Goal: Information Seeking & Learning: Learn about a topic

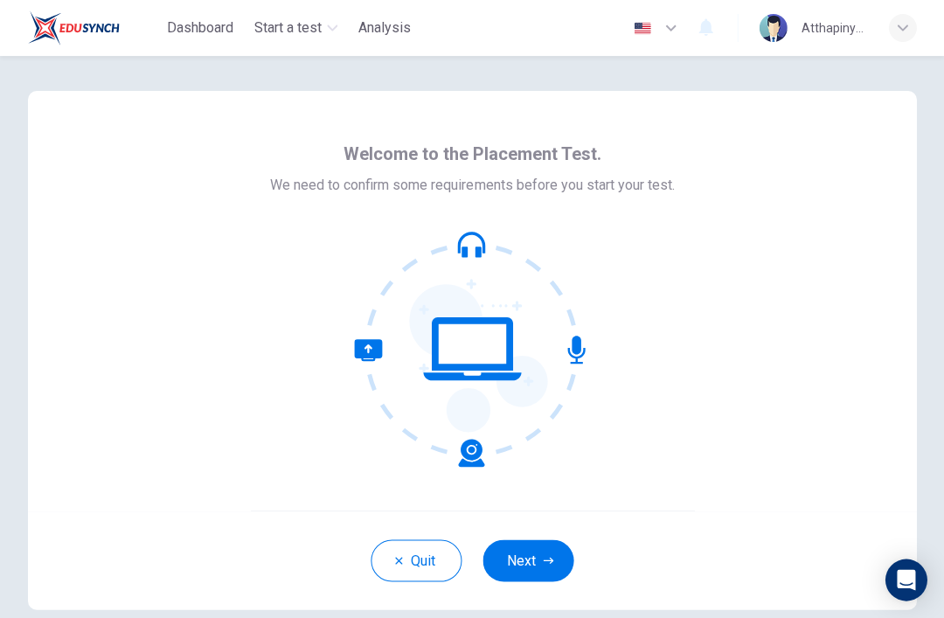
click at [530, 567] on button "Next" at bounding box center [528, 560] width 91 height 42
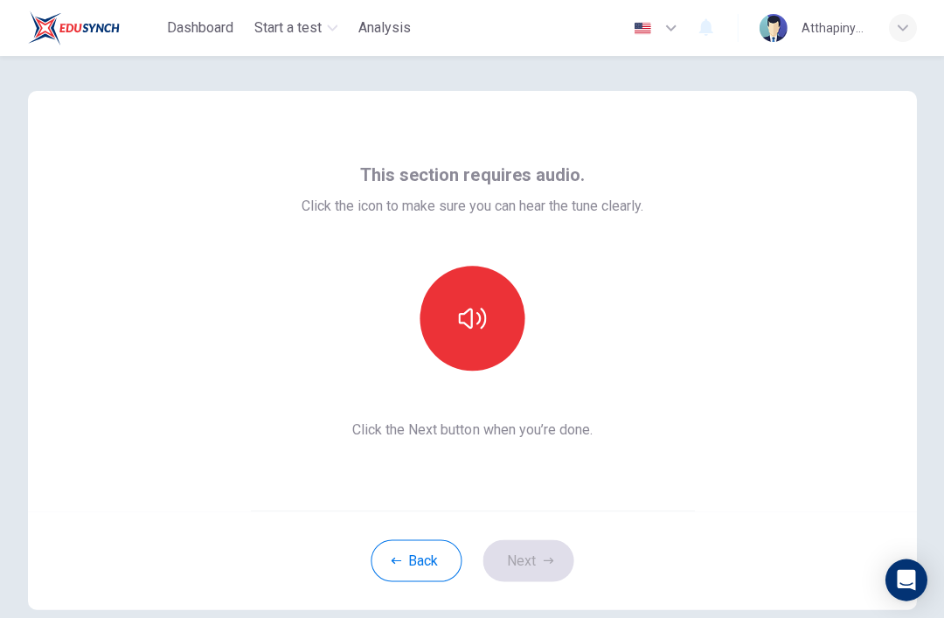
click at [477, 320] on icon "button" at bounding box center [472, 318] width 28 height 28
click at [488, 322] on button "button" at bounding box center [472, 318] width 105 height 105
click at [450, 332] on button "button" at bounding box center [472, 318] width 105 height 105
click at [468, 317] on icon "button" at bounding box center [472, 318] width 28 height 28
click at [395, 551] on button "Back" at bounding box center [416, 560] width 91 height 42
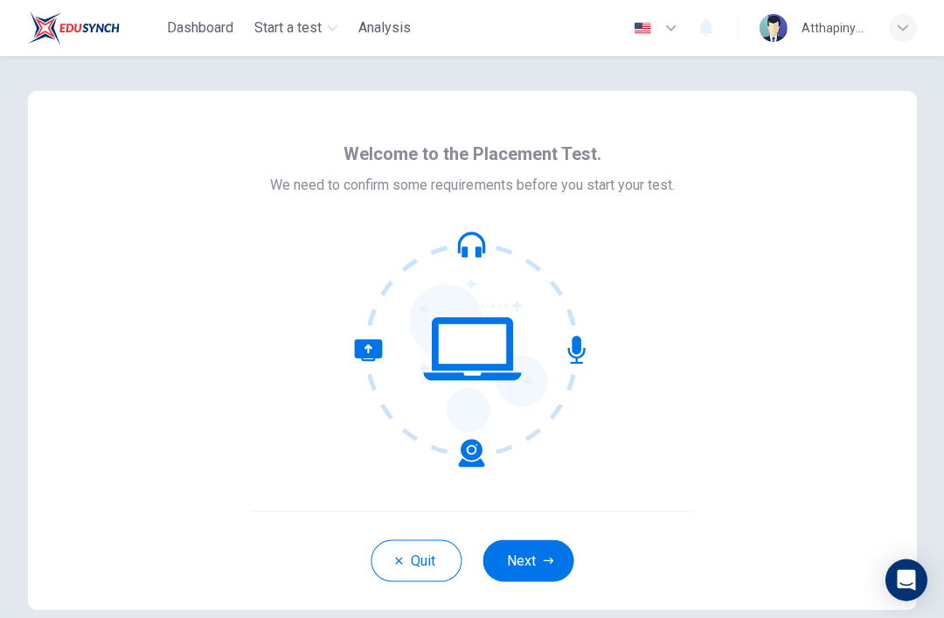
click at [540, 567] on button "Next" at bounding box center [528, 560] width 91 height 42
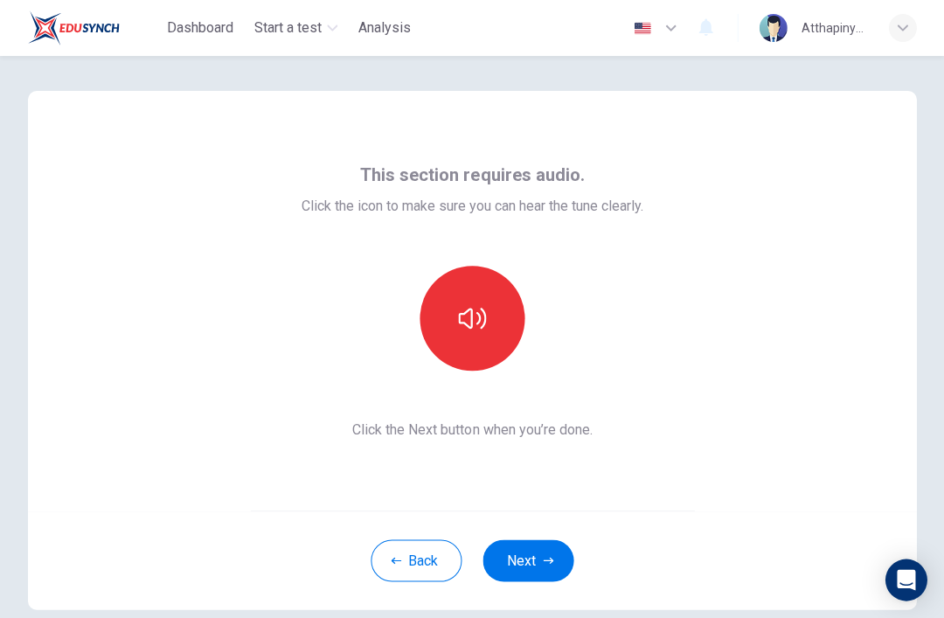
click at [470, 315] on icon "button" at bounding box center [472, 318] width 28 height 28
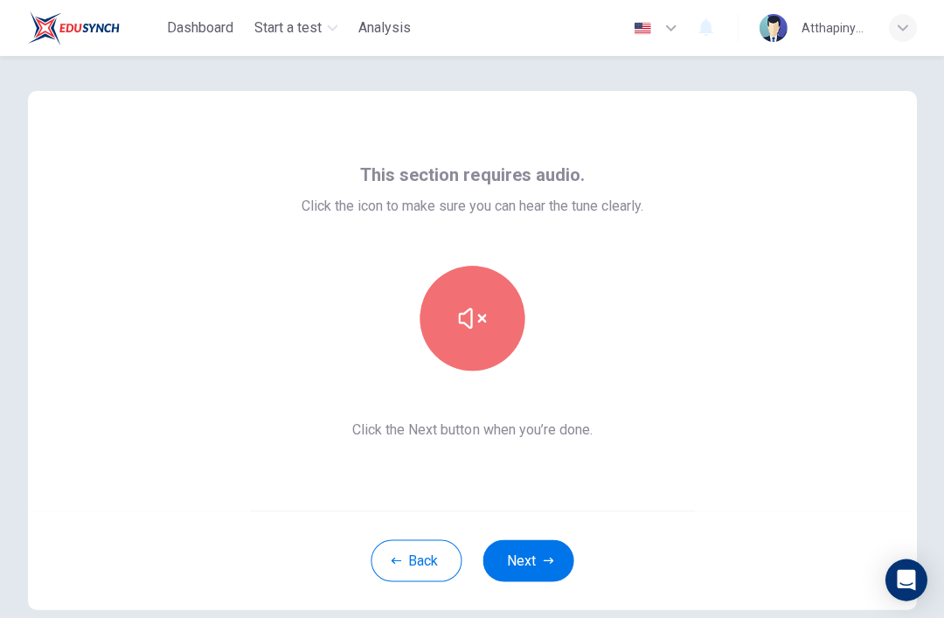
click at [472, 305] on icon "button" at bounding box center [472, 318] width 28 height 28
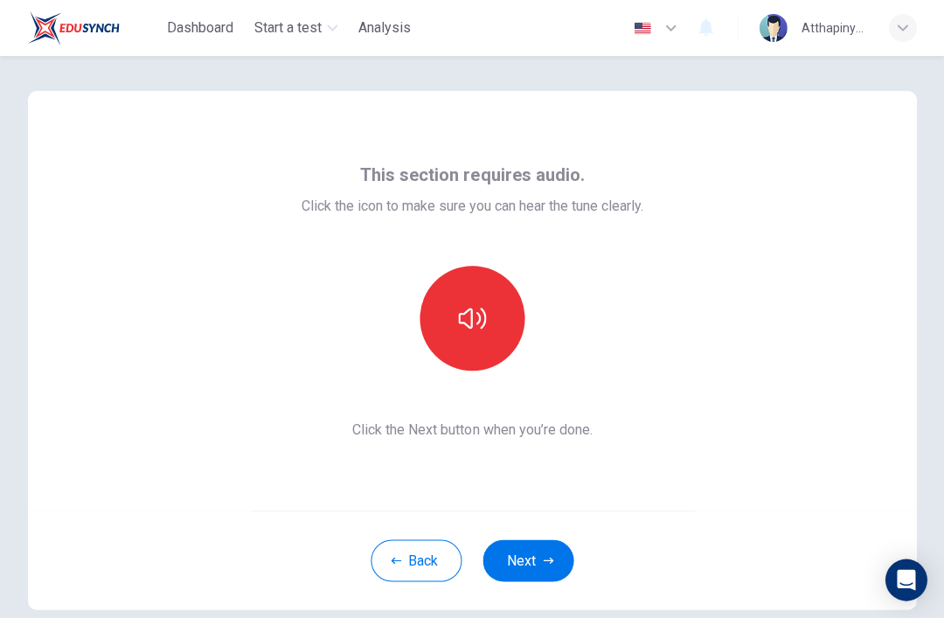
click at [463, 329] on icon "button" at bounding box center [472, 318] width 28 height 28
click at [486, 320] on button "button" at bounding box center [472, 318] width 105 height 105
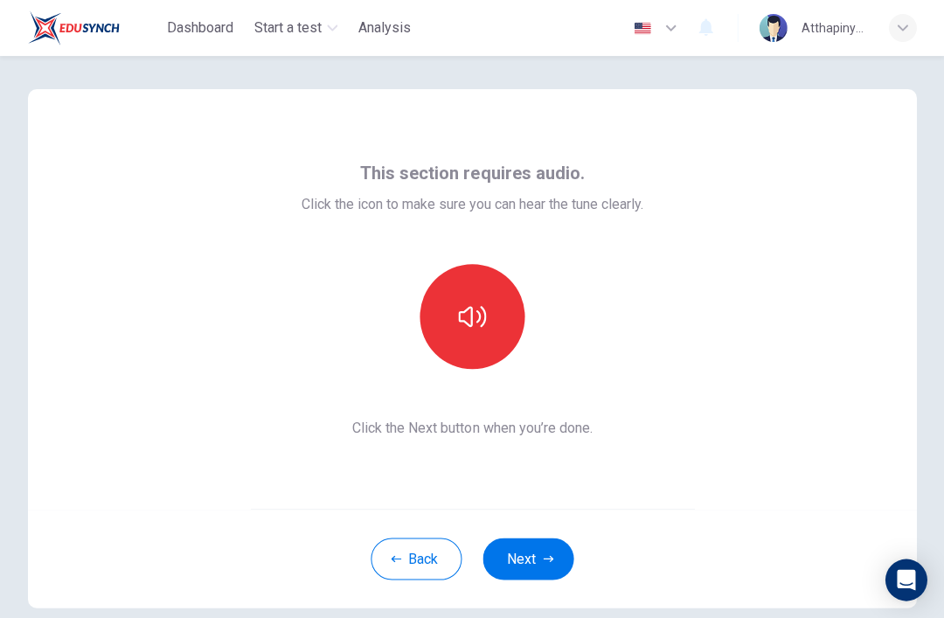
click at [467, 326] on icon "button" at bounding box center [472, 317] width 28 height 28
click at [461, 319] on icon "button" at bounding box center [472, 317] width 28 height 28
click at [484, 317] on icon "button" at bounding box center [472, 316] width 28 height 21
click at [469, 317] on icon "button" at bounding box center [472, 317] width 28 height 28
click at [482, 326] on icon "button" at bounding box center [472, 316] width 28 height 21
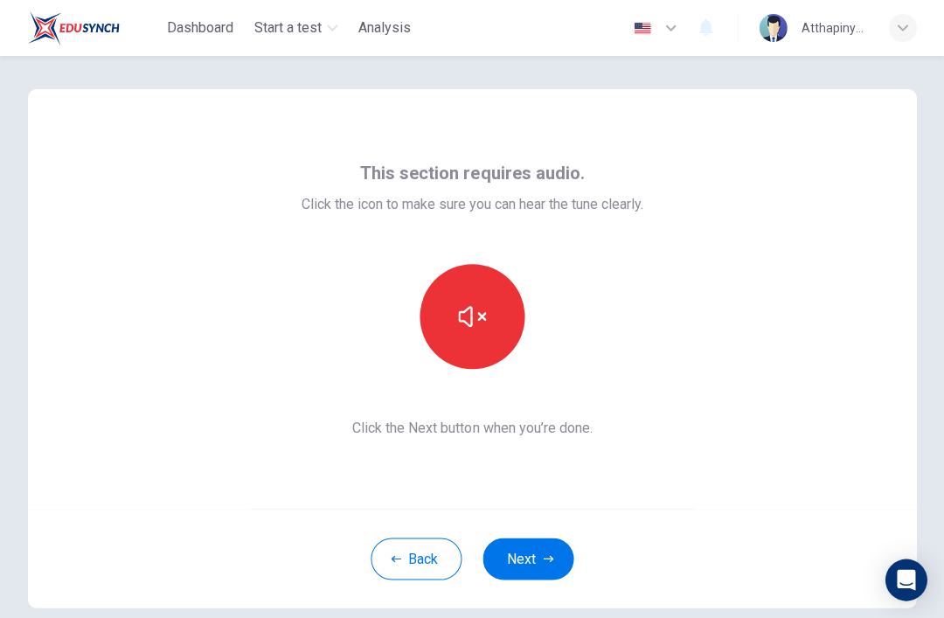
click at [461, 324] on icon "button" at bounding box center [472, 317] width 28 height 28
click at [463, 316] on icon "button" at bounding box center [472, 317] width 28 height 28
click at [484, 307] on icon "button" at bounding box center [472, 317] width 28 height 28
click at [502, 314] on button "button" at bounding box center [472, 316] width 105 height 105
click at [534, 567] on button "Next" at bounding box center [528, 559] width 91 height 42
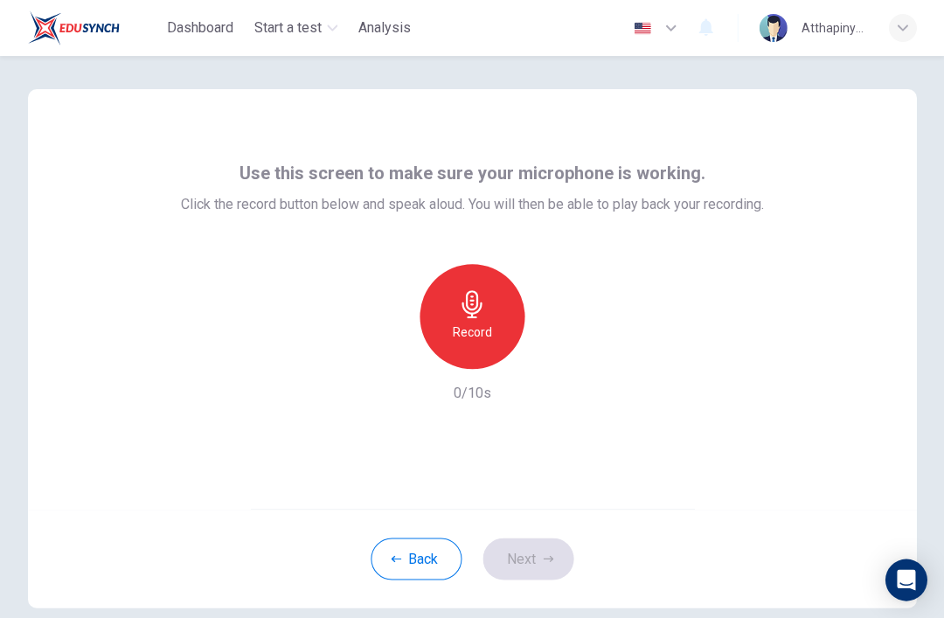
click at [461, 317] on icon "button" at bounding box center [472, 304] width 28 height 28
click at [477, 307] on icon "button" at bounding box center [472, 304] width 20 height 28
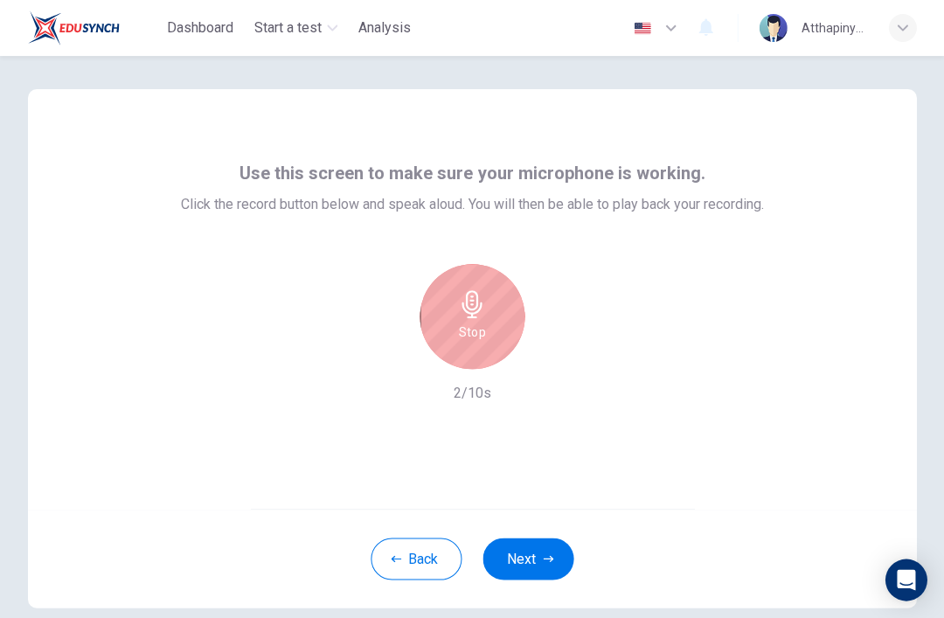
click at [468, 320] on div "Stop" at bounding box center [472, 316] width 105 height 105
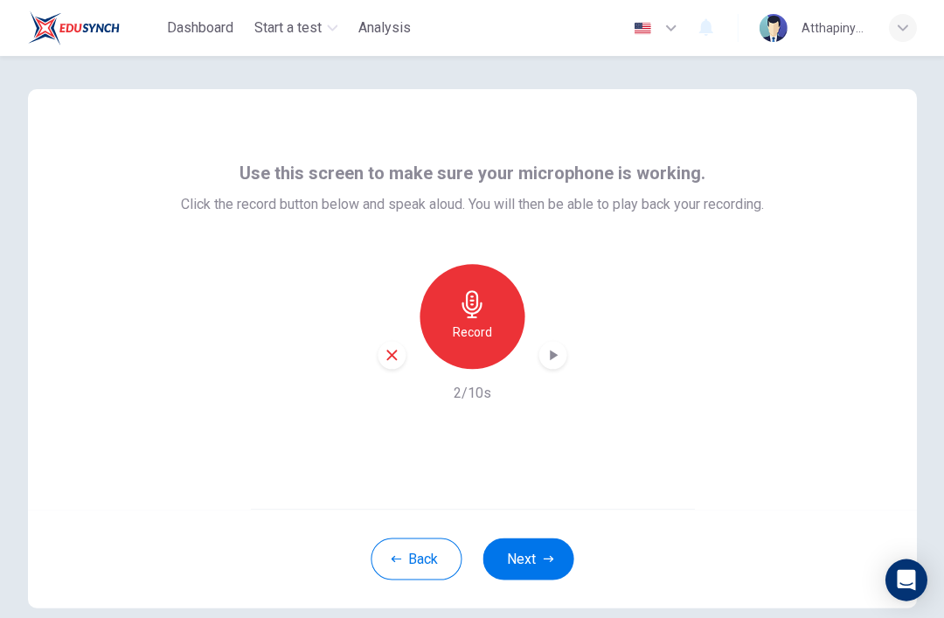
click at [546, 349] on icon "button" at bounding box center [552, 354] width 17 height 17
click at [530, 567] on button "Next" at bounding box center [528, 559] width 91 height 42
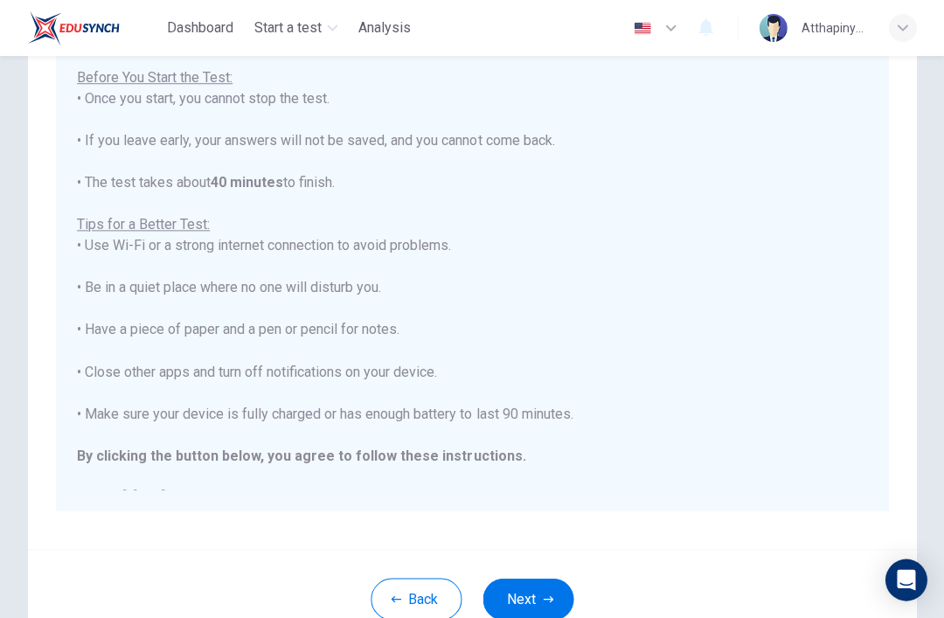
scroll to position [219, 0]
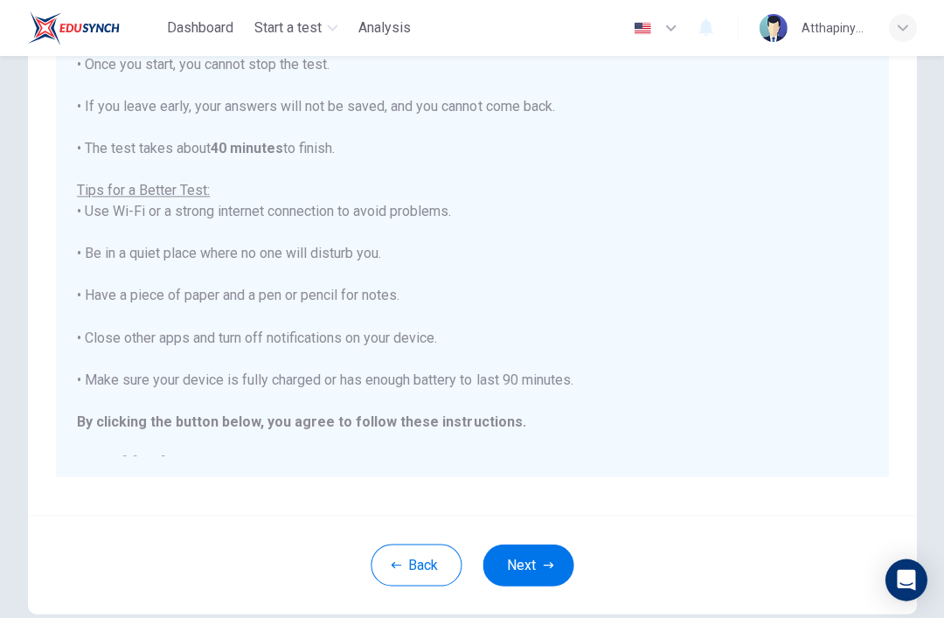
click at [534, 564] on button "Next" at bounding box center [528, 565] width 91 height 42
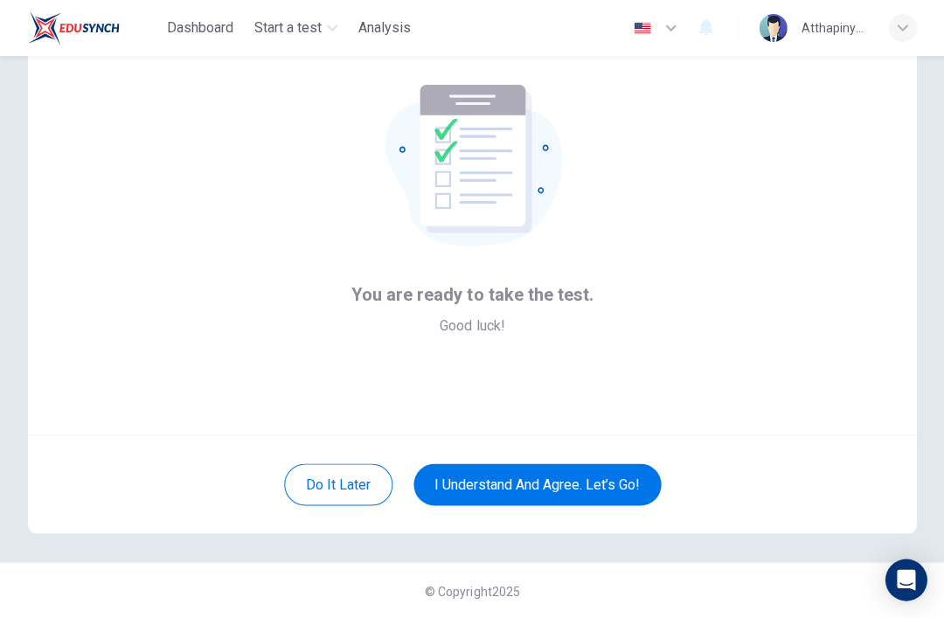
scroll to position [76, 0]
click at [525, 478] on button "I understand and agree. Let’s go!" at bounding box center [537, 484] width 247 height 42
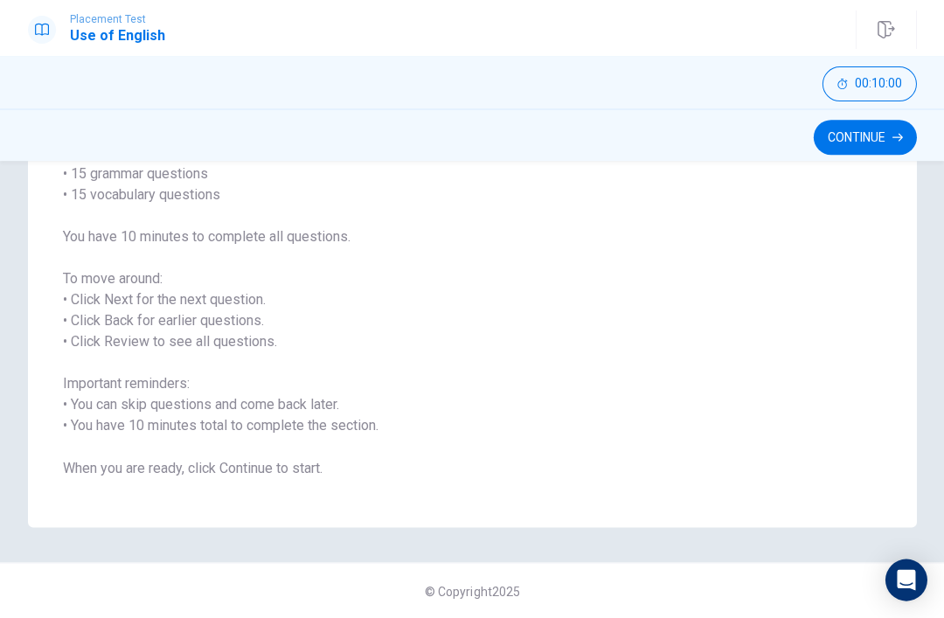
scroll to position [165, 0]
click at [871, 146] on button "Continue" at bounding box center [864, 137] width 103 height 35
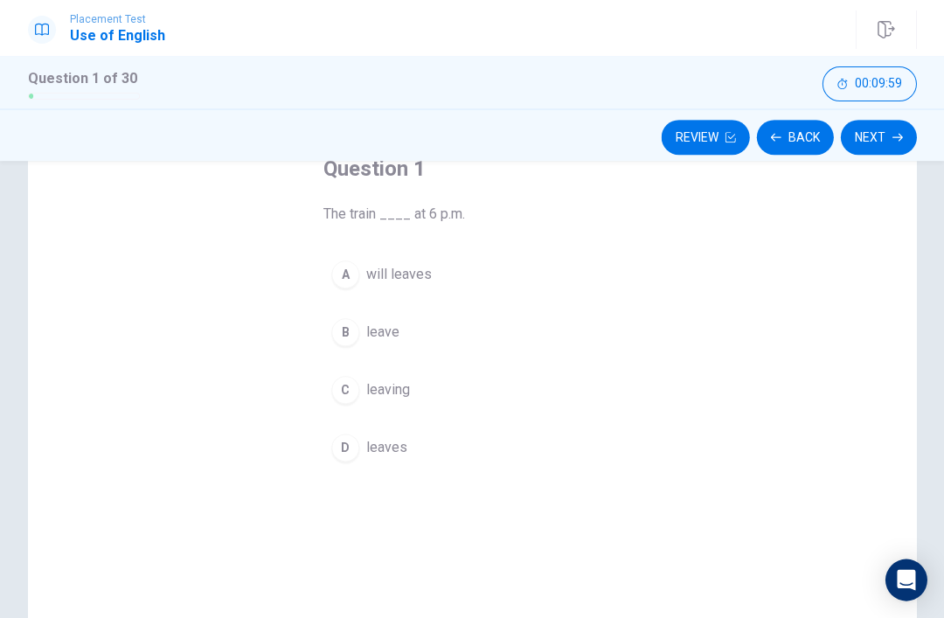
scroll to position [104, 0]
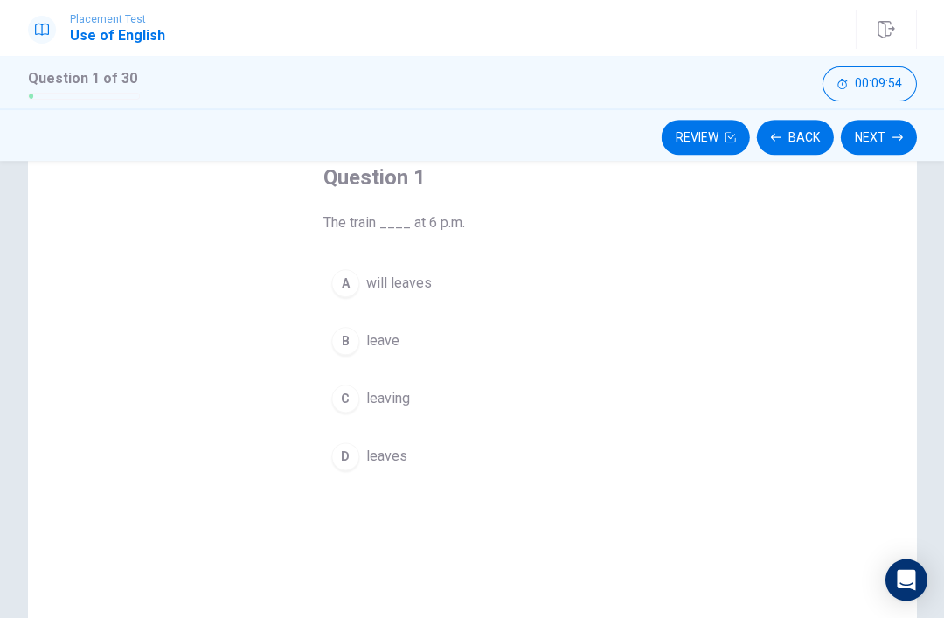
click at [353, 339] on div "B" at bounding box center [345, 341] width 28 height 28
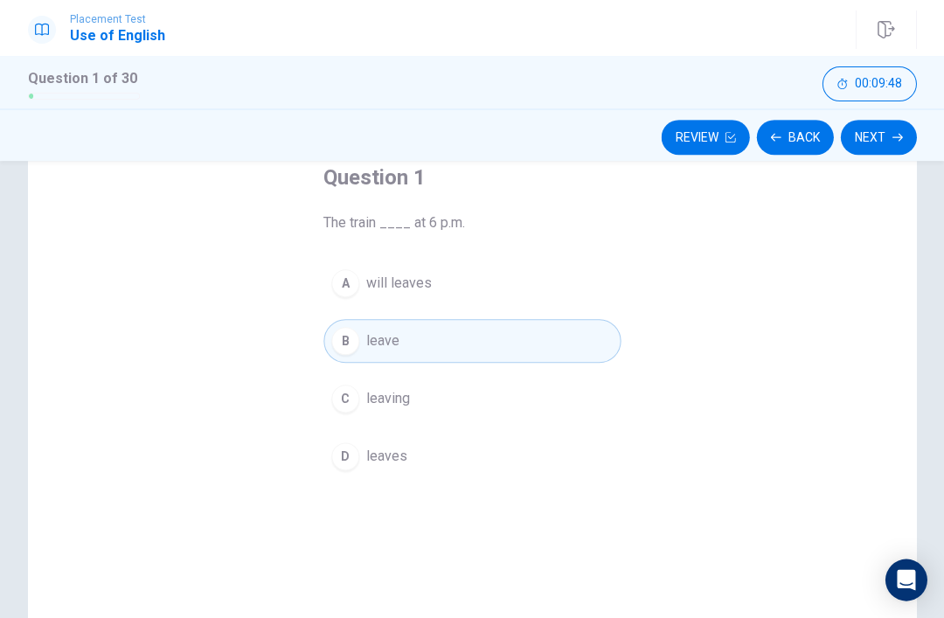
click at [382, 296] on button "A will leaves" at bounding box center [472, 283] width 297 height 44
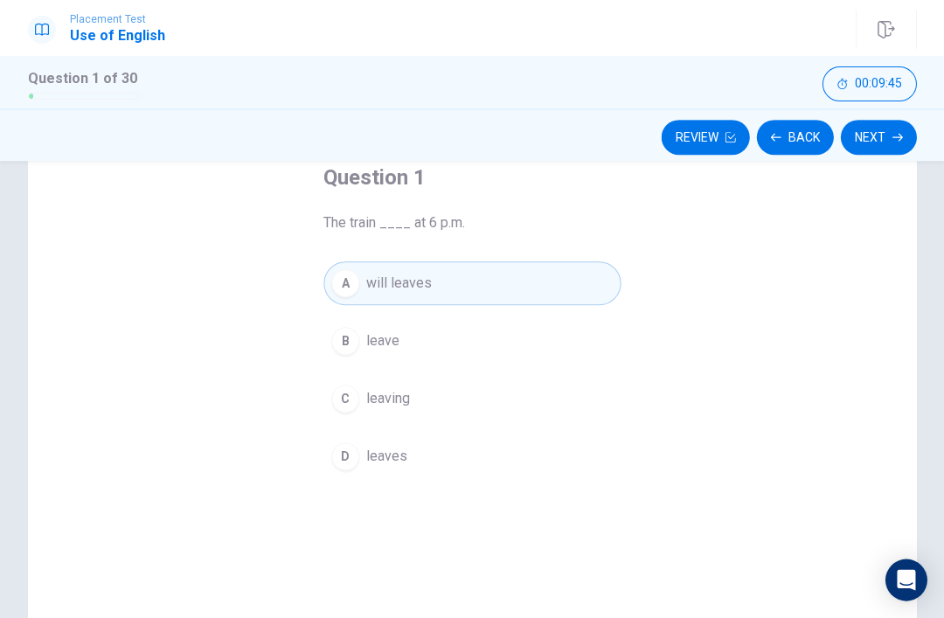
click at [448, 362] on button "B leave" at bounding box center [472, 341] width 297 height 44
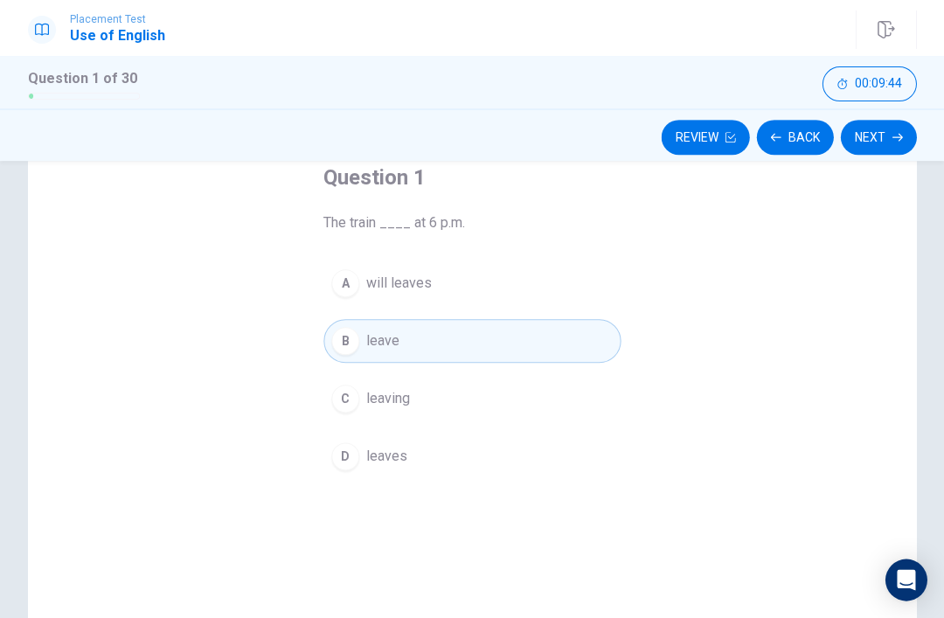
click at [878, 138] on button "Next" at bounding box center [878, 137] width 76 height 35
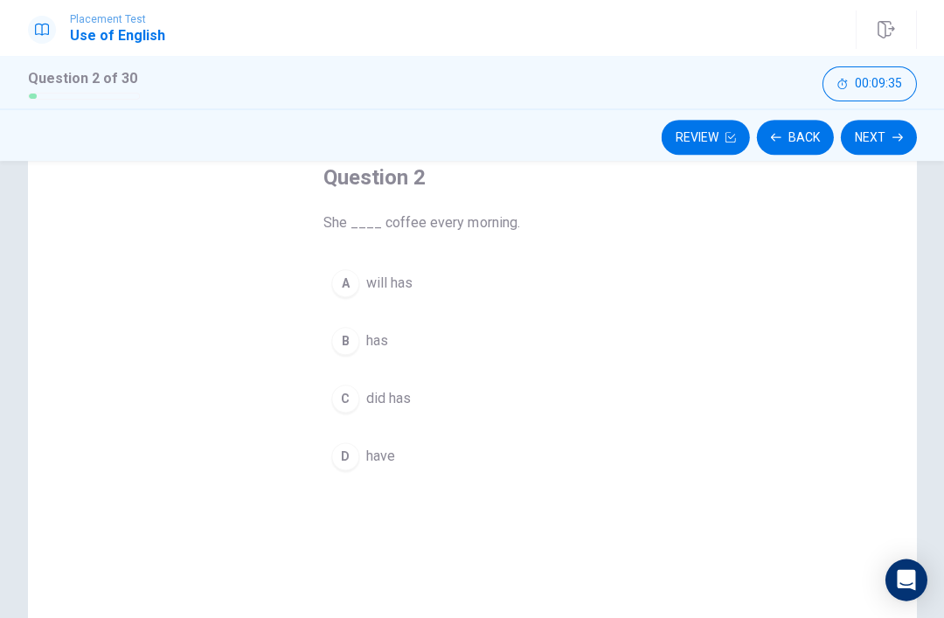
click at [831, 139] on button "Back" at bounding box center [794, 137] width 77 height 35
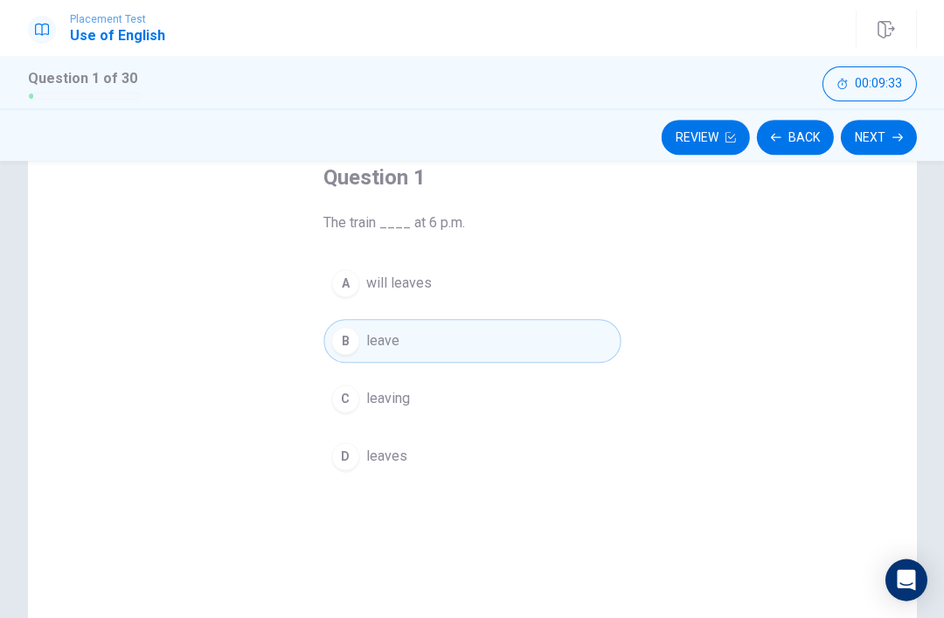
click at [472, 275] on button "A will leaves" at bounding box center [472, 283] width 297 height 44
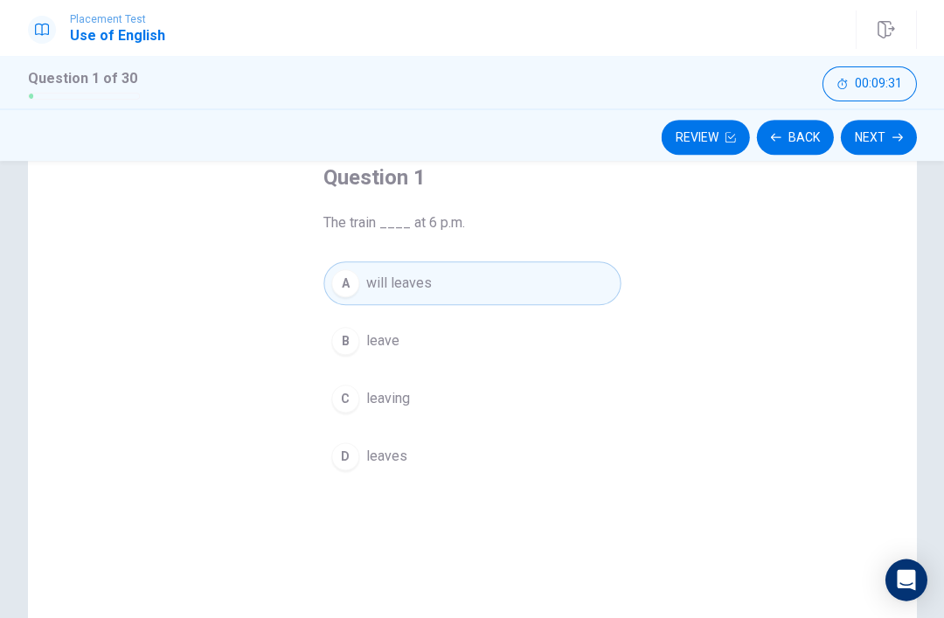
click at [490, 331] on button "B leave" at bounding box center [472, 341] width 297 height 44
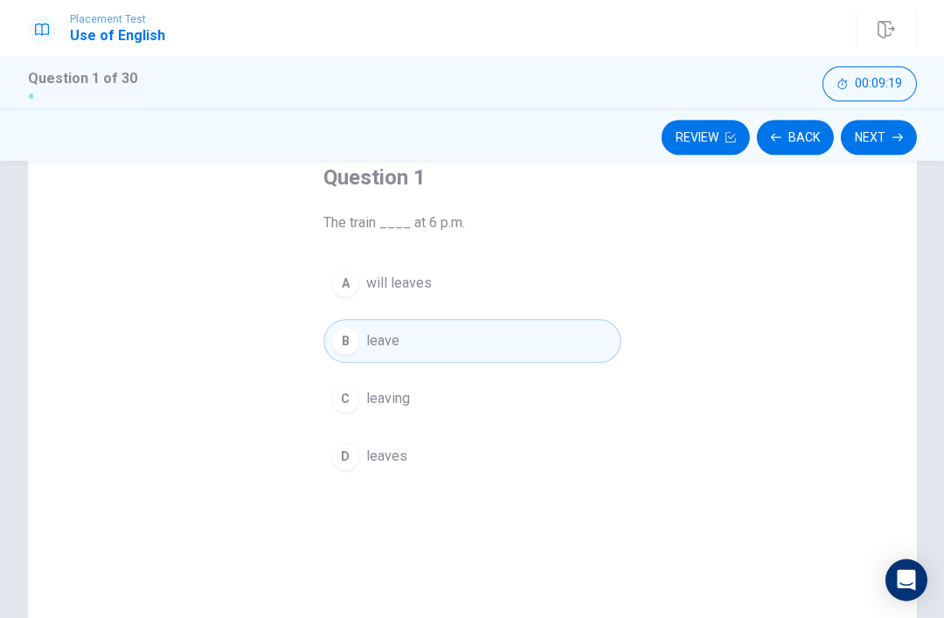
click at [896, 133] on icon "button" at bounding box center [897, 137] width 10 height 10
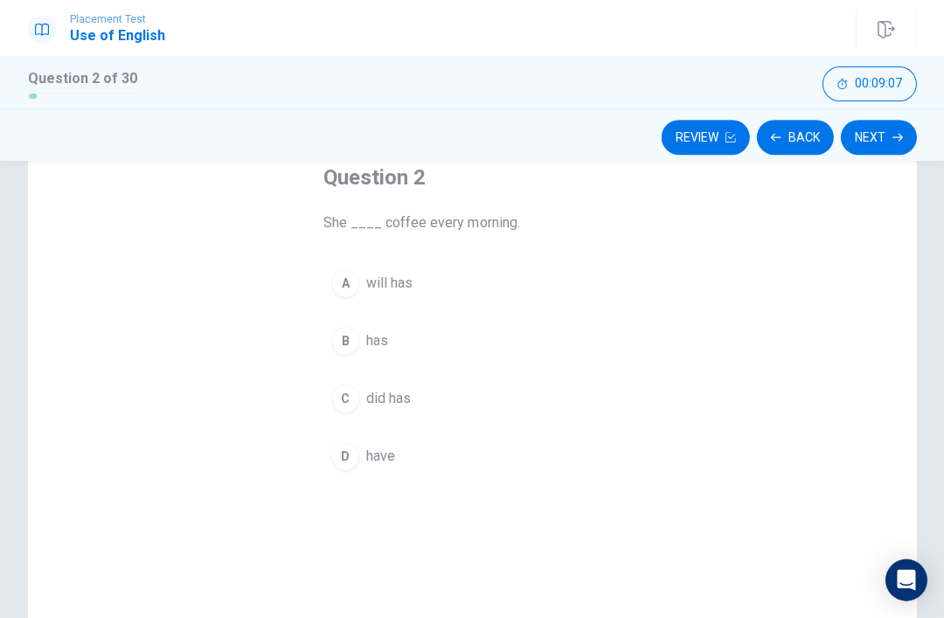
click at [369, 342] on span "has" at bounding box center [377, 341] width 22 height 21
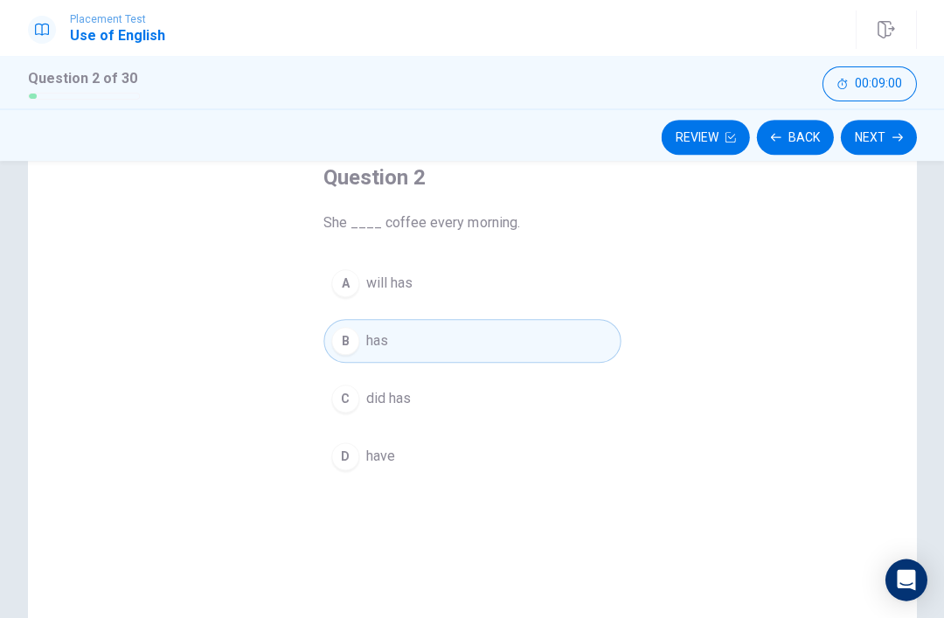
click at [889, 133] on button "Next" at bounding box center [878, 137] width 76 height 35
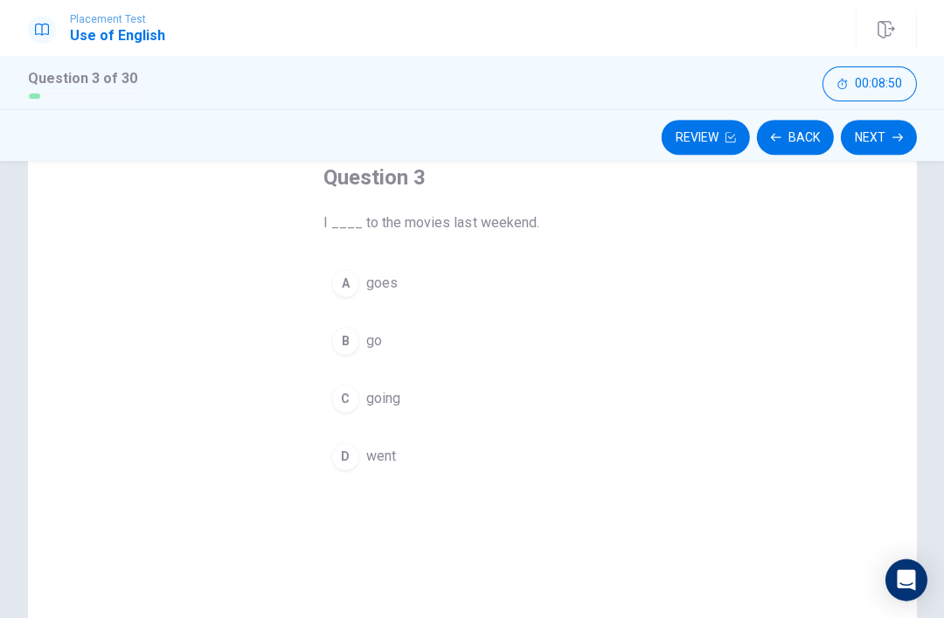
click at [377, 449] on span "went" at bounding box center [381, 456] width 30 height 21
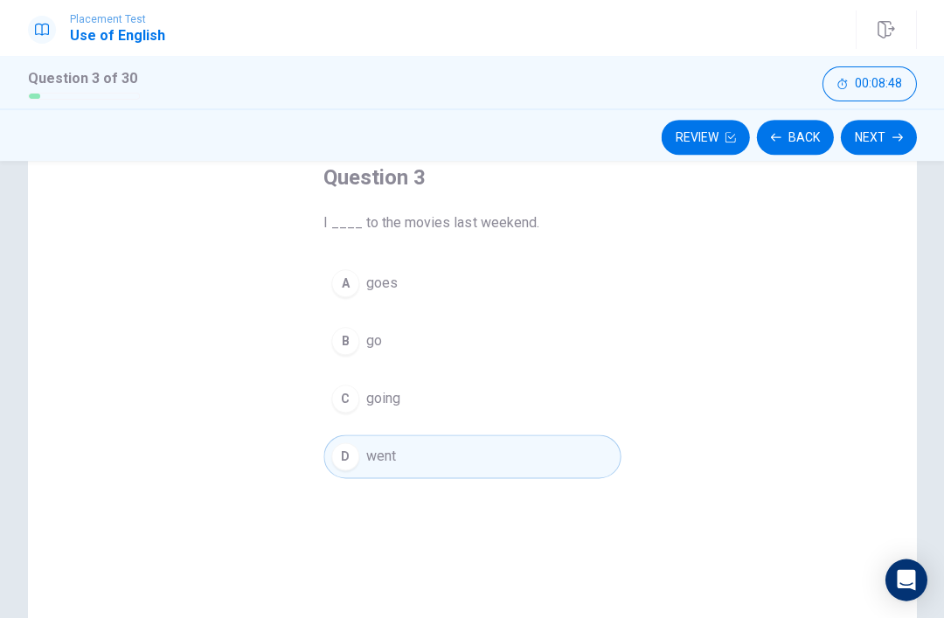
click at [875, 141] on button "Next" at bounding box center [878, 137] width 76 height 35
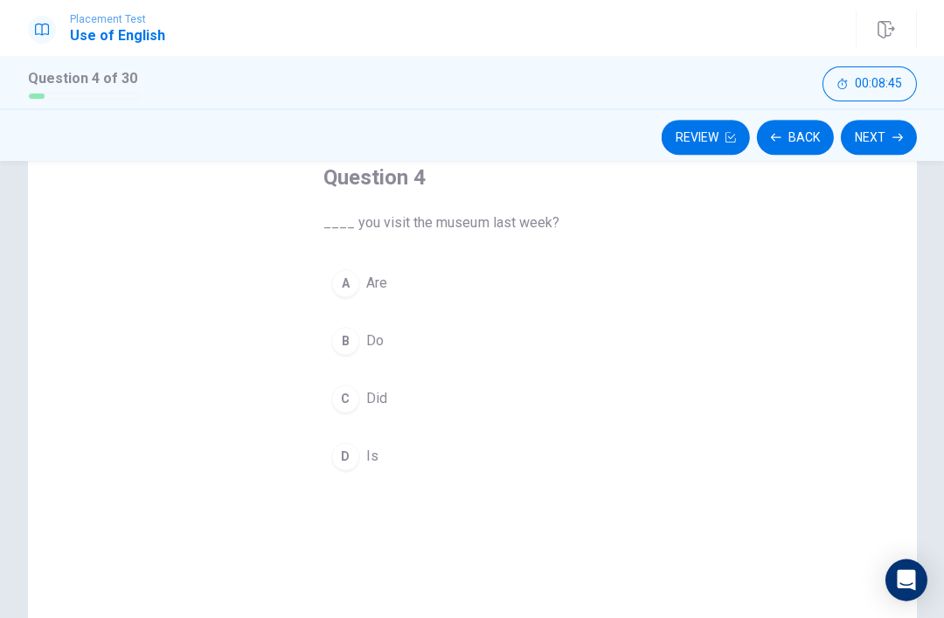
click at [875, 145] on button "Next" at bounding box center [878, 137] width 76 height 35
click at [393, 410] on button "C library" at bounding box center [472, 399] width 297 height 44
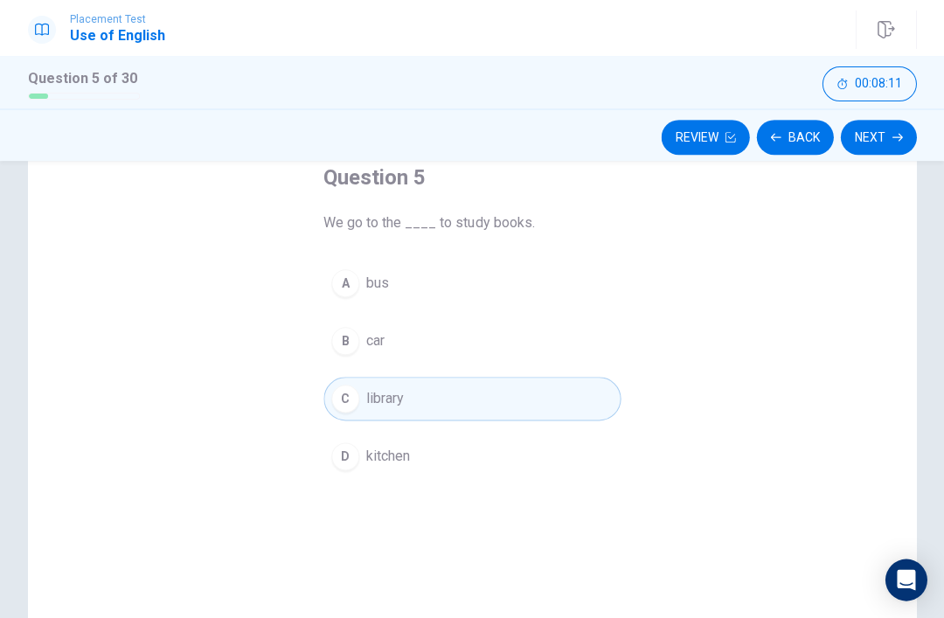
click at [888, 139] on button "Next" at bounding box center [878, 137] width 76 height 35
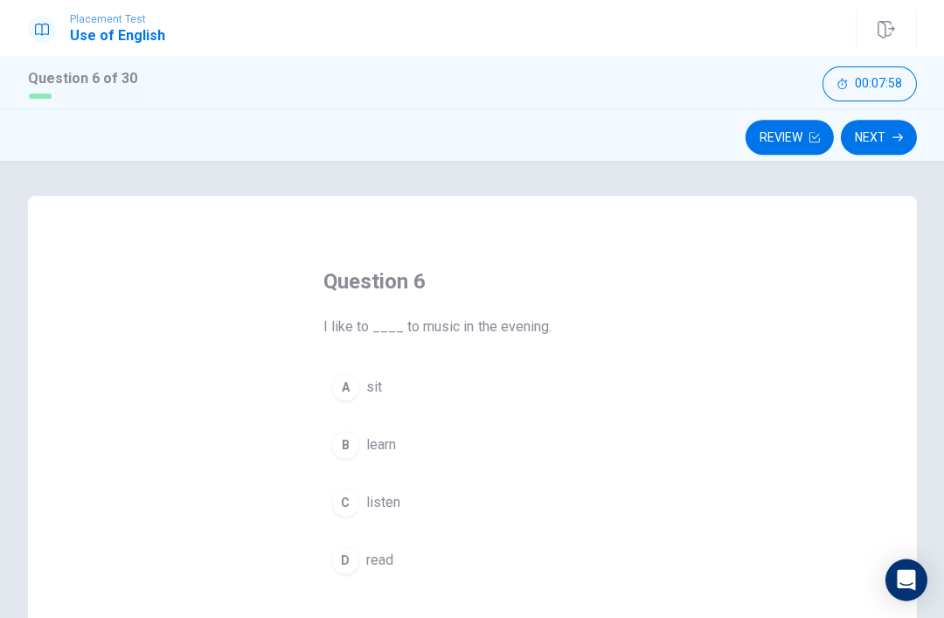
scroll to position [0, 0]
click at [369, 505] on span "listen" at bounding box center [383, 502] width 34 height 21
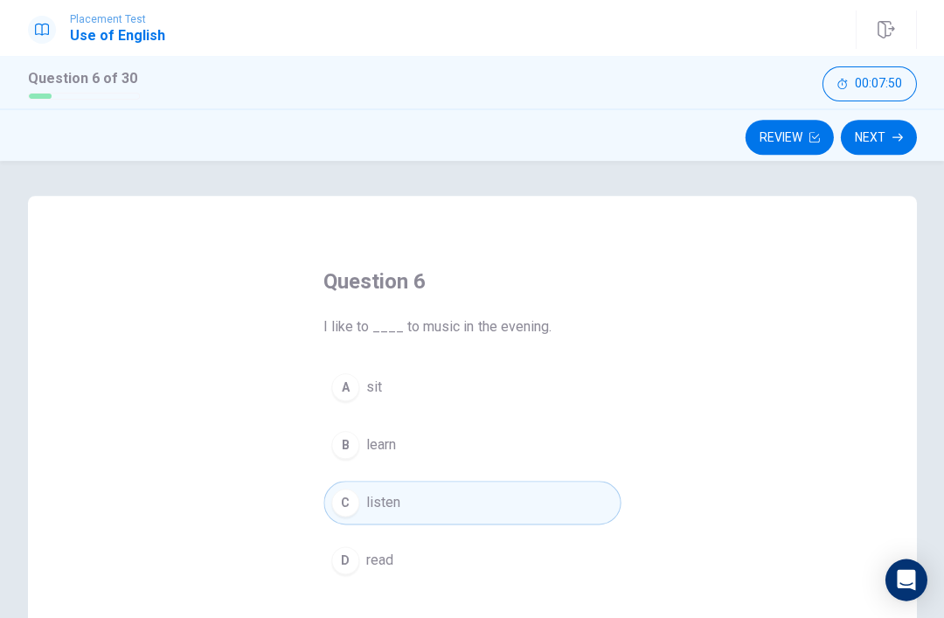
click at [902, 149] on button "Next" at bounding box center [878, 137] width 76 height 35
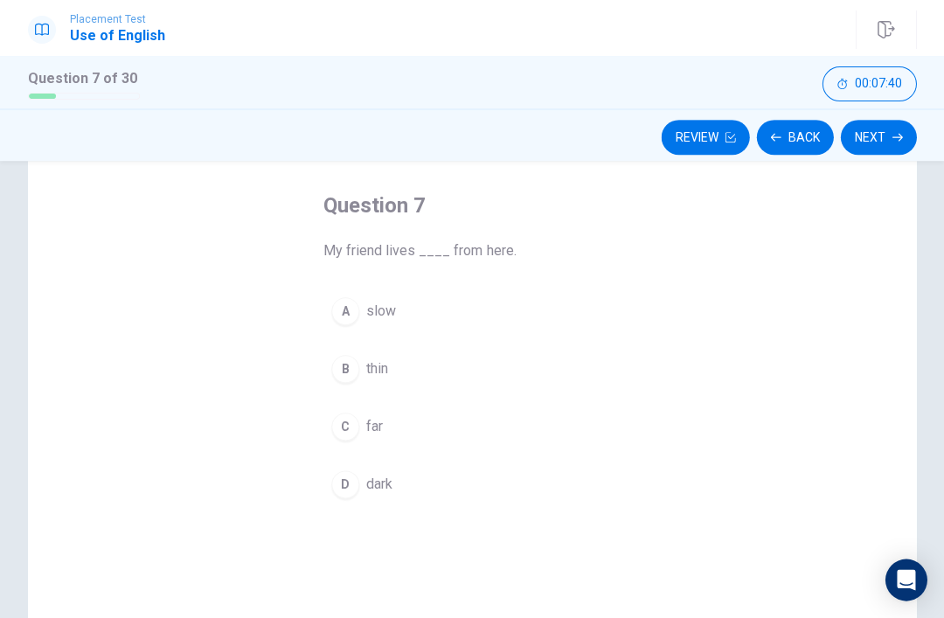
scroll to position [78, 0]
click at [358, 422] on div "C" at bounding box center [345, 425] width 28 height 28
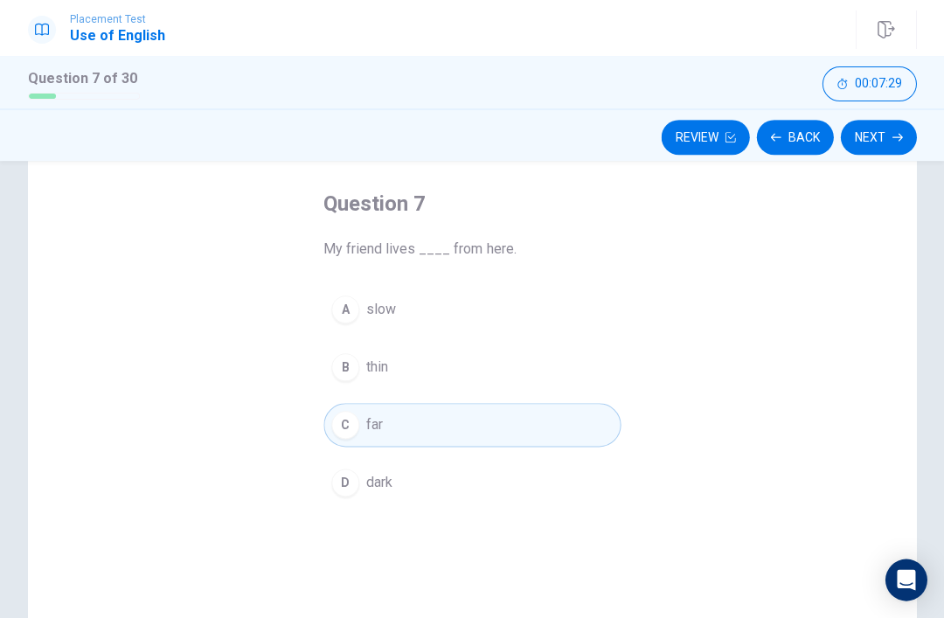
click at [905, 143] on button "Next" at bounding box center [878, 137] width 76 height 35
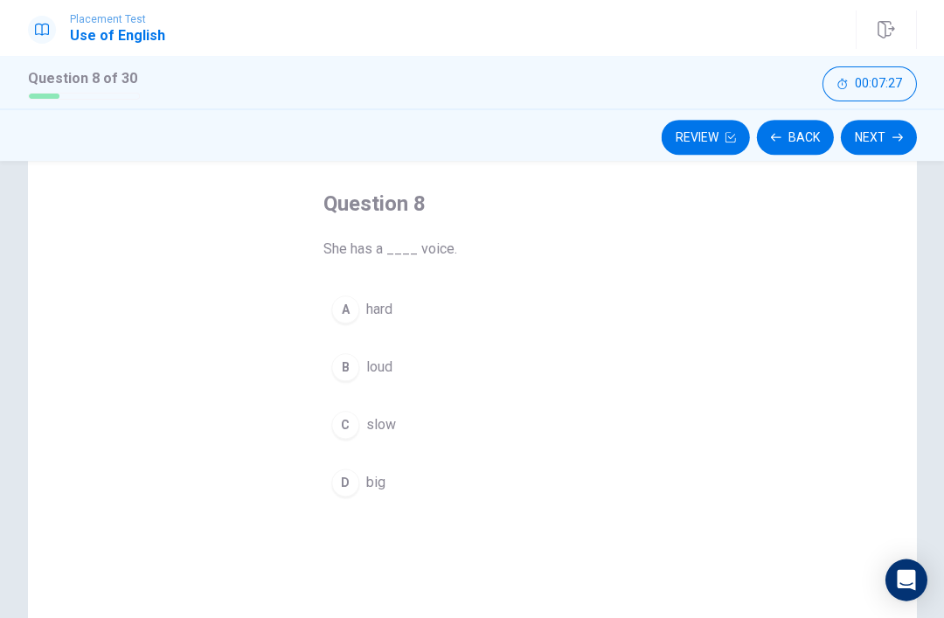
click at [880, 151] on button "Next" at bounding box center [878, 137] width 76 height 35
click at [878, 139] on button "Next" at bounding box center [878, 137] width 76 height 35
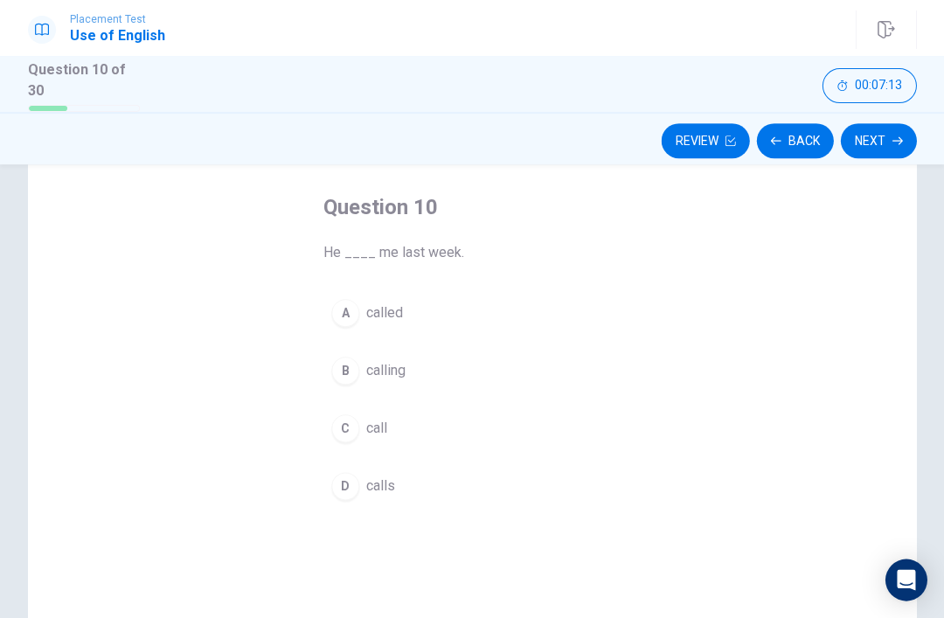
click at [361, 325] on button "A called" at bounding box center [472, 313] width 297 height 44
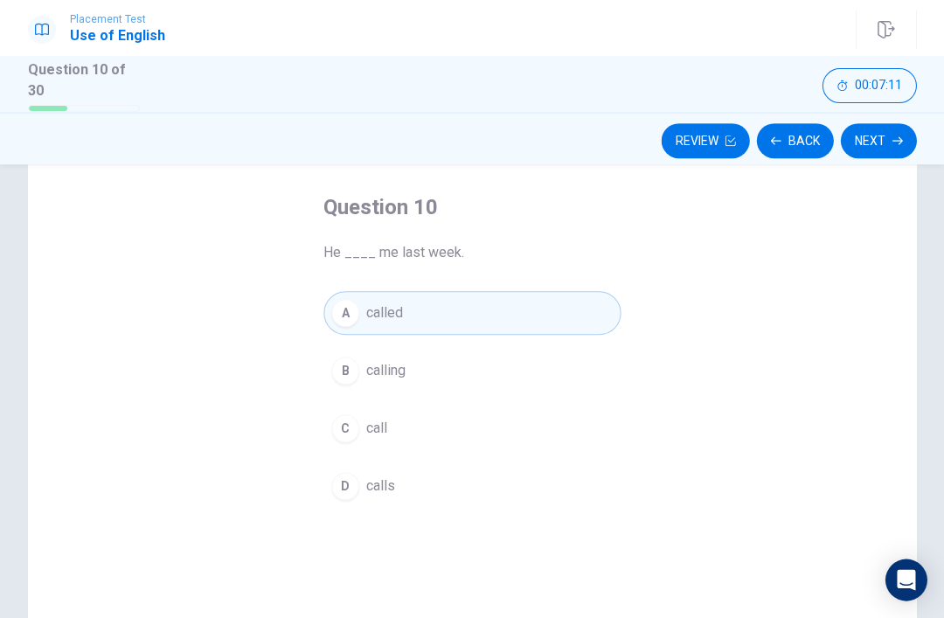
click at [880, 146] on button "Next" at bounding box center [878, 140] width 76 height 35
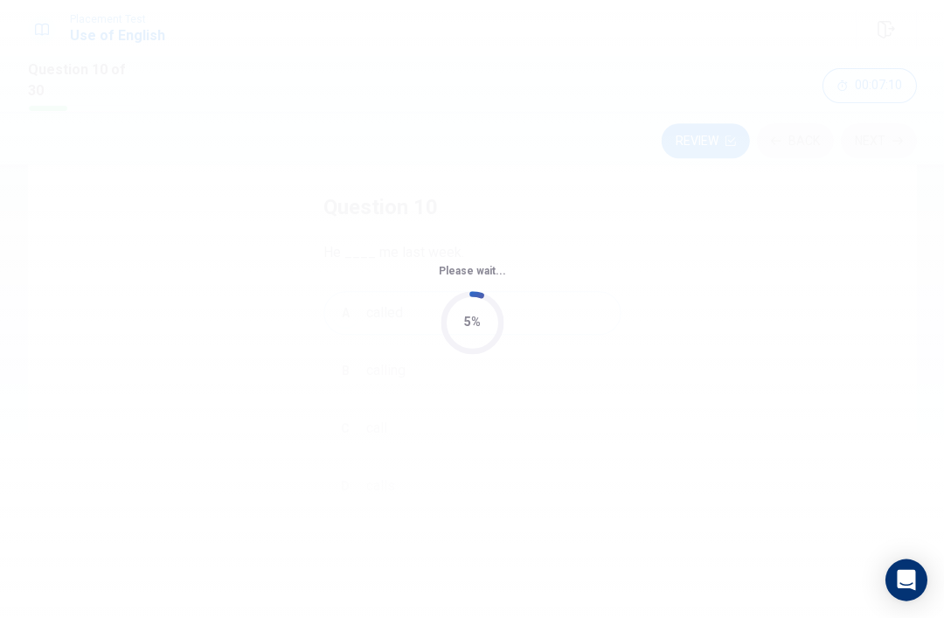
scroll to position [0, 0]
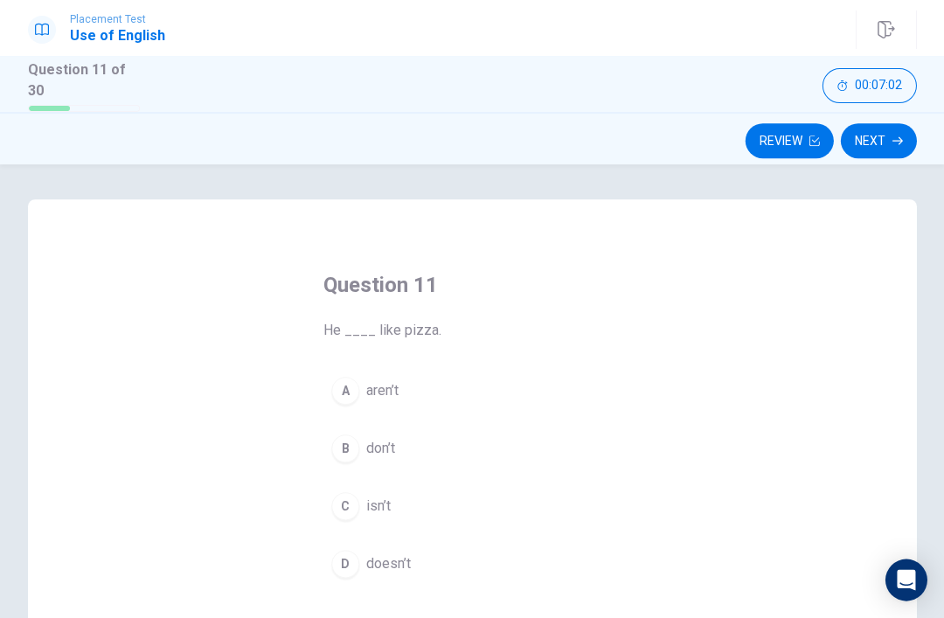
click at [371, 454] on span "don’t" at bounding box center [380, 448] width 29 height 21
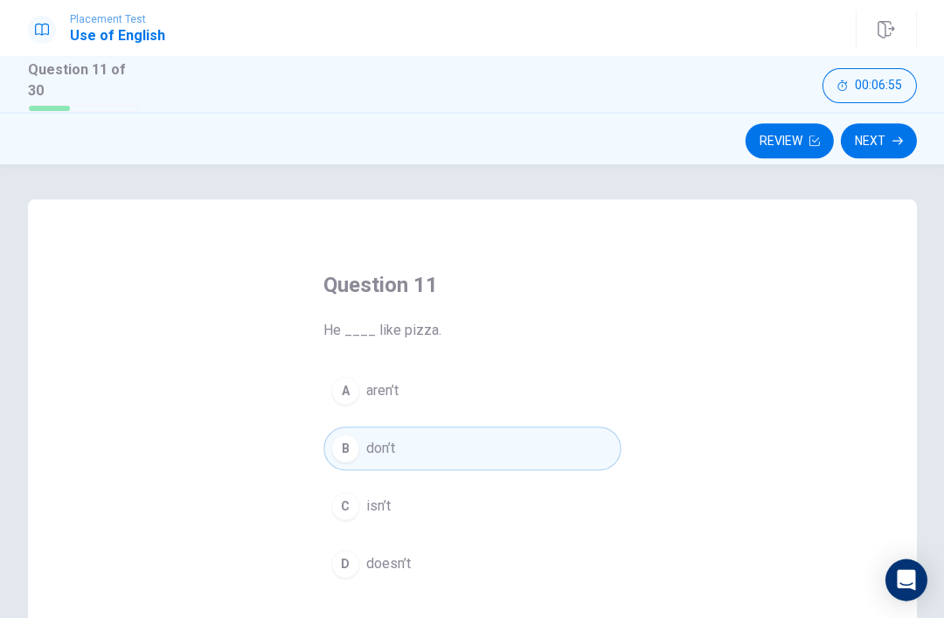
click at [888, 135] on button "Next" at bounding box center [878, 140] width 76 height 35
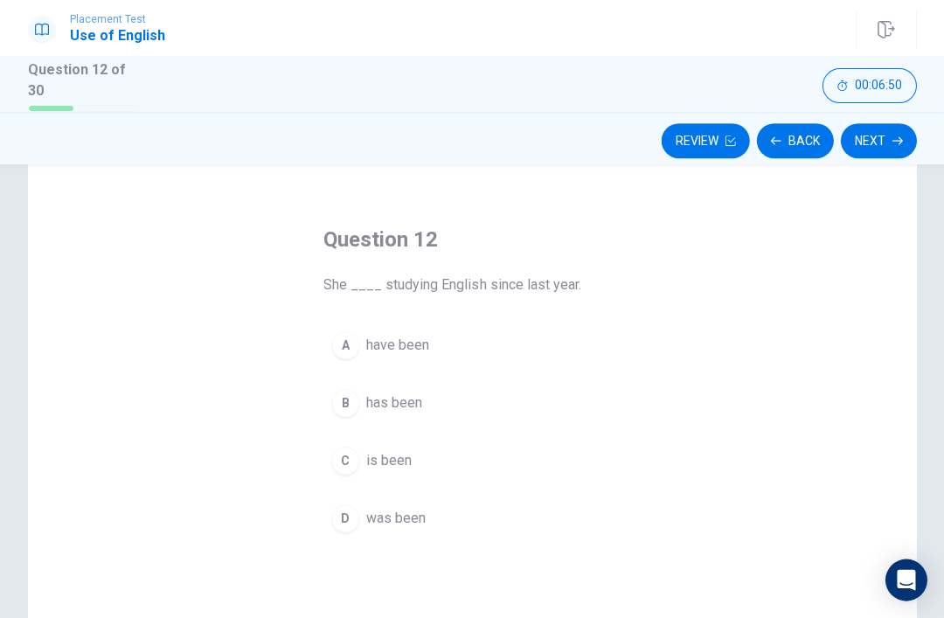
scroll to position [46, 0]
click at [576, 344] on button "A have been" at bounding box center [472, 345] width 297 height 44
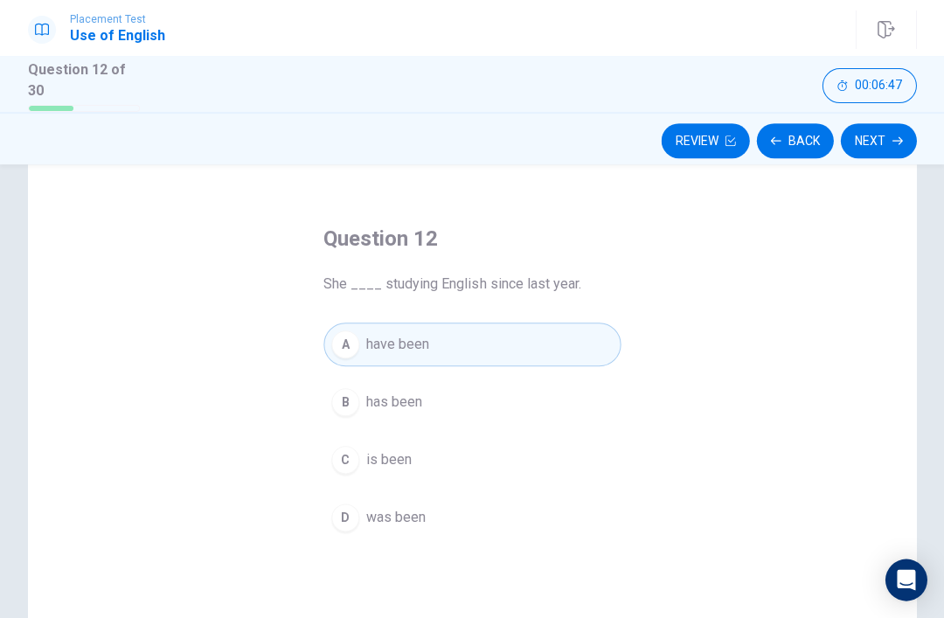
click at [880, 133] on button "Next" at bounding box center [878, 140] width 76 height 35
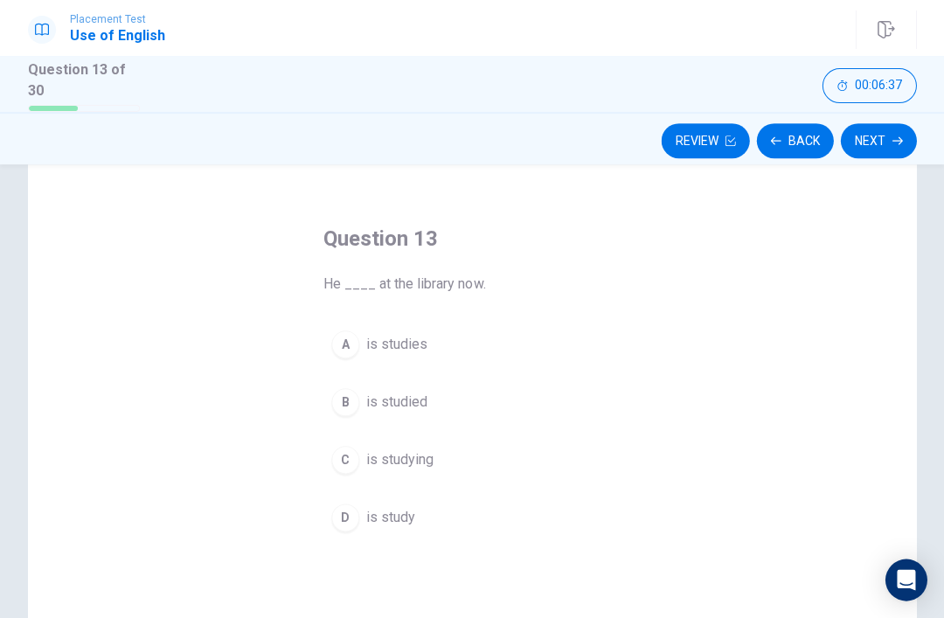
click at [389, 451] on span "is studying" at bounding box center [399, 459] width 67 height 21
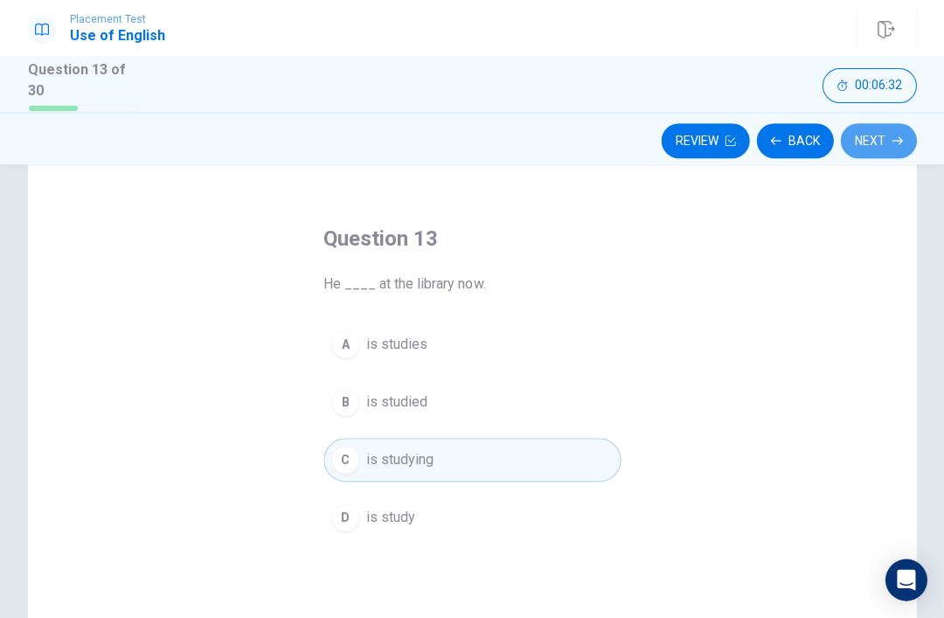
click at [896, 136] on icon "button" at bounding box center [897, 141] width 10 height 10
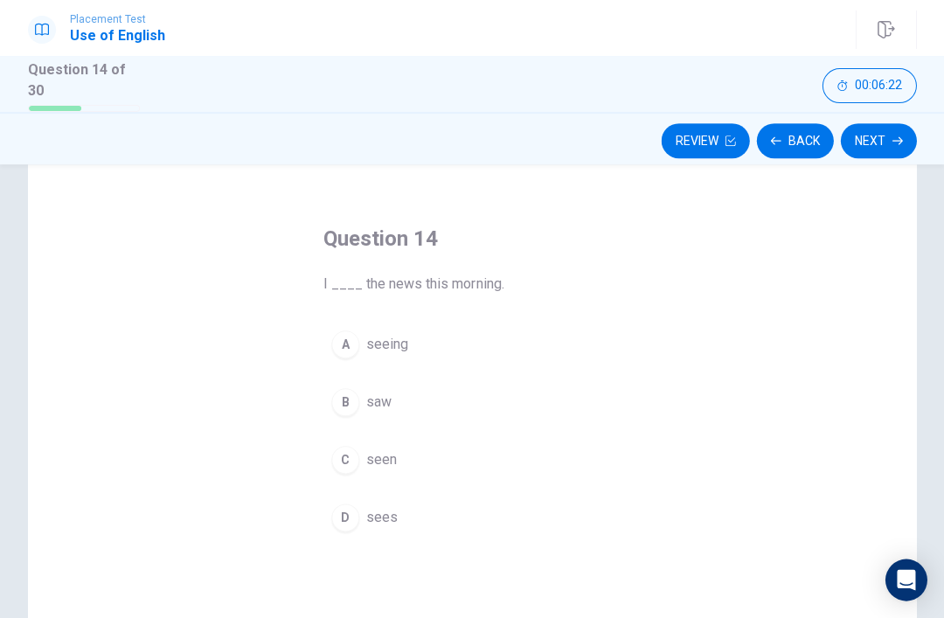
click at [340, 339] on div "A" at bounding box center [345, 345] width 28 height 28
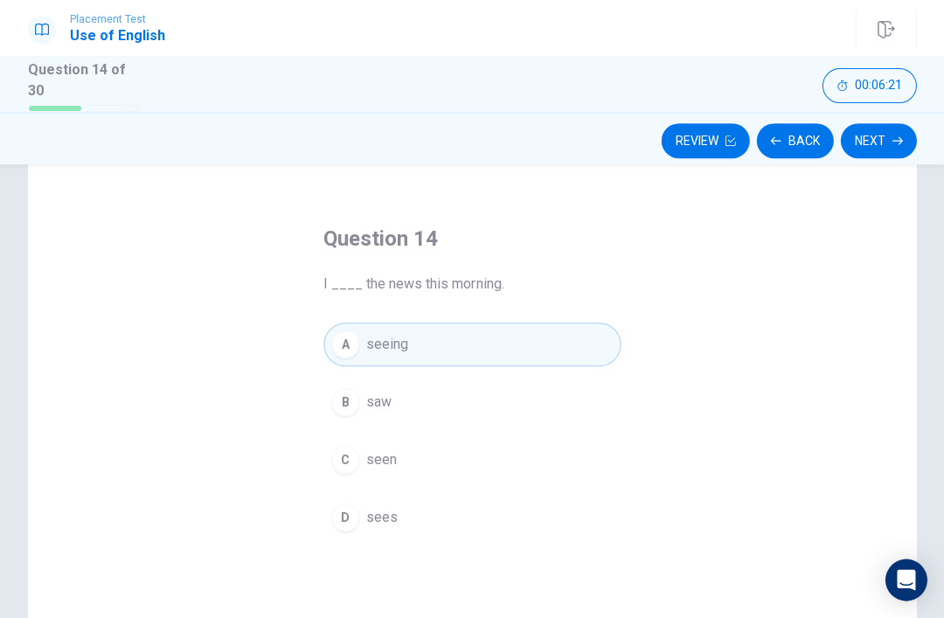
click at [886, 150] on button "Next" at bounding box center [878, 140] width 76 height 35
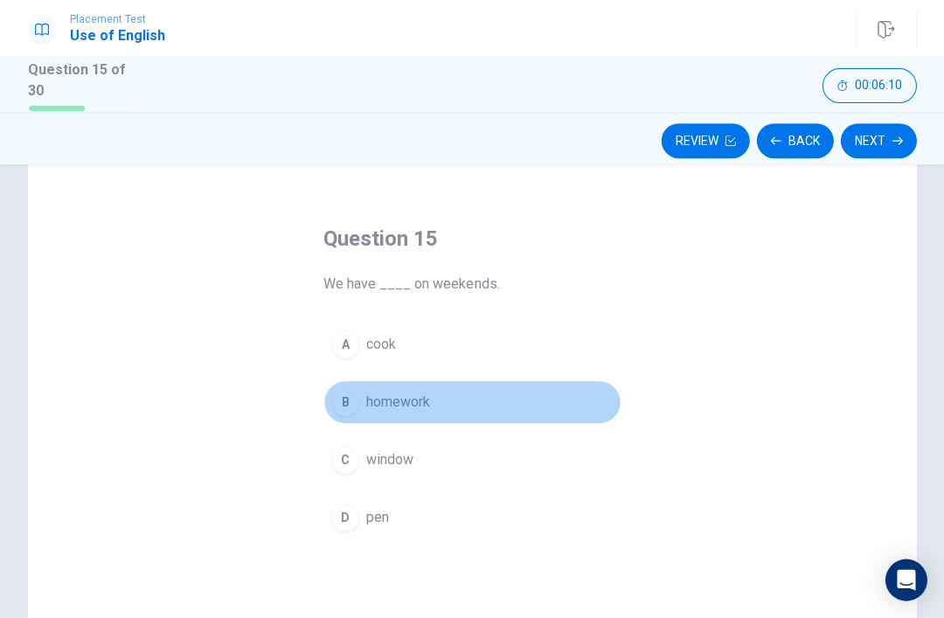
click at [460, 386] on button "B homework" at bounding box center [472, 402] width 297 height 44
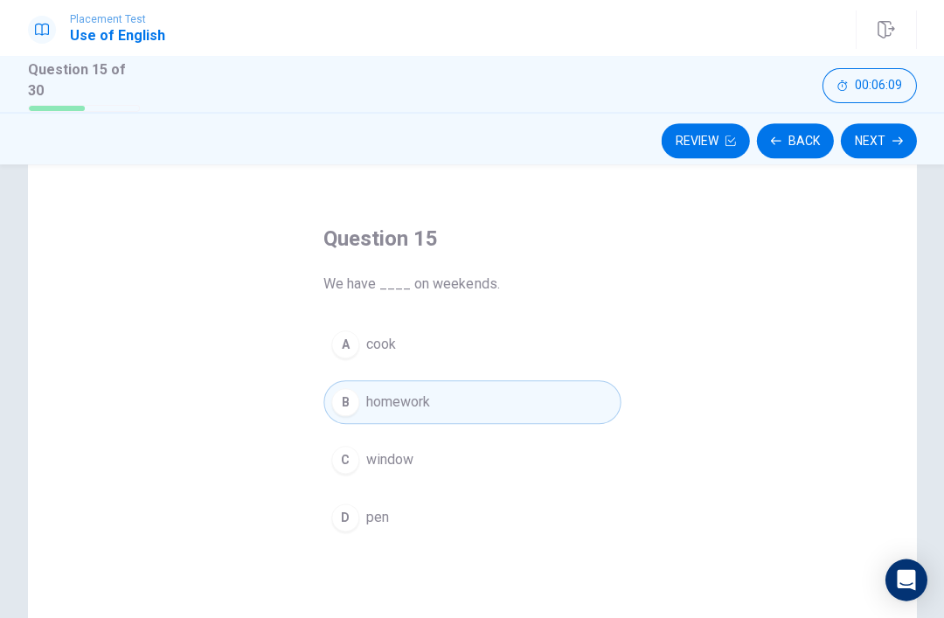
click at [873, 146] on button "Next" at bounding box center [878, 140] width 76 height 35
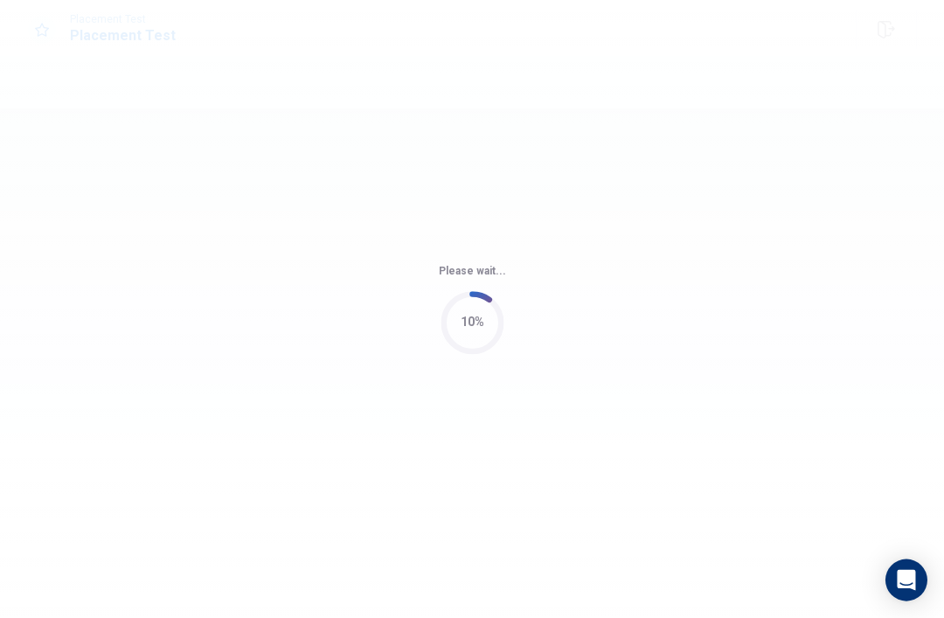
scroll to position [0, 0]
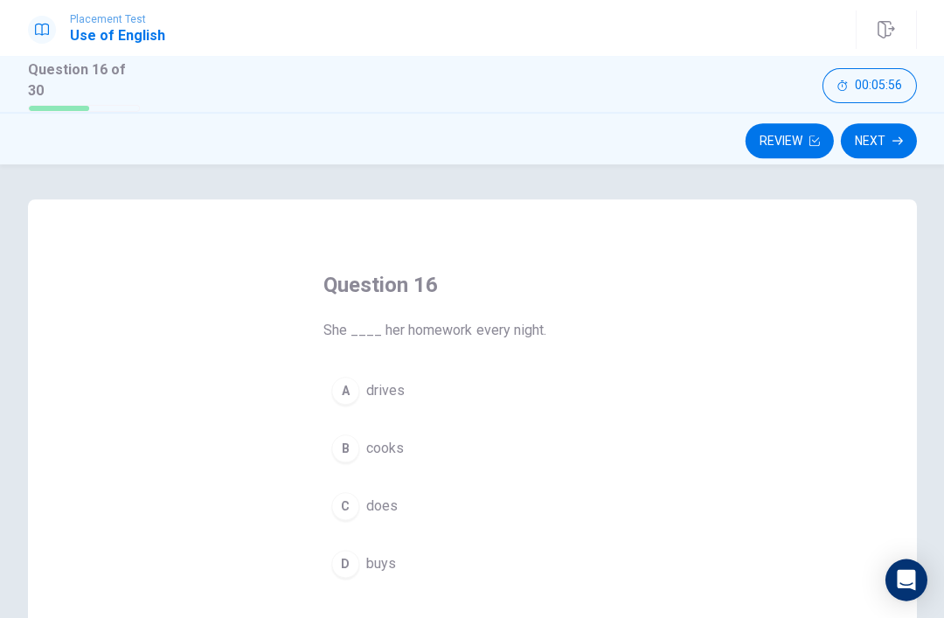
click at [354, 492] on div "C" at bounding box center [345, 506] width 28 height 28
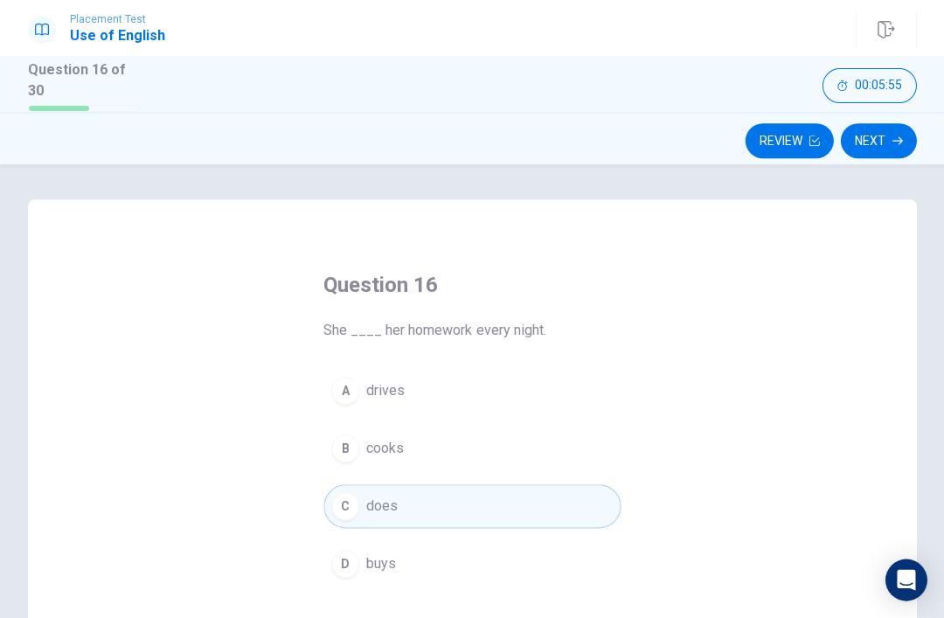
click at [875, 146] on button "Next" at bounding box center [878, 140] width 76 height 35
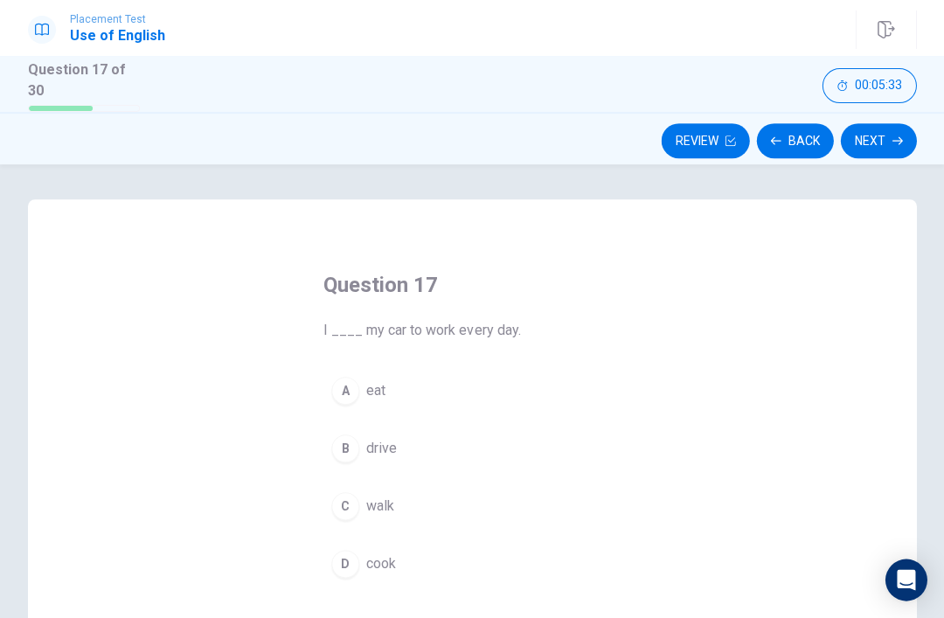
click at [494, 432] on button "B drive" at bounding box center [472, 449] width 297 height 44
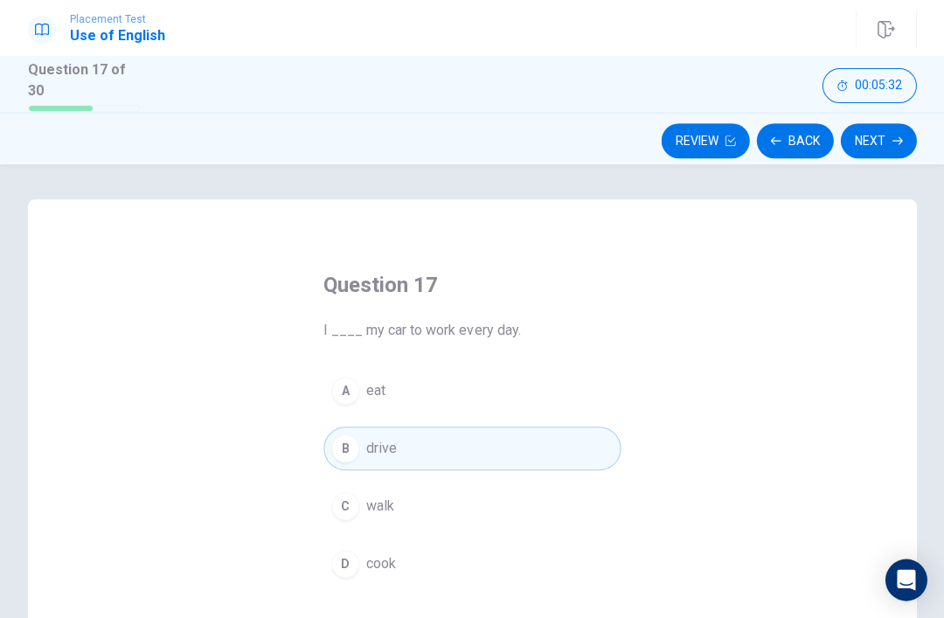
click at [879, 140] on button "Next" at bounding box center [878, 140] width 76 height 35
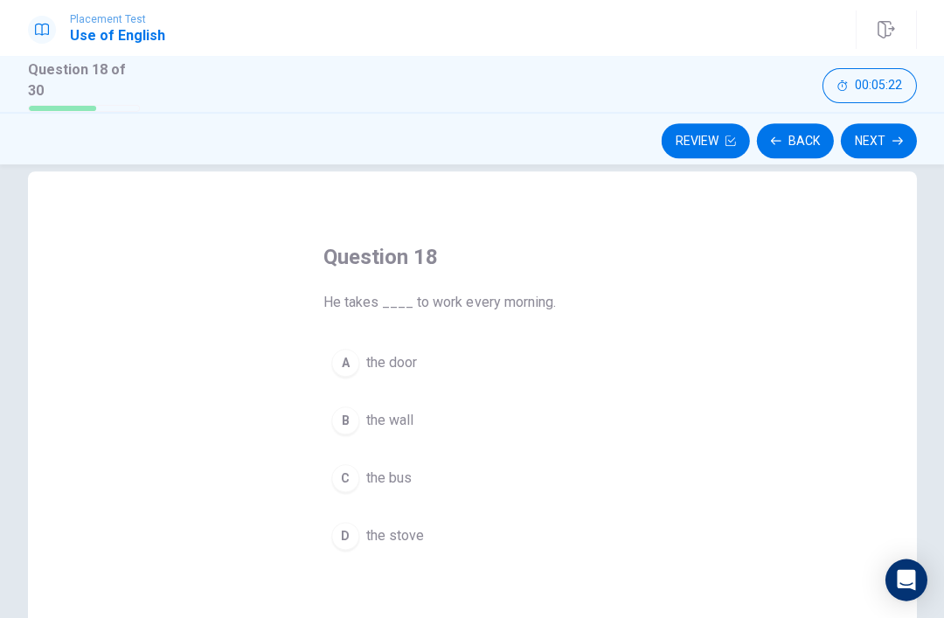
scroll to position [29, 0]
click at [405, 460] on button "C the bus" at bounding box center [472, 478] width 297 height 44
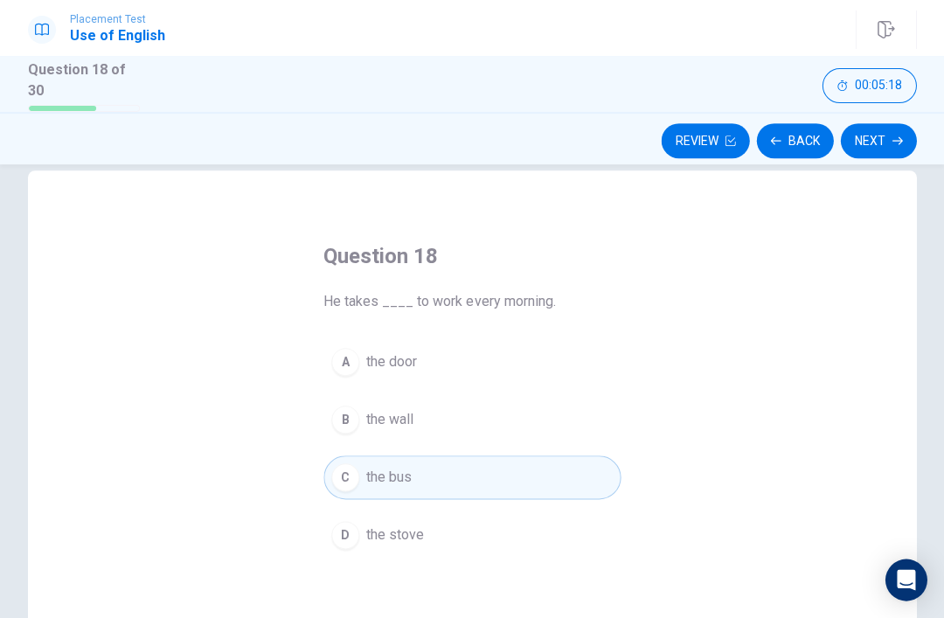
click at [877, 125] on button "Next" at bounding box center [878, 140] width 76 height 35
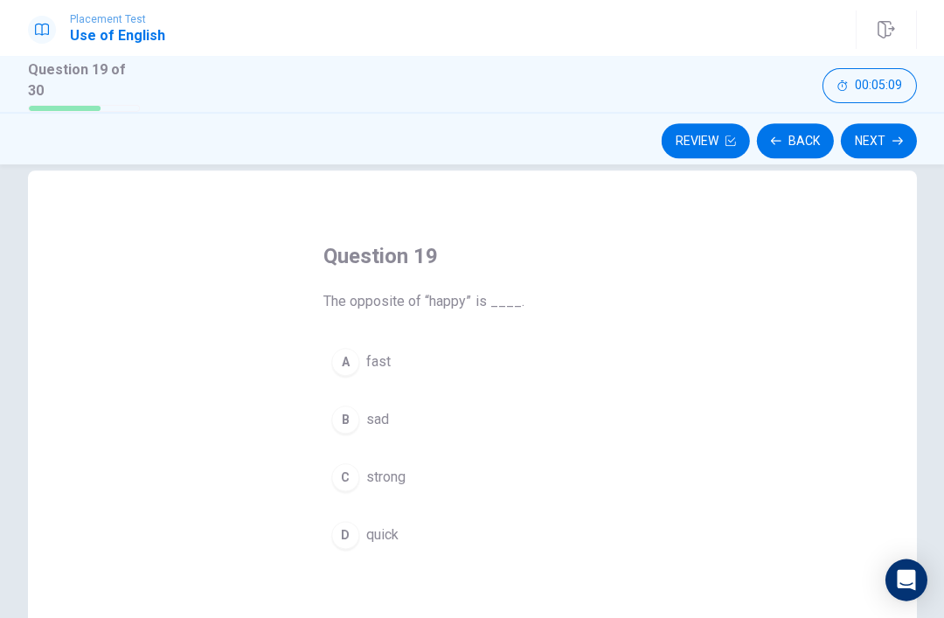
click at [454, 540] on button "D quick" at bounding box center [472, 535] width 297 height 44
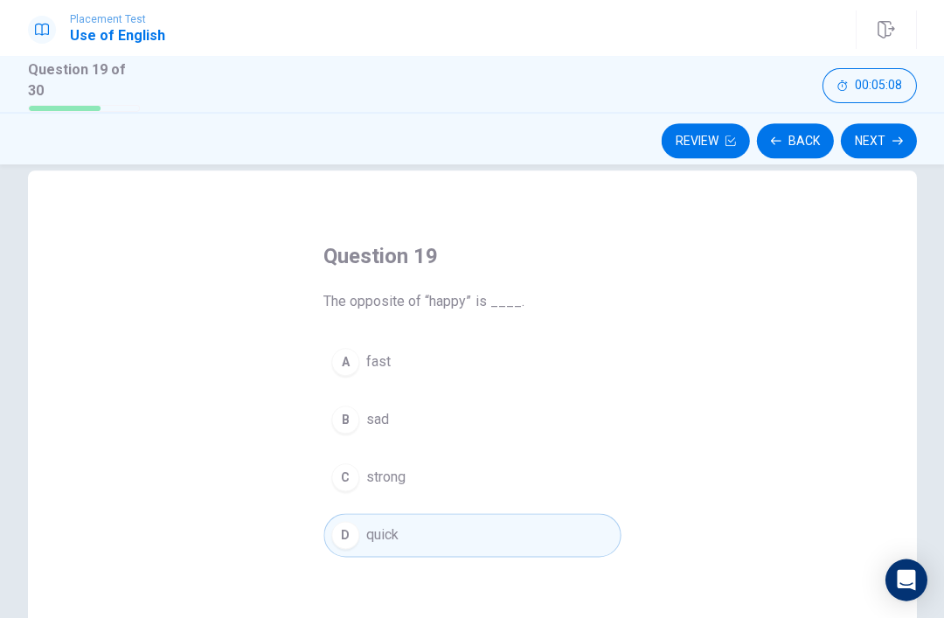
click at [878, 129] on button "Next" at bounding box center [878, 140] width 76 height 35
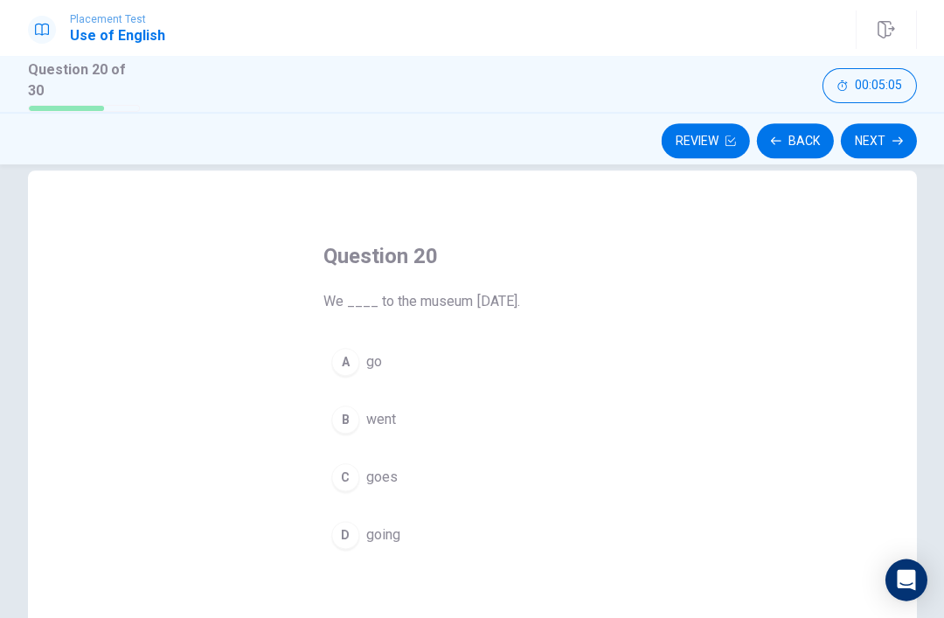
click at [407, 412] on button "B went" at bounding box center [472, 420] width 297 height 44
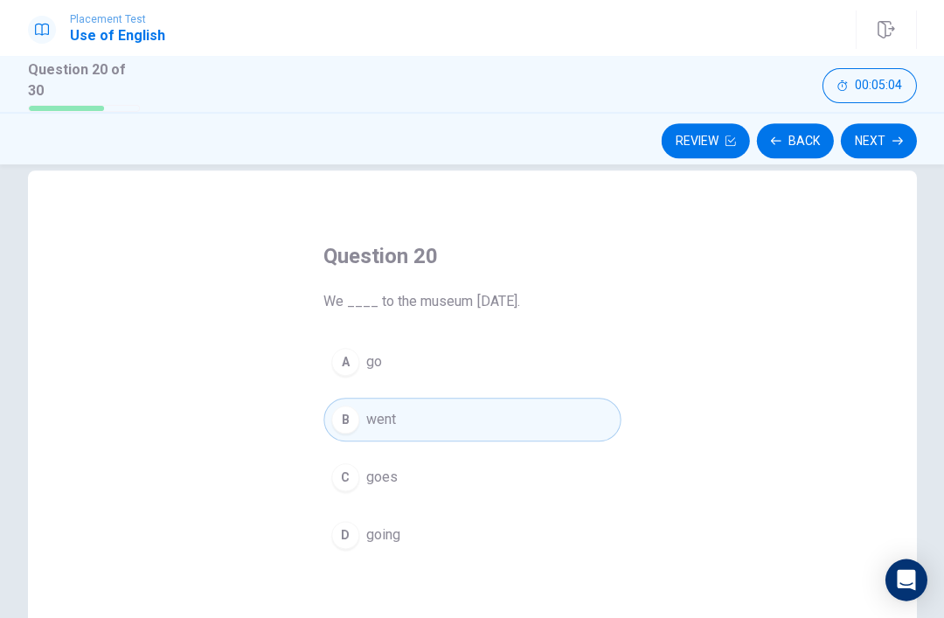
click at [866, 131] on button "Next" at bounding box center [878, 140] width 76 height 35
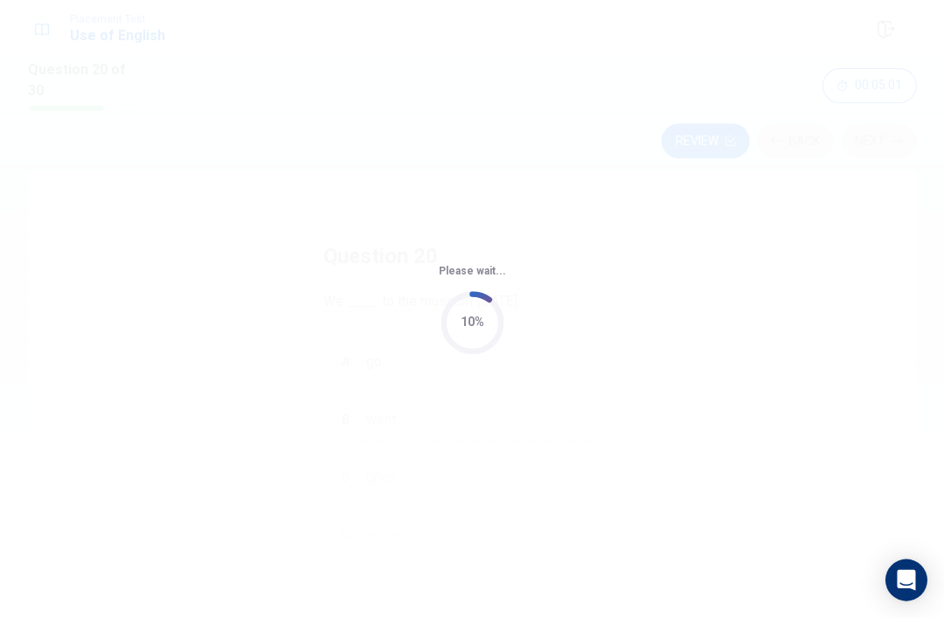
scroll to position [0, 0]
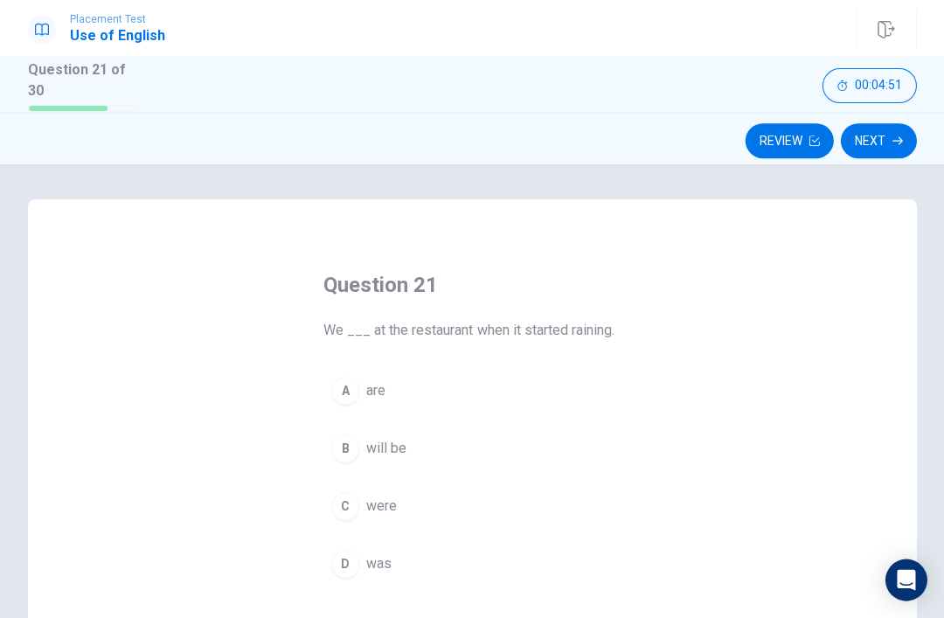
click at [416, 556] on button "D was" at bounding box center [472, 564] width 297 height 44
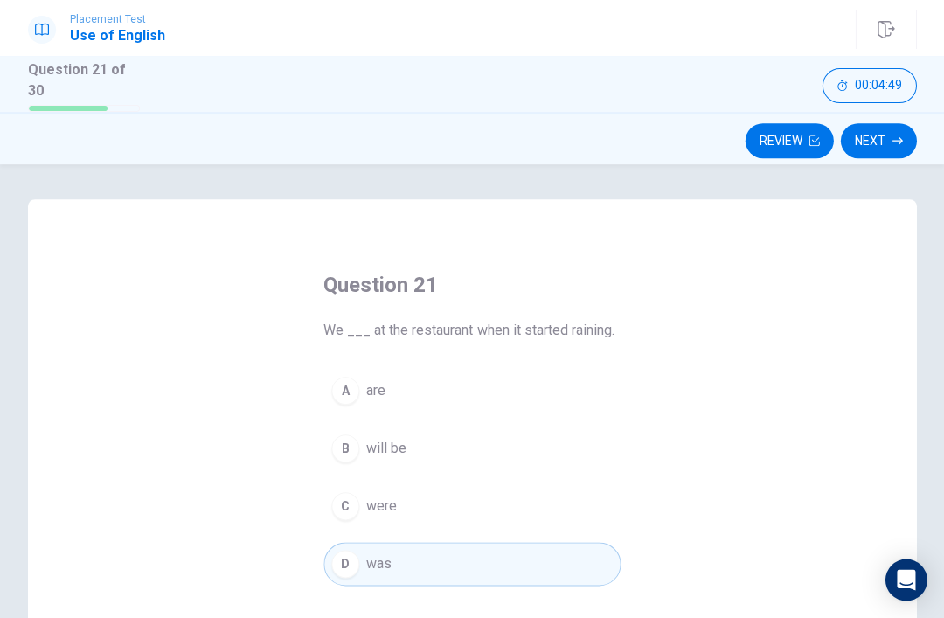
click at [895, 128] on button "Next" at bounding box center [878, 140] width 76 height 35
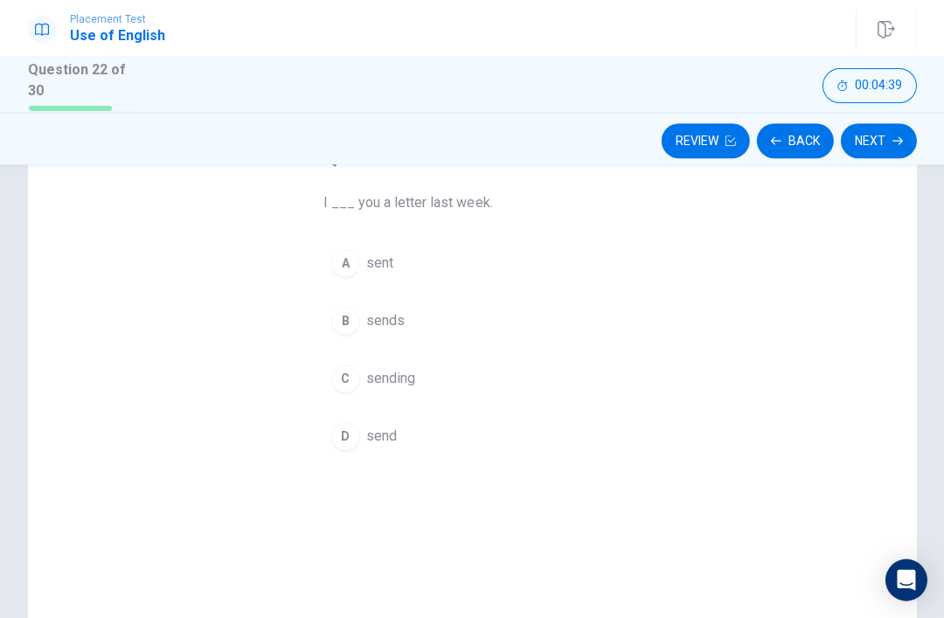
scroll to position [130, 0]
click at [527, 268] on button "A sent" at bounding box center [472, 261] width 297 height 44
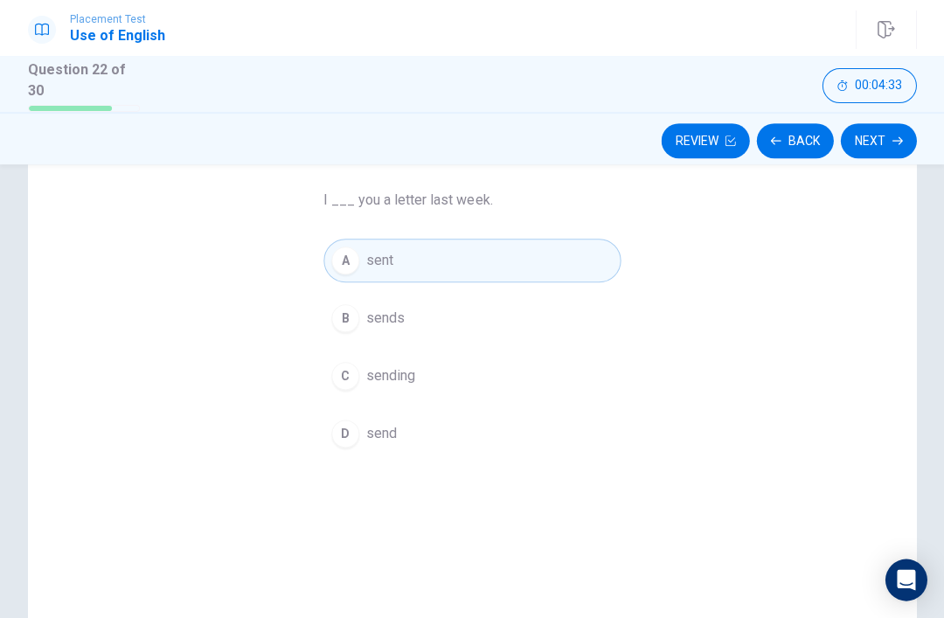
click at [637, 416] on div "Question 22 I ___ you a letter last week. A sent B sends C sending D send" at bounding box center [472, 298] width 367 height 371
click at [642, 415] on div "Question 22 I ___ you a letter last week. A sent B sends C sending D send" at bounding box center [472, 298] width 367 height 371
click at [530, 431] on button "D send" at bounding box center [472, 434] width 297 height 44
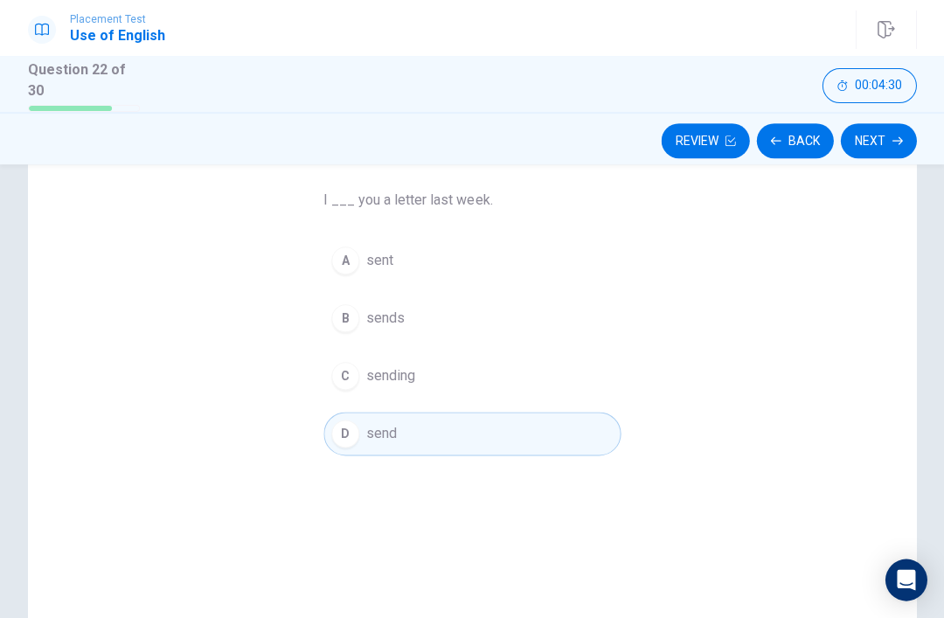
click at [860, 134] on button "Next" at bounding box center [878, 140] width 76 height 35
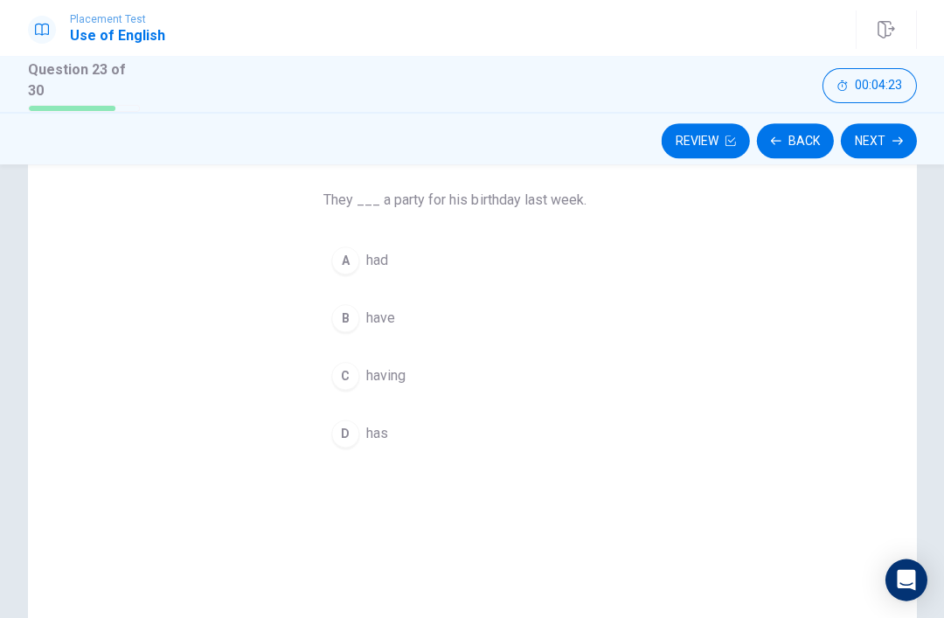
click at [379, 276] on button "A had" at bounding box center [472, 261] width 297 height 44
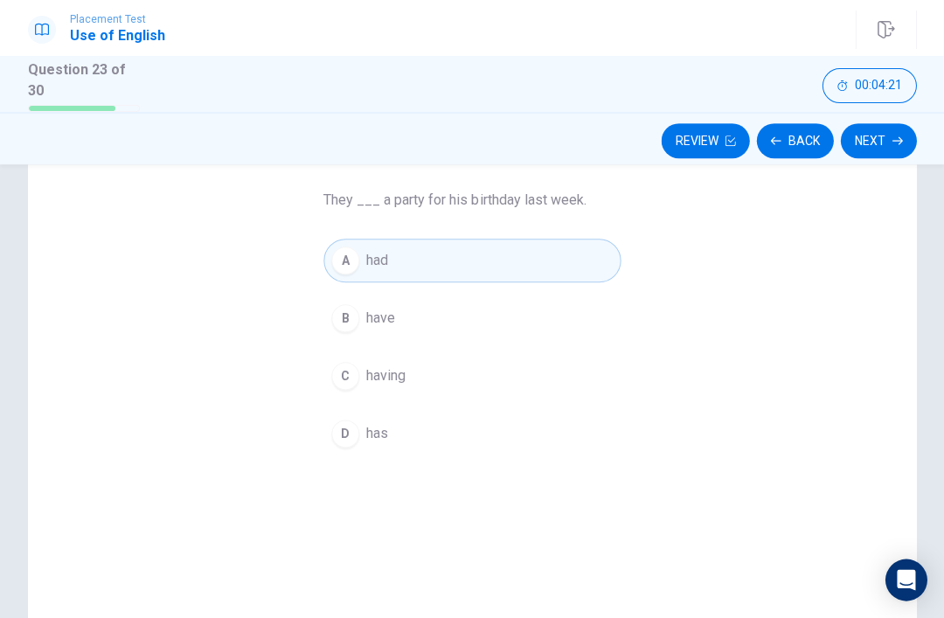
click at [888, 126] on button "Next" at bounding box center [878, 140] width 76 height 35
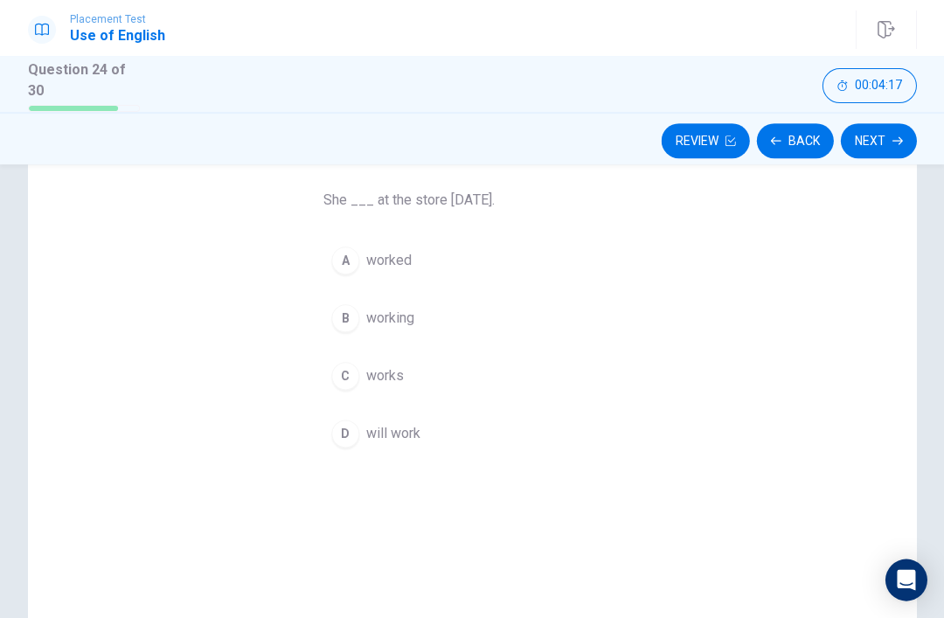
click at [474, 306] on button "B working" at bounding box center [472, 318] width 297 height 44
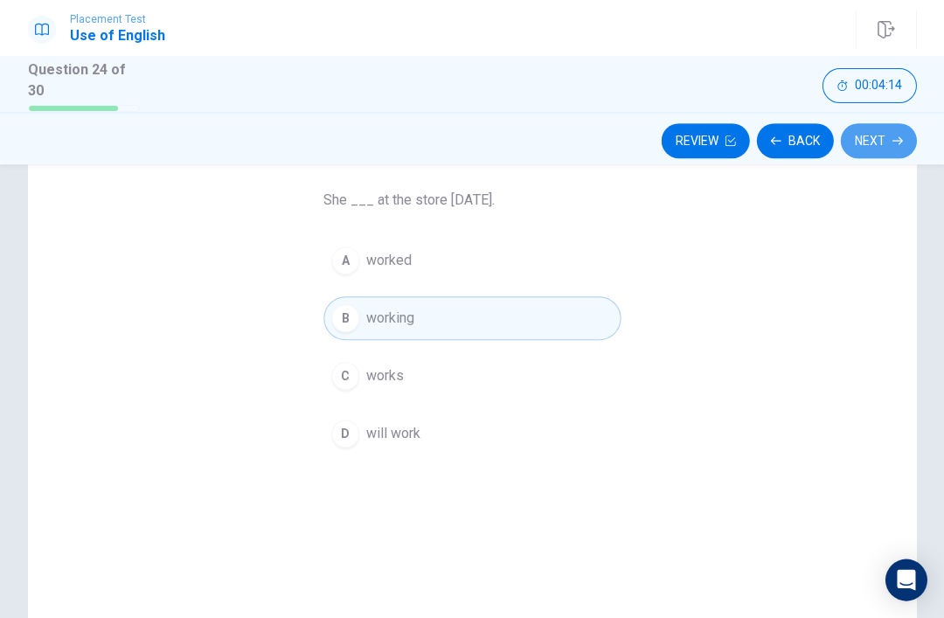
click at [871, 138] on button "Next" at bounding box center [878, 140] width 76 height 35
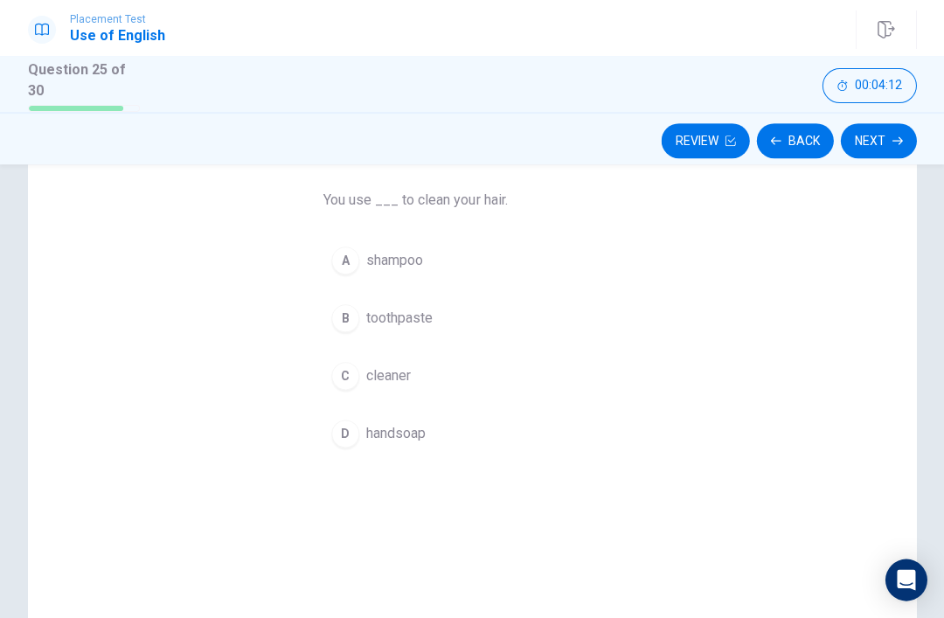
click at [907, 128] on button "Next" at bounding box center [878, 140] width 76 height 35
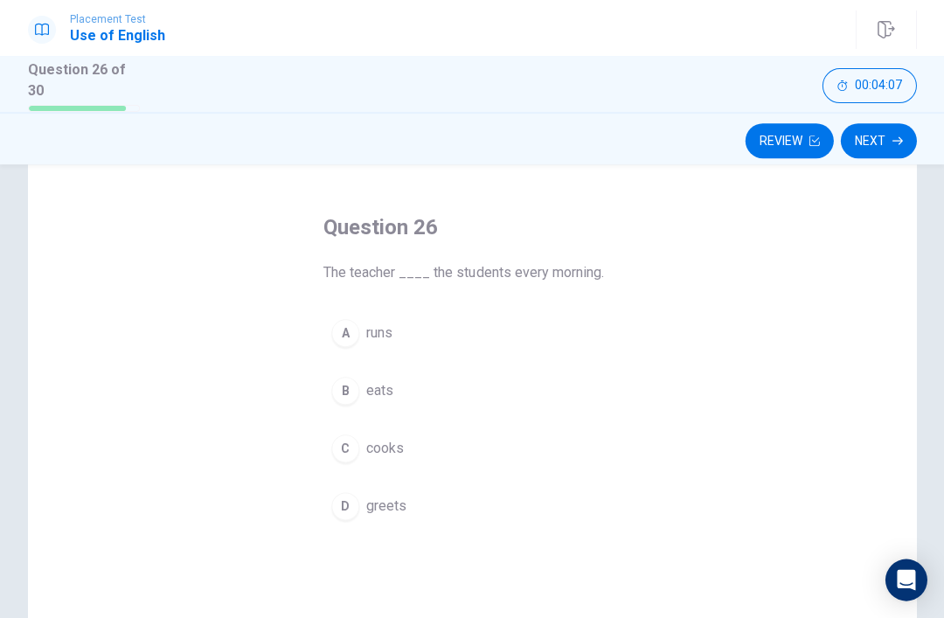
scroll to position [59, 0]
click at [398, 494] on span "greets" at bounding box center [386, 504] width 40 height 21
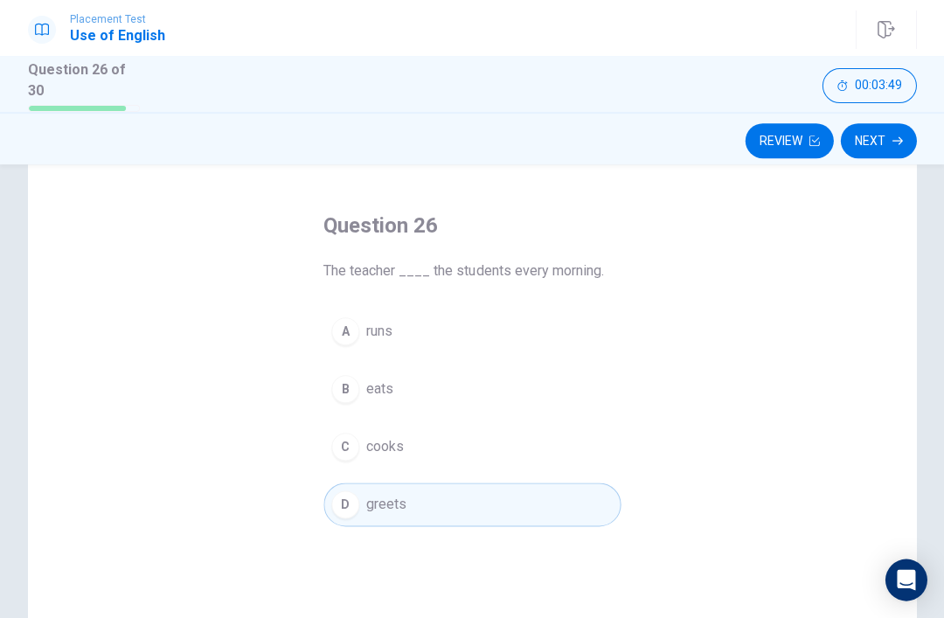
click at [880, 143] on button "Next" at bounding box center [878, 140] width 76 height 35
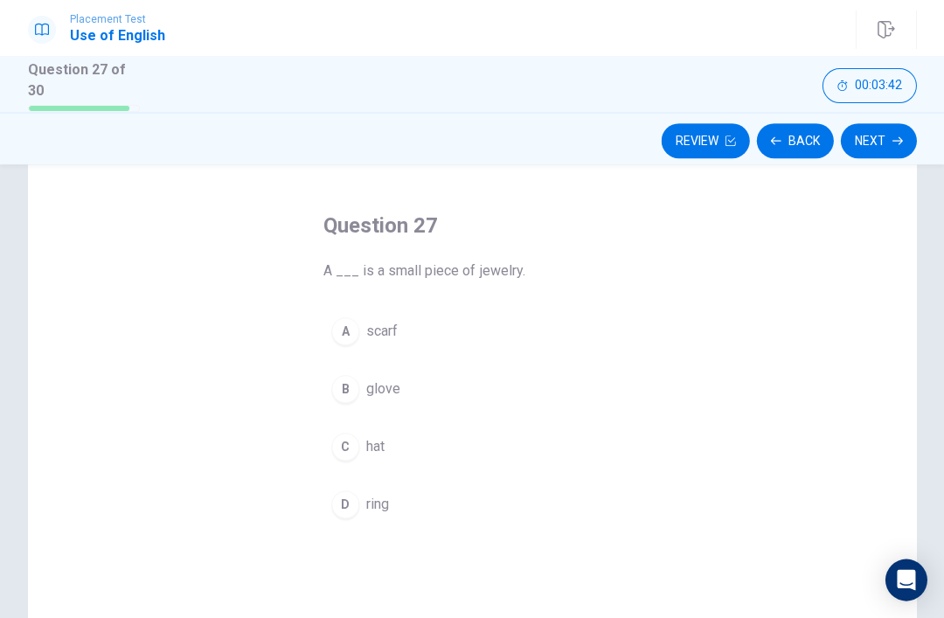
click at [470, 521] on button "D ring" at bounding box center [472, 505] width 297 height 44
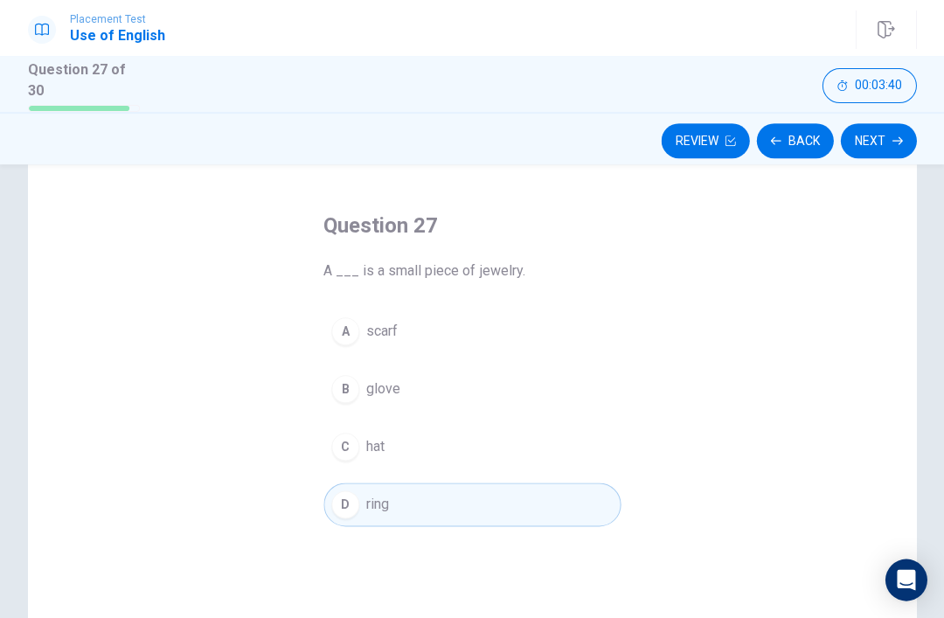
click at [850, 133] on button "Next" at bounding box center [878, 140] width 76 height 35
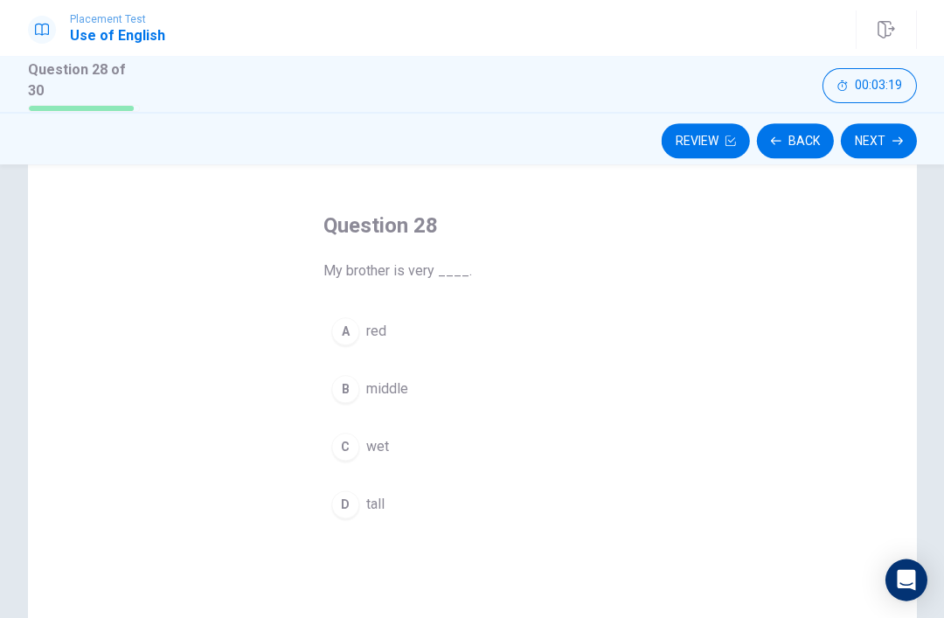
click at [393, 463] on button "C wet" at bounding box center [472, 447] width 297 height 44
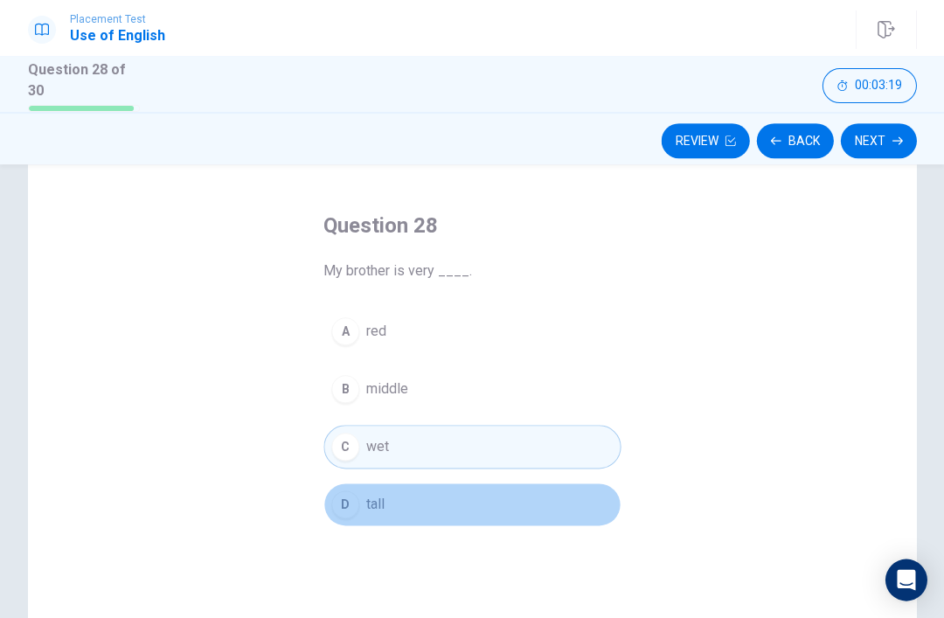
click at [393, 463] on button "C wet" at bounding box center [472, 447] width 297 height 44
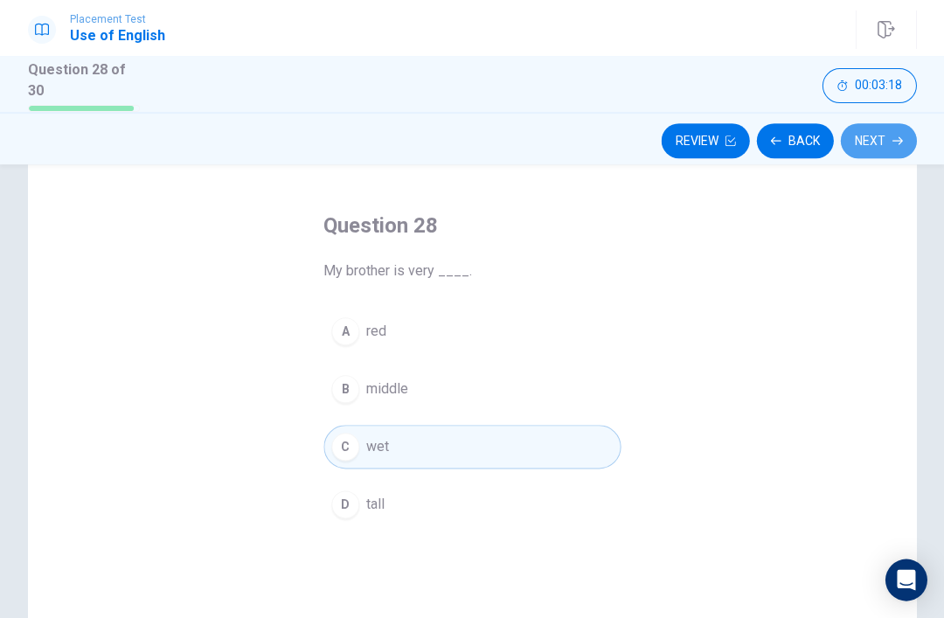
click at [892, 146] on button "Next" at bounding box center [878, 140] width 76 height 35
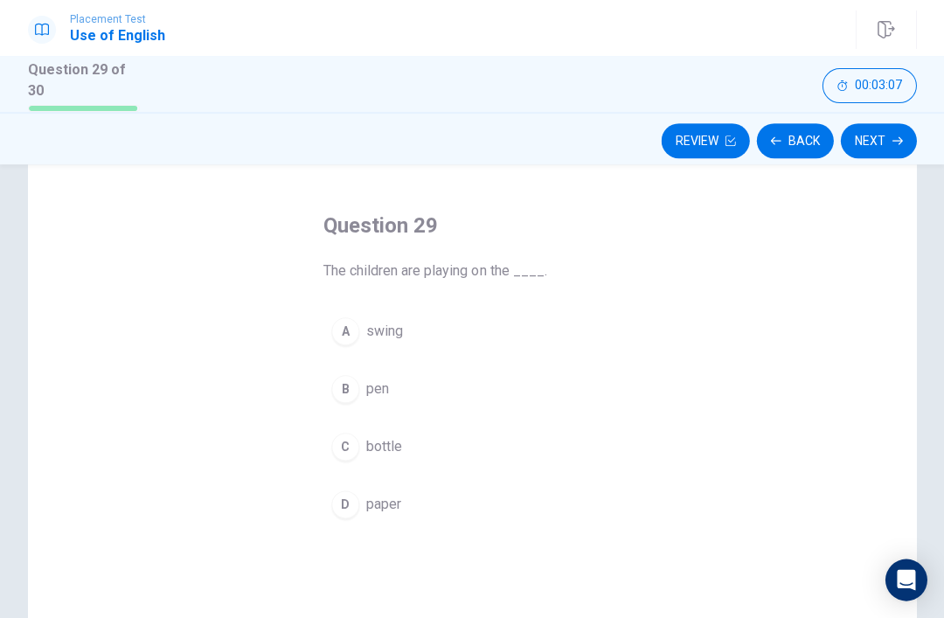
click at [468, 346] on button "A swing" at bounding box center [472, 332] width 297 height 44
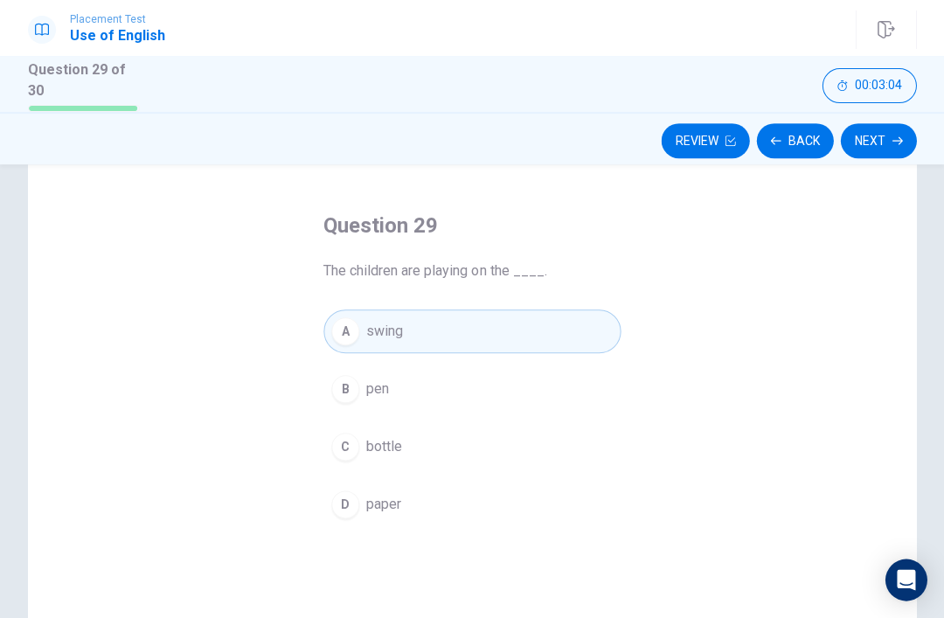
click at [429, 516] on button "D paper" at bounding box center [472, 505] width 297 height 44
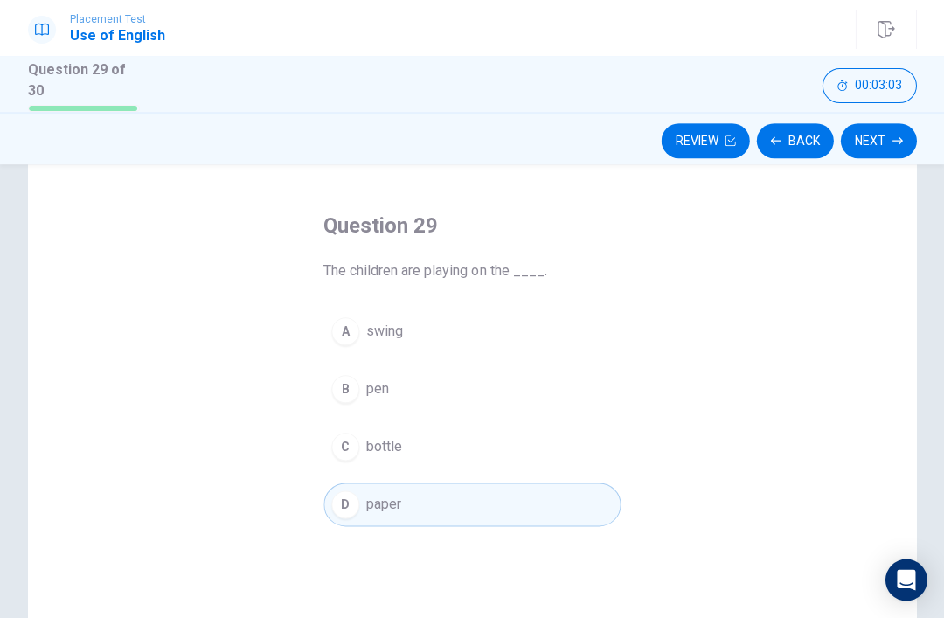
click at [887, 136] on button "Next" at bounding box center [878, 140] width 76 height 35
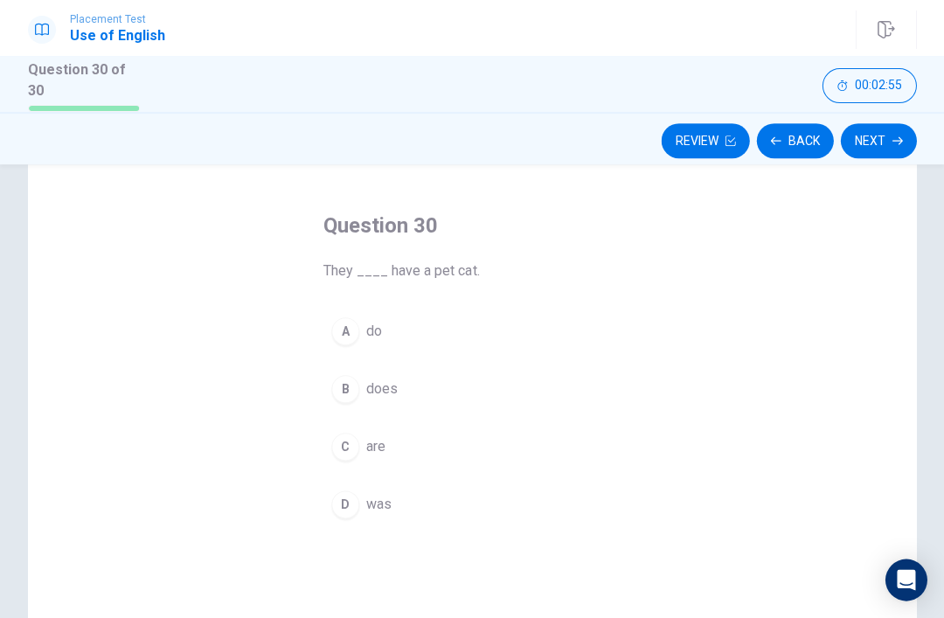
click at [400, 501] on button "D was" at bounding box center [472, 505] width 297 height 44
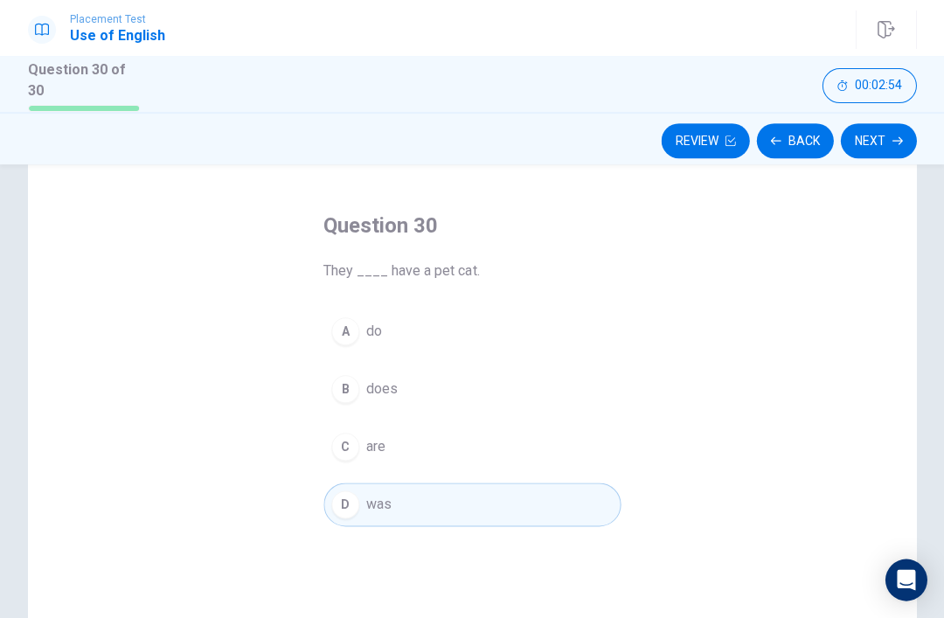
click at [853, 131] on button "Next" at bounding box center [878, 140] width 76 height 35
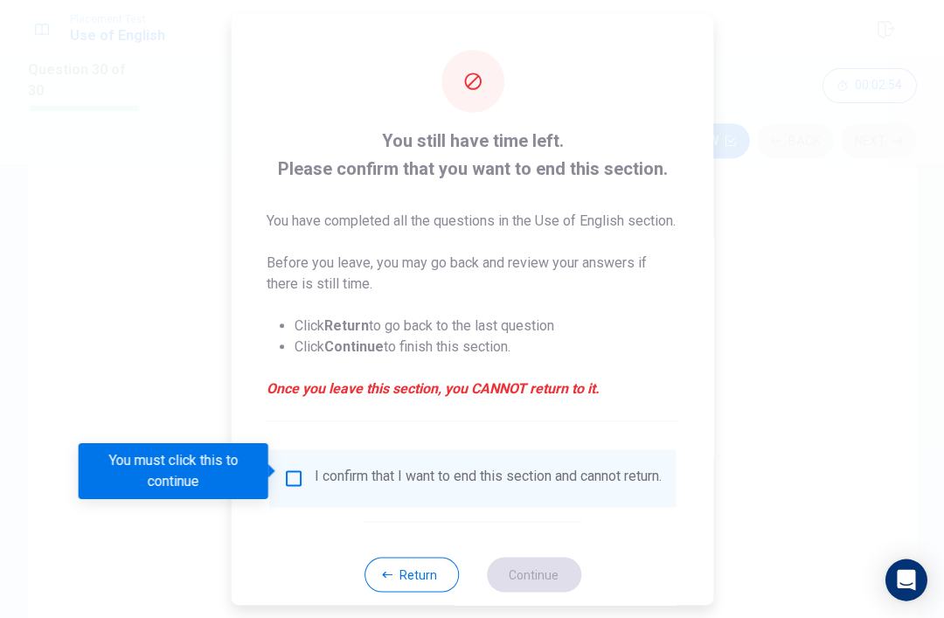
click at [852, 130] on div at bounding box center [472, 309] width 944 height 618
click at [300, 477] on input "You must click this to continue" at bounding box center [293, 477] width 21 height 21
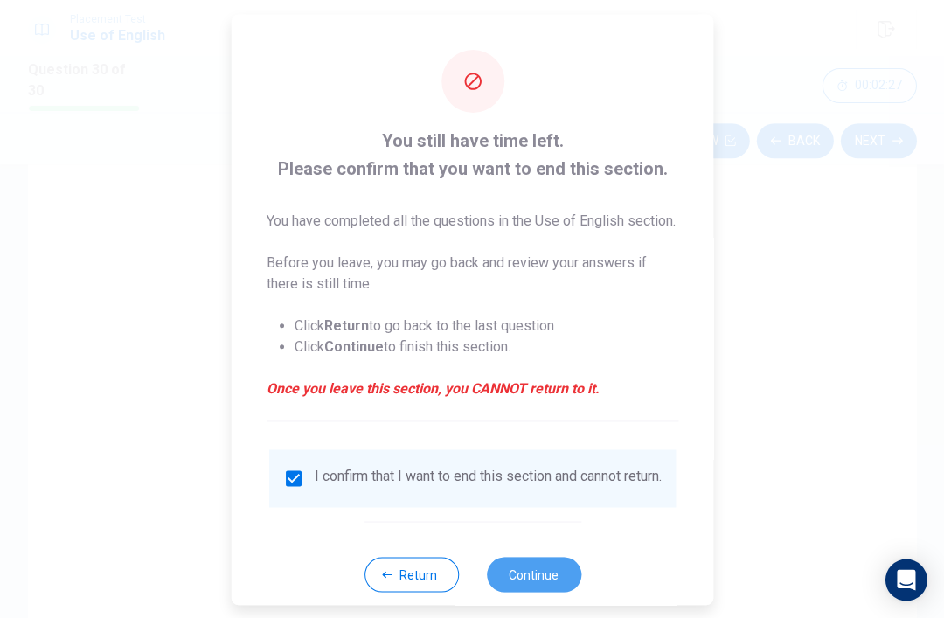
click at [543, 587] on button "Continue" at bounding box center [533, 573] width 94 height 35
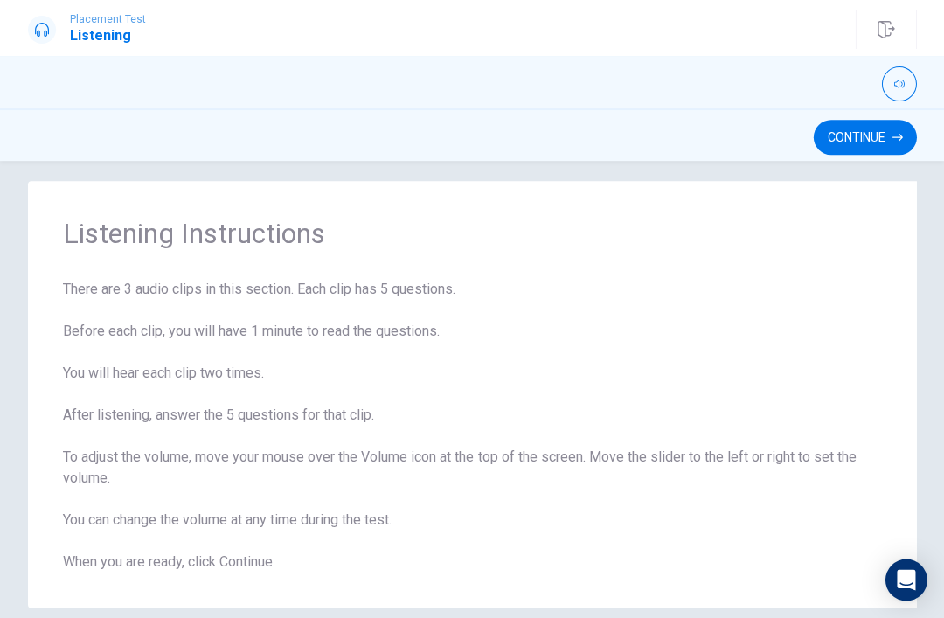
scroll to position [31, 0]
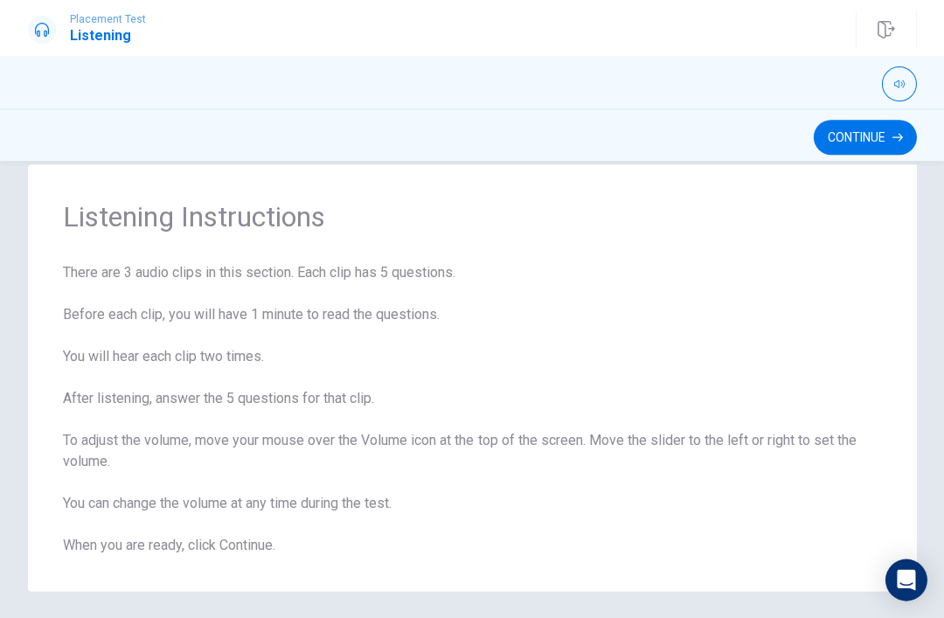
click at [863, 136] on button "Continue" at bounding box center [864, 137] width 103 height 35
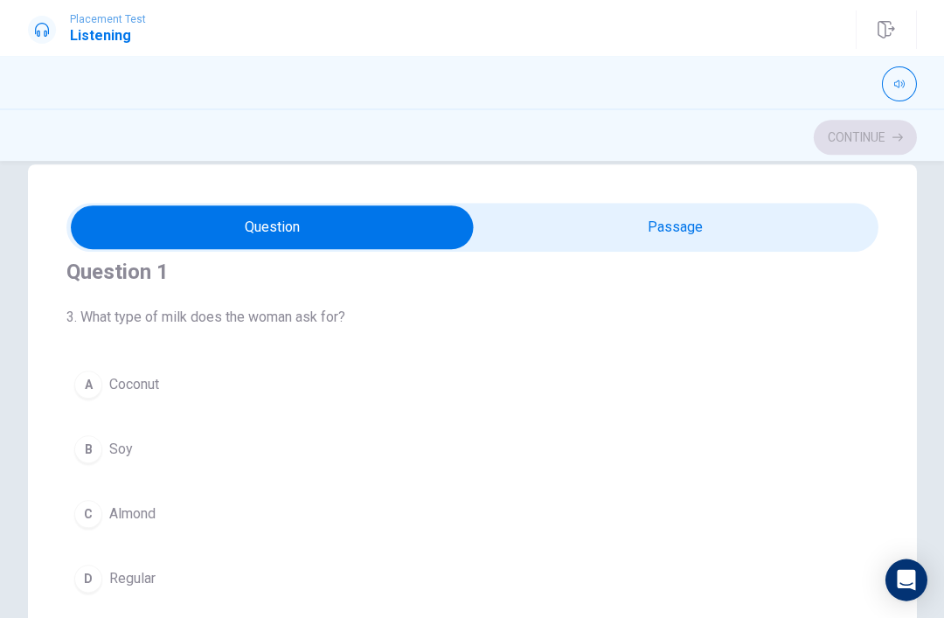
scroll to position [17, 0]
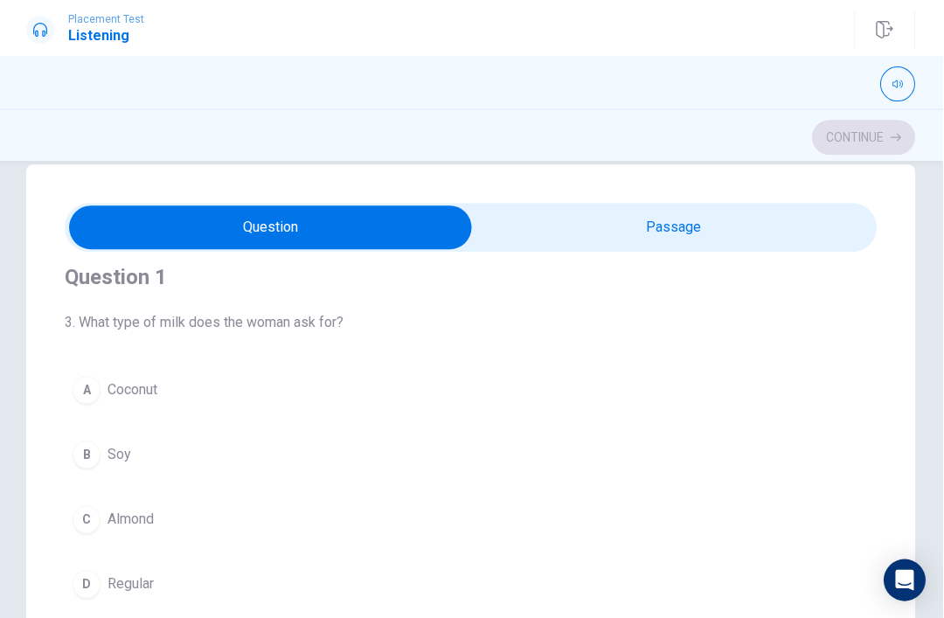
type input "2"
click at [661, 235] on input "checkbox" at bounding box center [271, 227] width 1217 height 44
checkbox input "true"
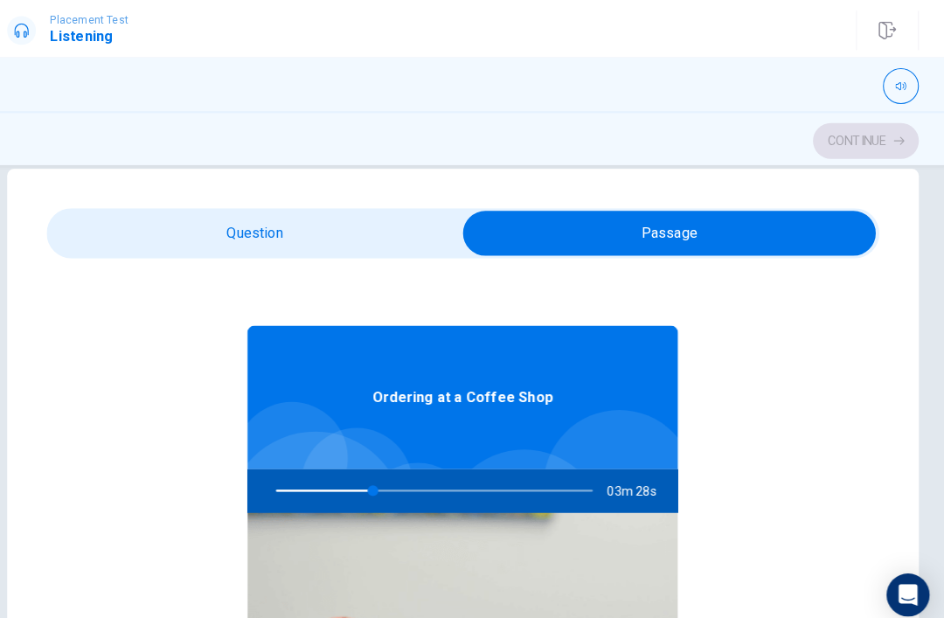
type input "31"
click at [132, 214] on input "checkbox" at bounding box center [673, 227] width 1217 height 44
checkbox input "false"
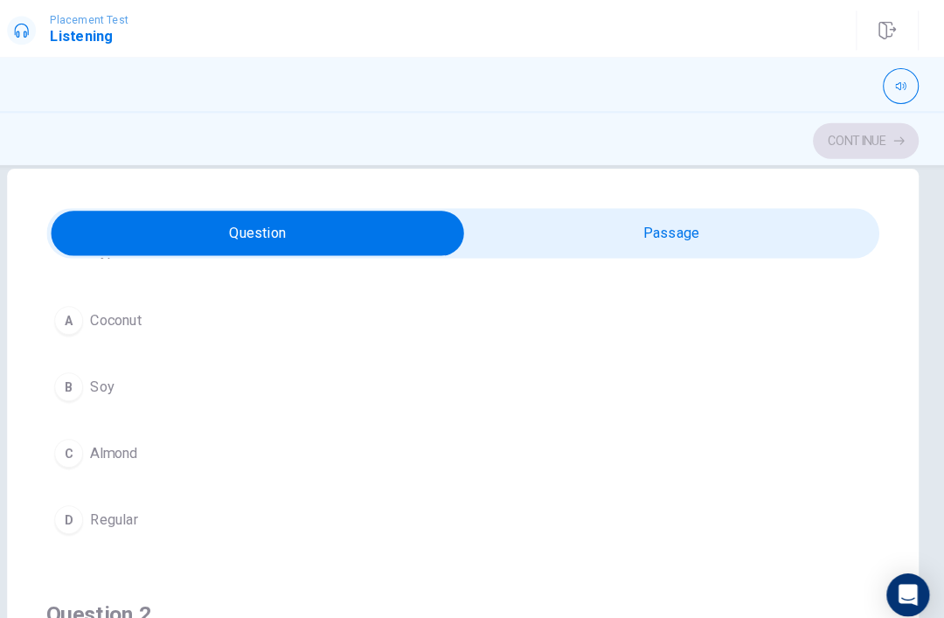
scroll to position [117, 0]
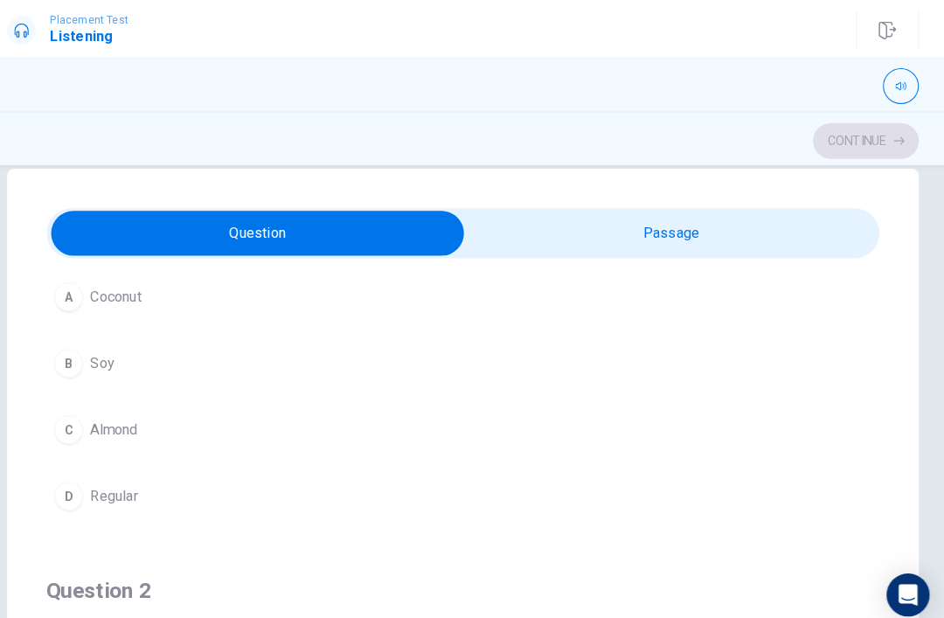
type input "33"
click at [820, 226] on input "checkbox" at bounding box center [271, 227] width 1217 height 44
checkbox input "true"
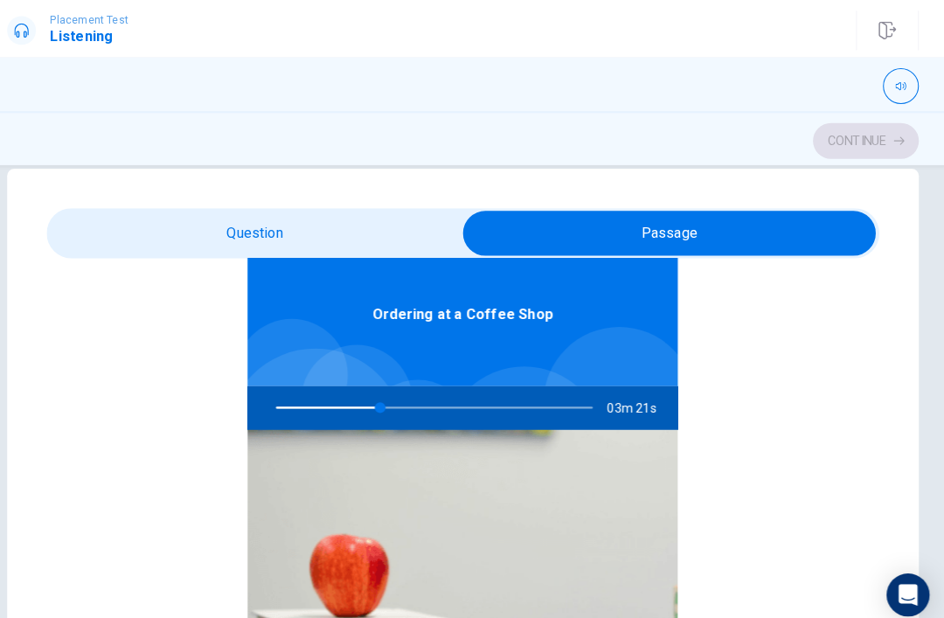
scroll to position [98, 0]
click at [379, 400] on div at bounding box center [441, 397] width 344 height 42
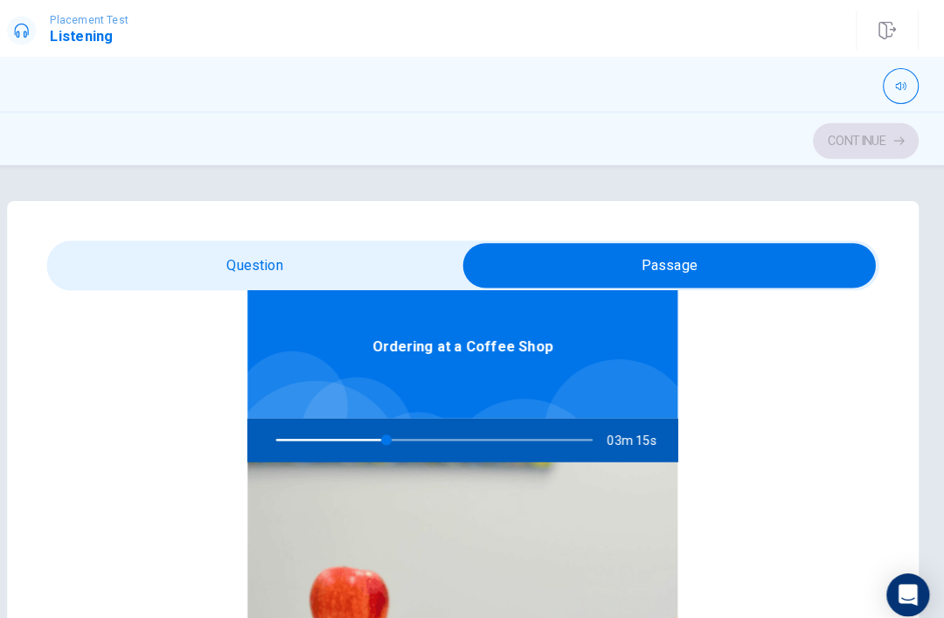
scroll to position [0, 0]
type input "35"
click at [720, 247] on input "checkbox" at bounding box center [673, 259] width 1217 height 44
checkbox input "false"
type input "35"
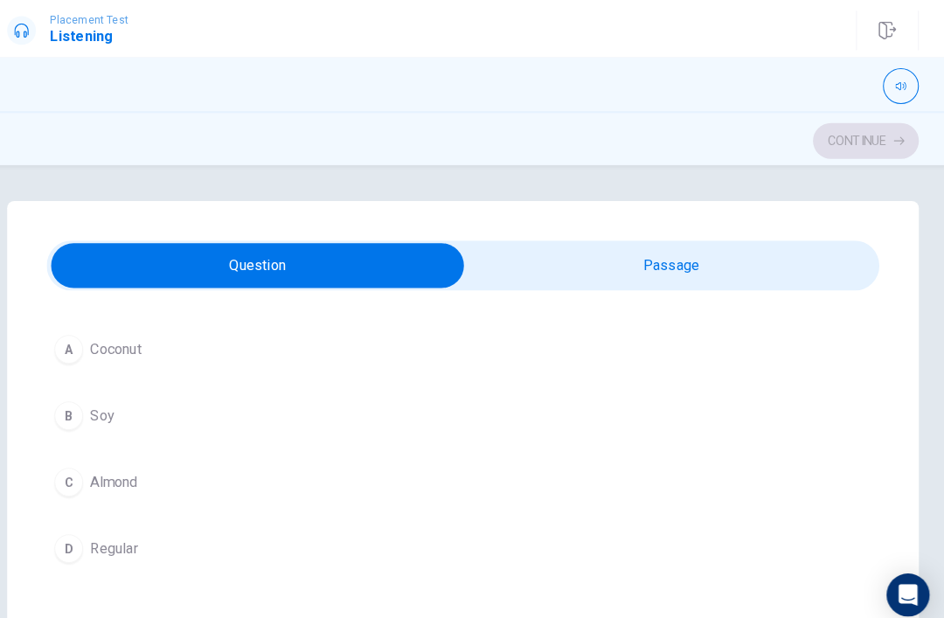
click at [720, 247] on input "checkbox" at bounding box center [271, 259] width 1217 height 44
checkbox input "true"
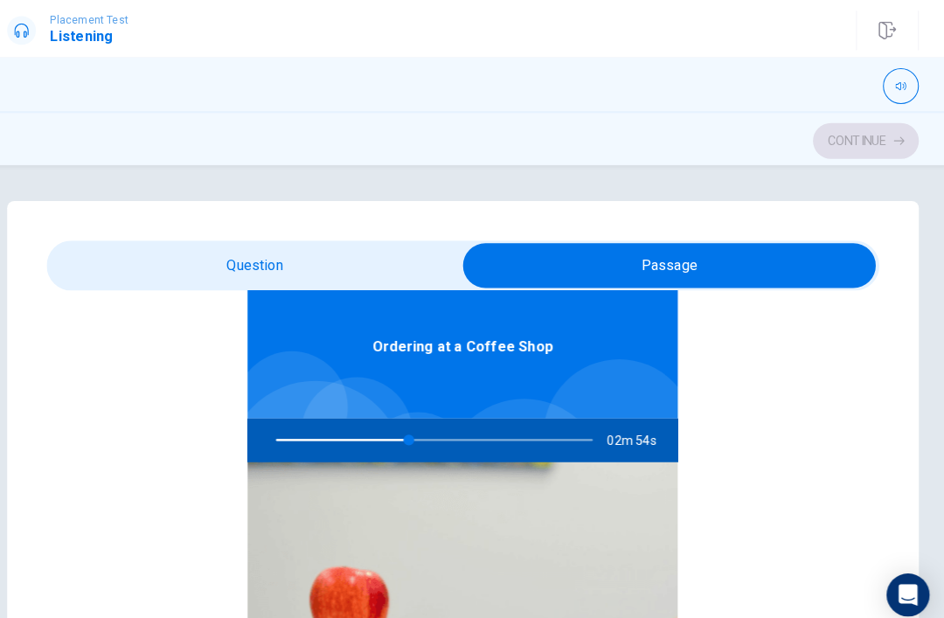
type input "42"
click at [128, 266] on input "checkbox" at bounding box center [673, 259] width 1217 height 44
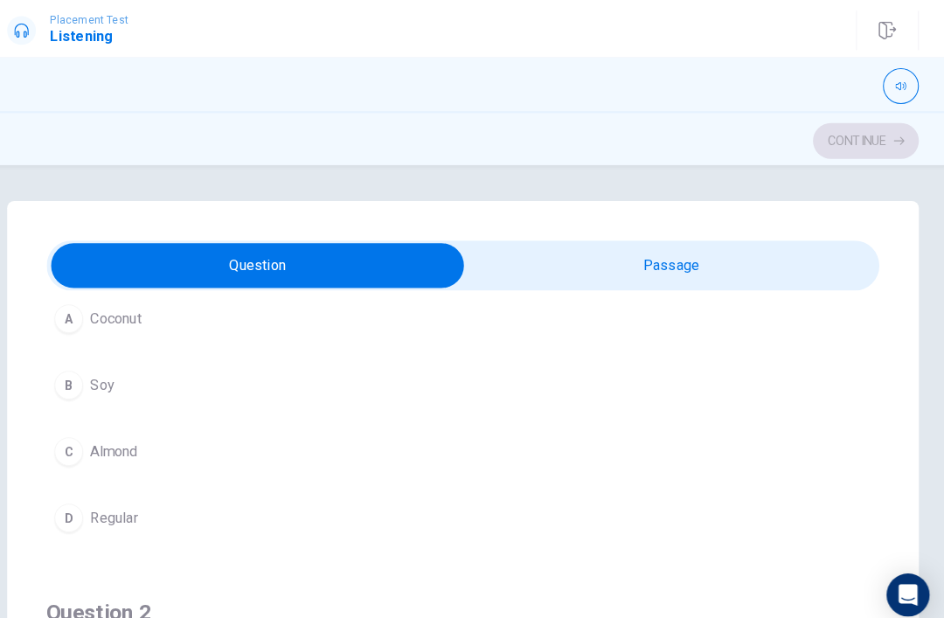
scroll to position [129, 0]
click at [620, 500] on button "D Regular" at bounding box center [471, 503] width 811 height 44
click at [619, 499] on button "D Regular" at bounding box center [471, 503] width 811 height 44
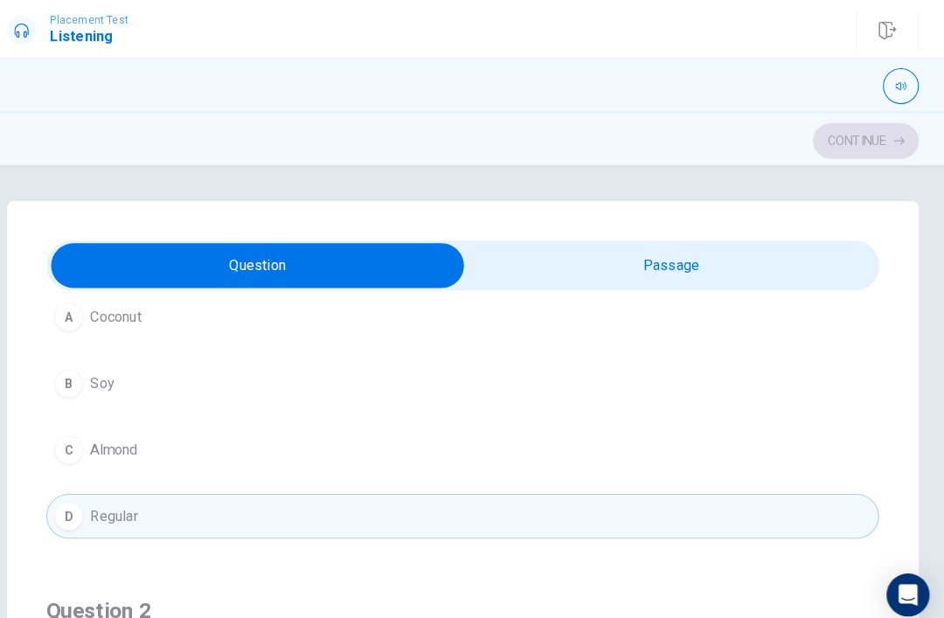
click at [707, 411] on div "A Coconut B Soy C Almond D Regular" at bounding box center [471, 406] width 811 height 238
click at [647, 418] on button "C Almond" at bounding box center [471, 438] width 811 height 44
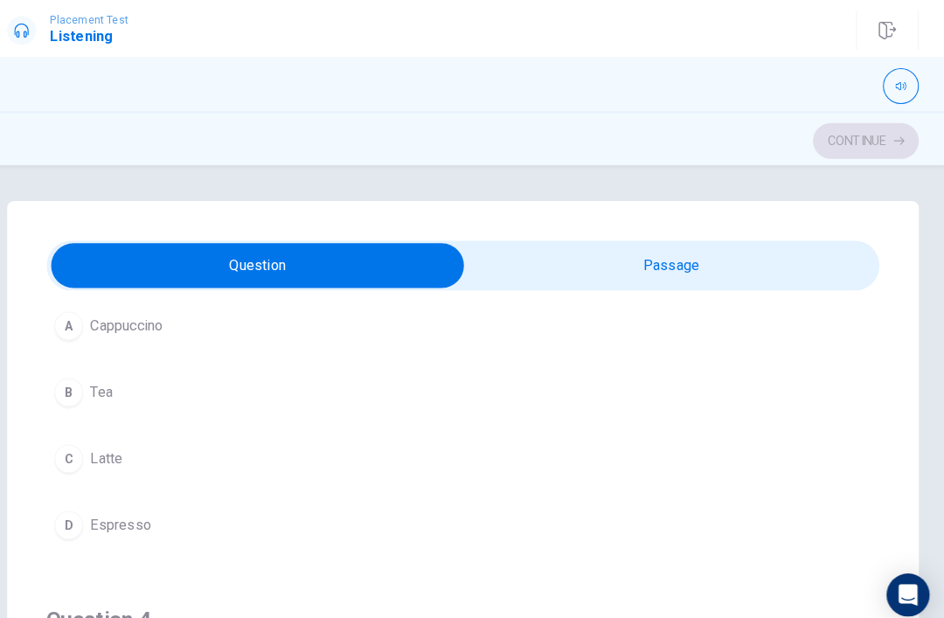
click at [358, 278] on input "checkbox" at bounding box center [271, 259] width 1217 height 44
checkbox input "true"
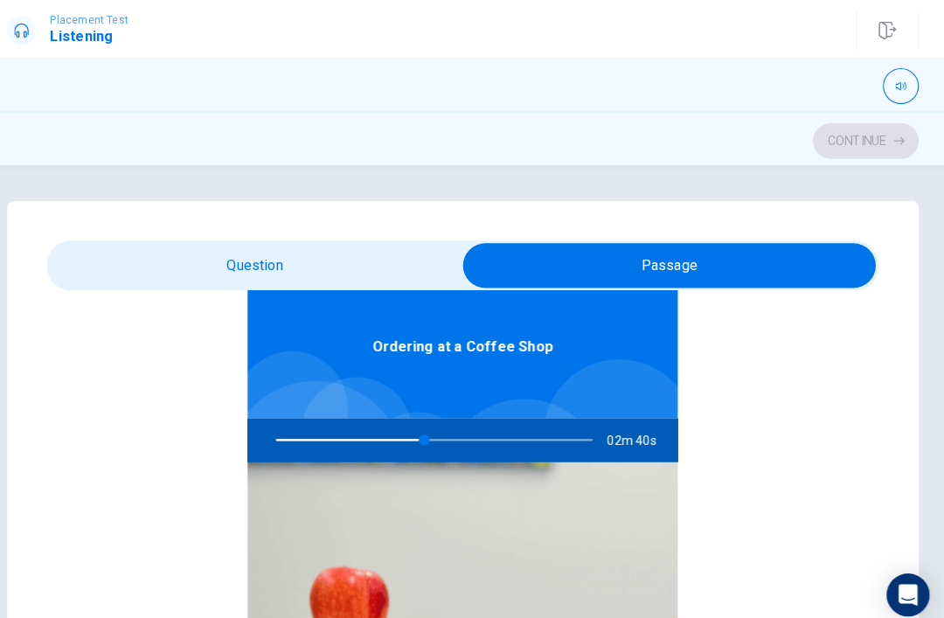
type input "47"
click at [386, 246] on input "checkbox" at bounding box center [673, 259] width 1217 height 44
checkbox input "false"
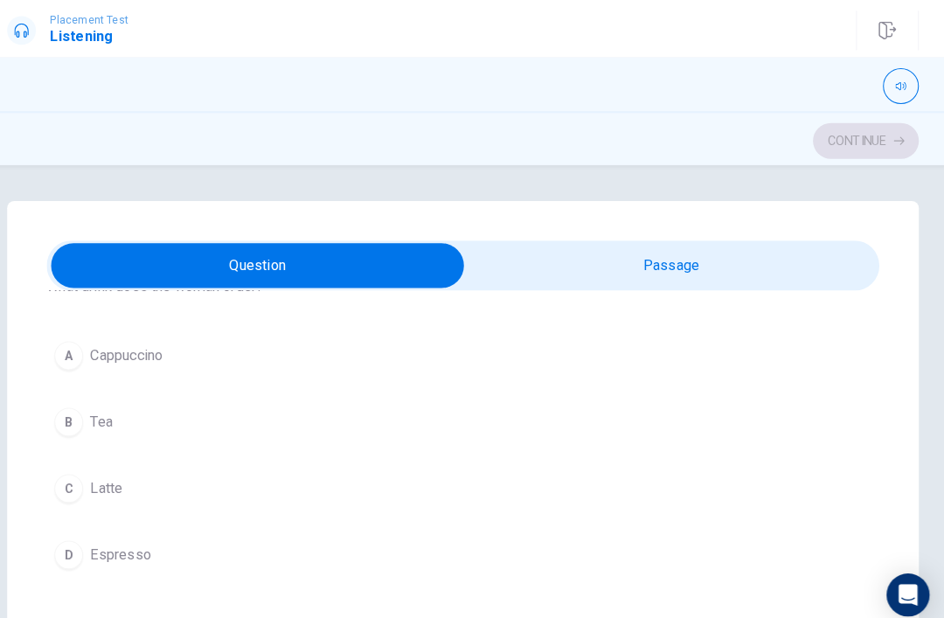
scroll to position [889, 0]
click at [273, 341] on button "A Cappuccino" at bounding box center [471, 346] width 811 height 44
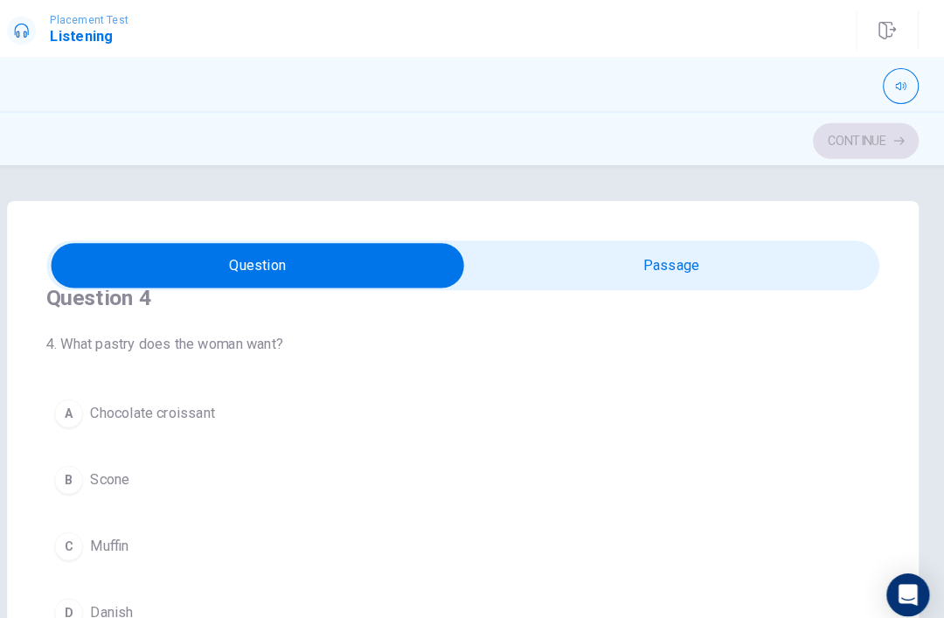
scroll to position [1236, 0]
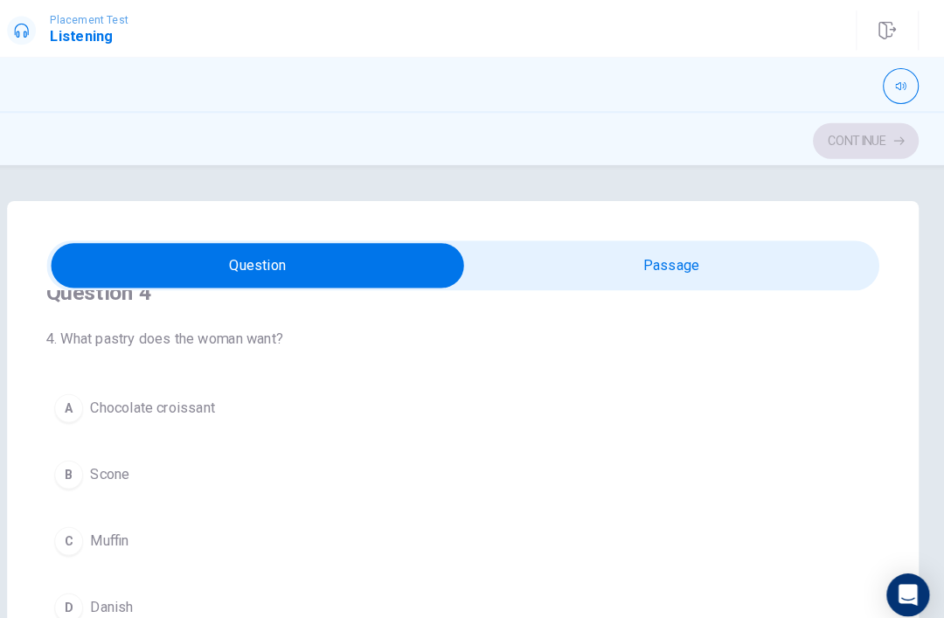
click at [691, 370] on div "Question 4 4. What pastry does the woman want? A Chocolate croissant B Scone C …" at bounding box center [471, 442] width 811 height 399
click at [646, 370] on div "Question 4 4. What pastry does the woman want? A Chocolate croissant B Scone C …" at bounding box center [471, 442] width 811 height 399
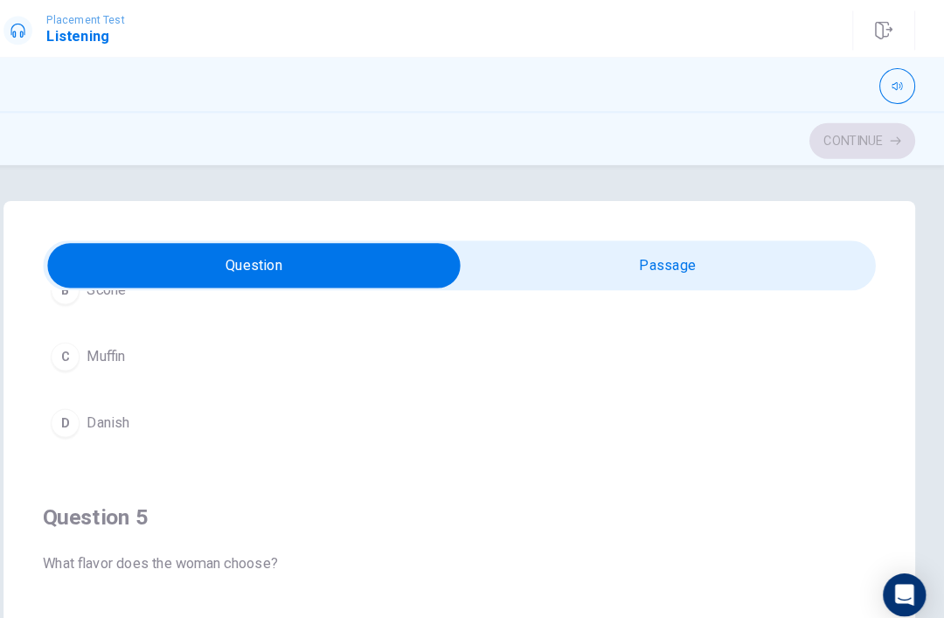
type input "51"
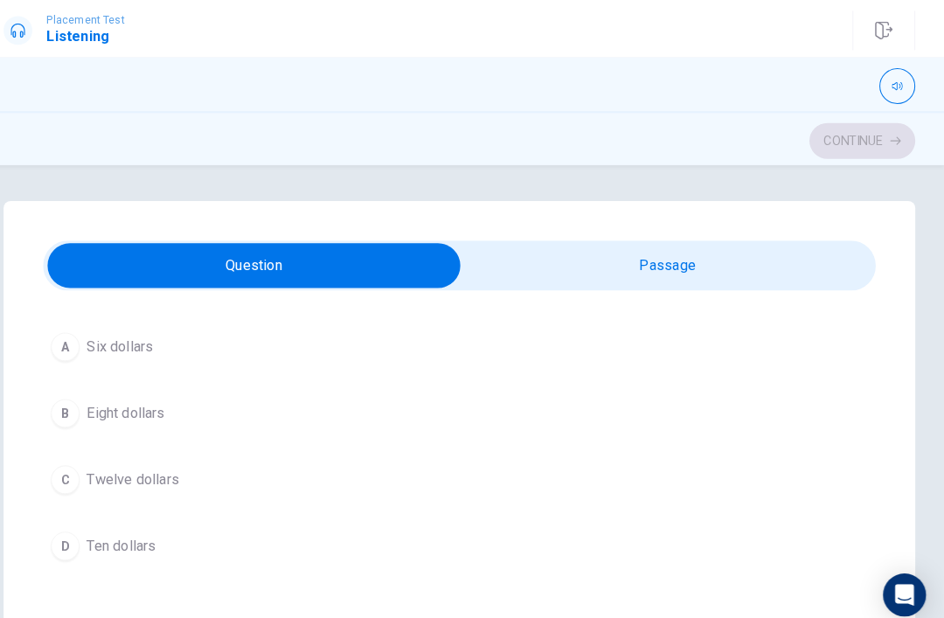
click at [630, 253] on input "checkbox" at bounding box center [271, 259] width 1217 height 44
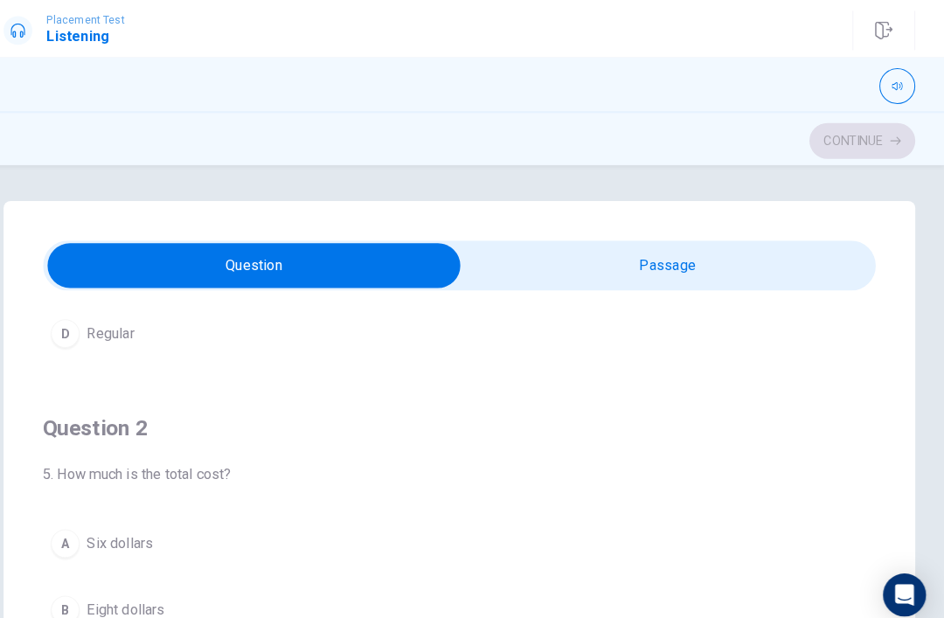
checkbox input "true"
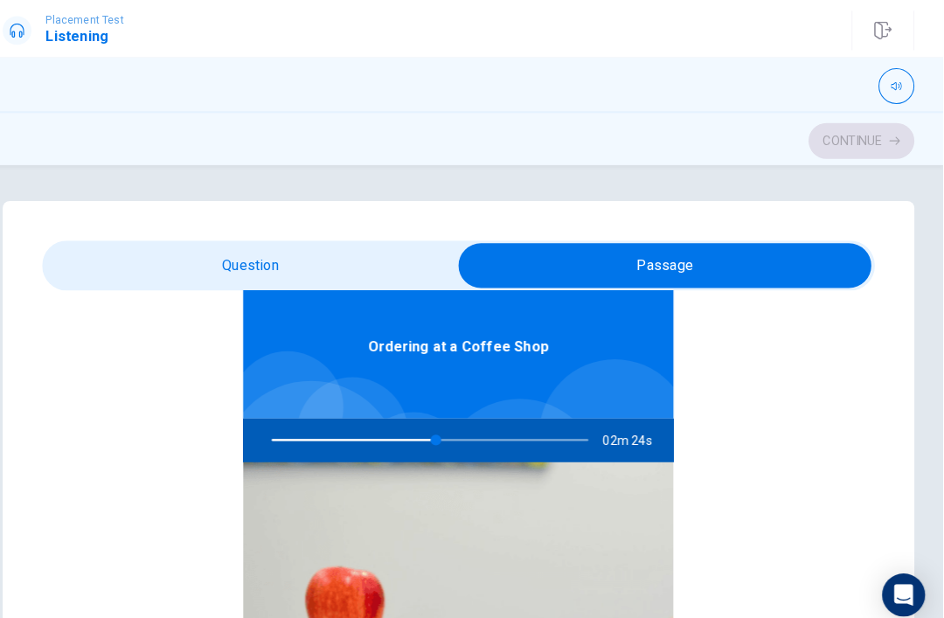
scroll to position [0, 0]
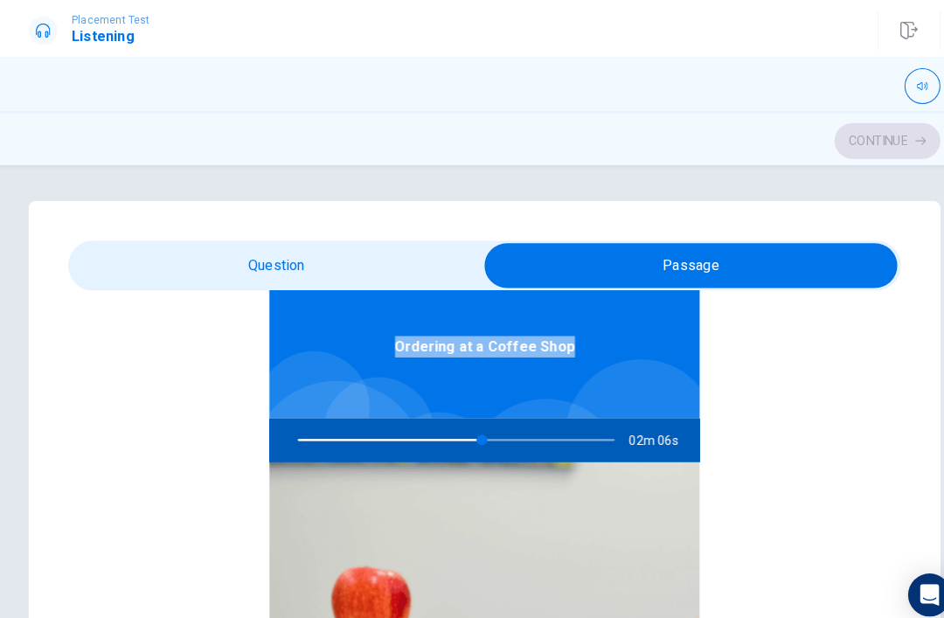
type input "58"
click at [282, 250] on input "checkbox" at bounding box center [673, 259] width 1217 height 44
checkbox input "false"
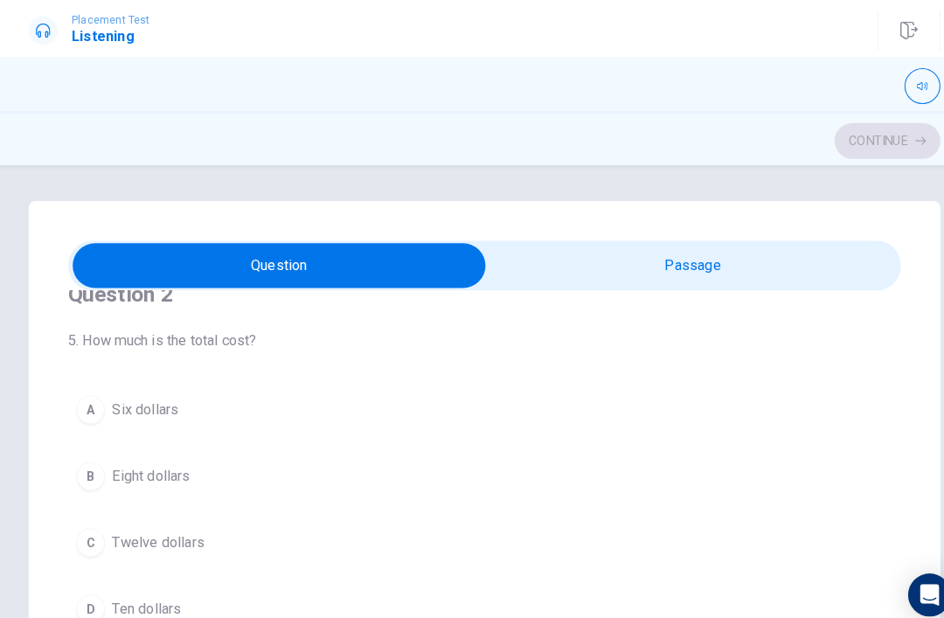
scroll to position [459, 0]
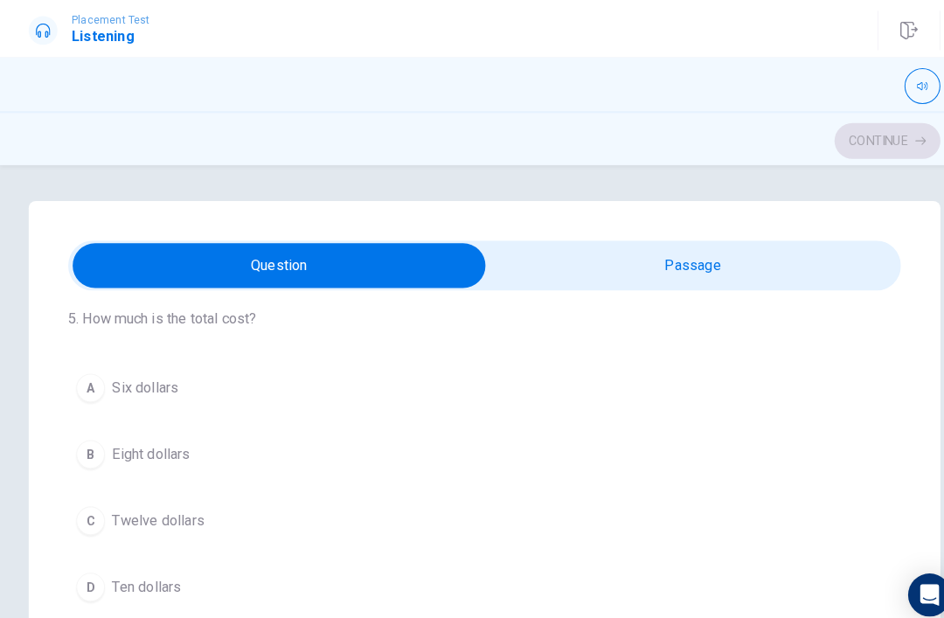
type input "62"
click at [596, 275] on input "checkbox" at bounding box center [271, 259] width 1217 height 44
checkbox input "true"
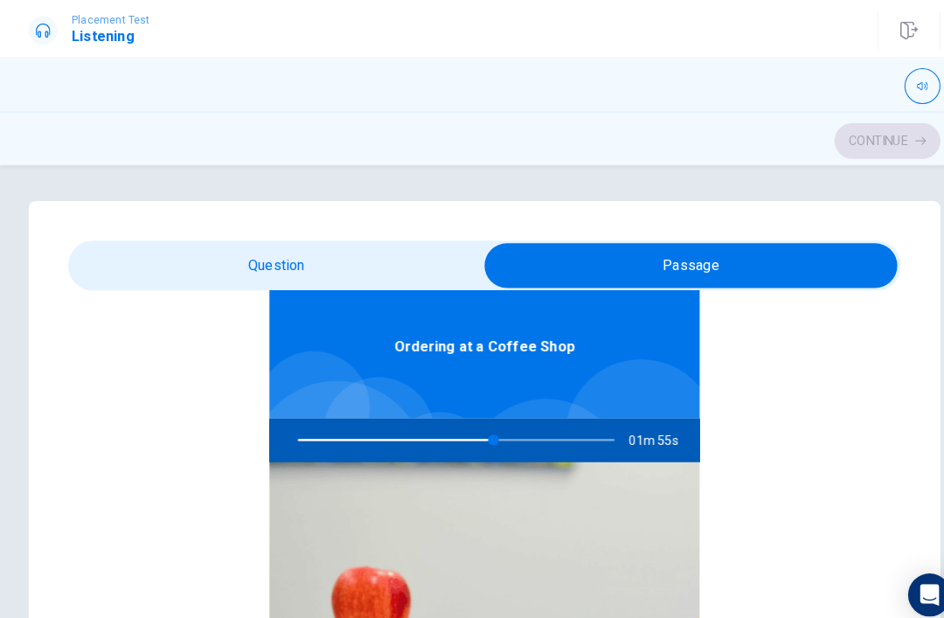
scroll to position [98, 0]
type input "64"
click at [238, 241] on input "checkbox" at bounding box center [673, 259] width 1217 height 44
checkbox input "false"
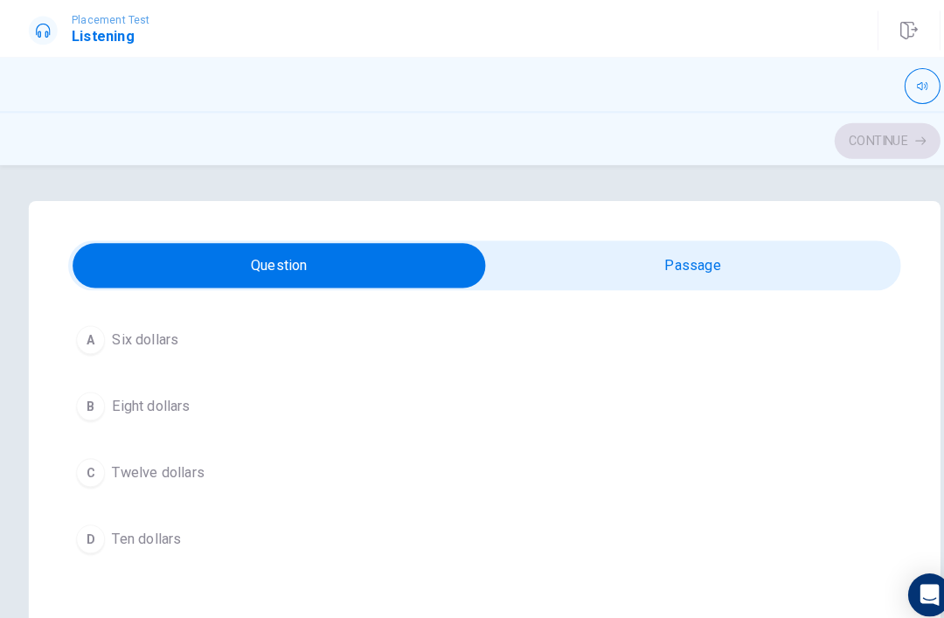
scroll to position [509, 0]
click at [198, 436] on button "C Twelve dollars" at bounding box center [467, 457] width 811 height 44
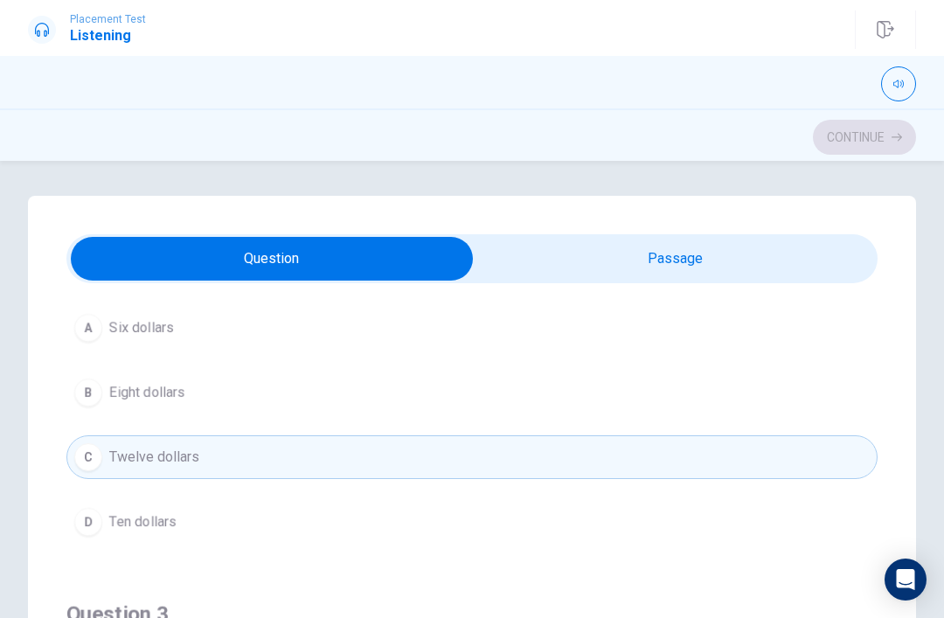
click at [171, 477] on button "C Twelve dollars" at bounding box center [471, 457] width 811 height 44
click at [136, 412] on button "B Eight dollars" at bounding box center [471, 393] width 811 height 44
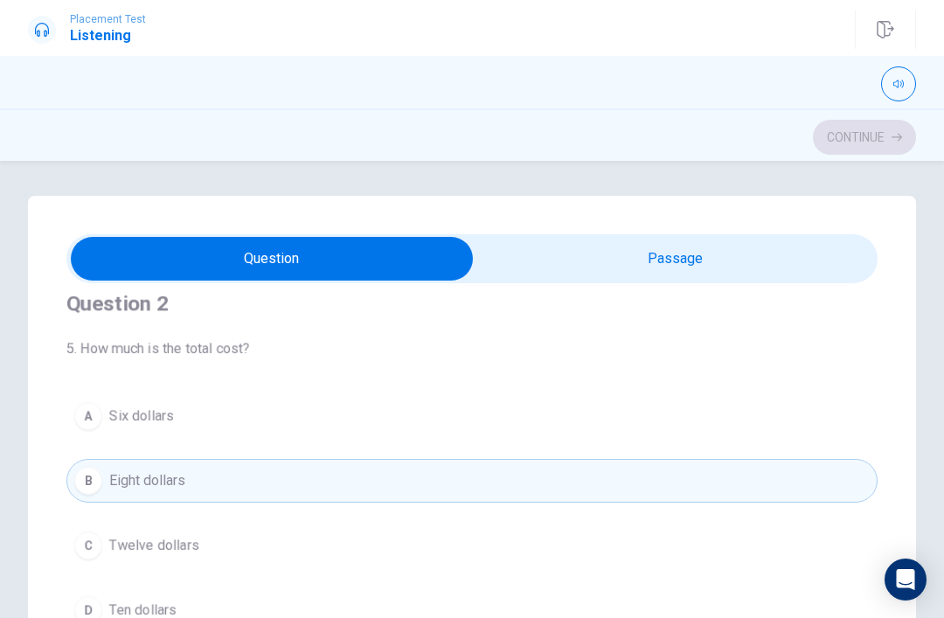
scroll to position [485, 0]
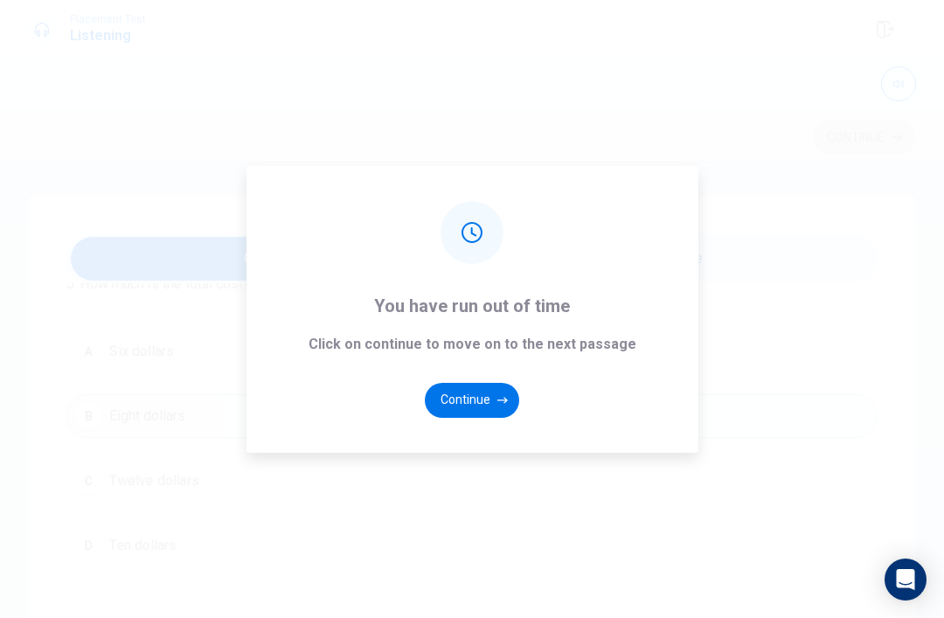
click at [499, 406] on icon "button" at bounding box center [503, 400] width 10 height 10
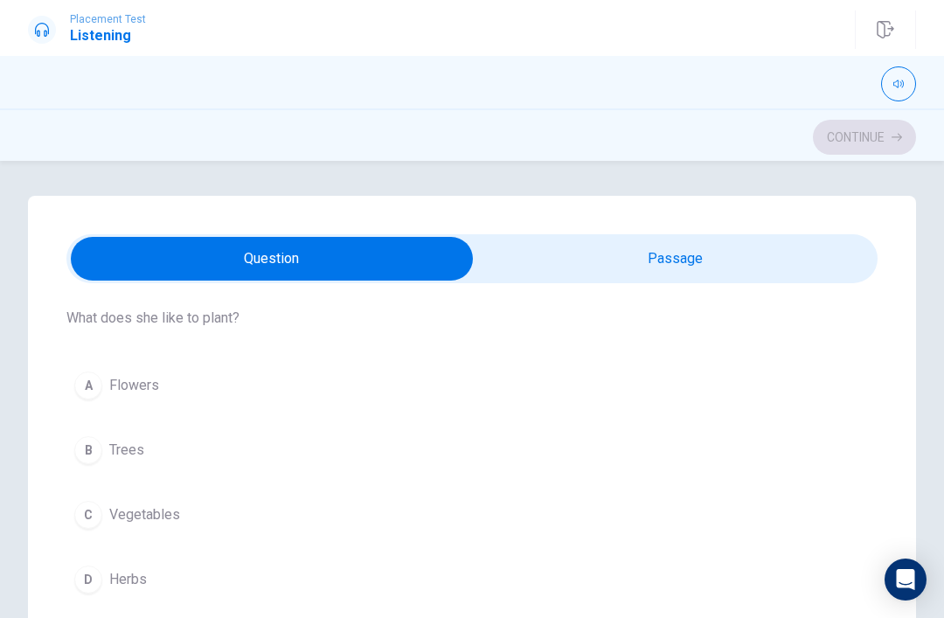
scroll to position [47, 0]
click at [907, 80] on button "button" at bounding box center [898, 83] width 35 height 35
type input "0"
click at [727, 130] on div "Continue" at bounding box center [472, 137] width 888 height 33
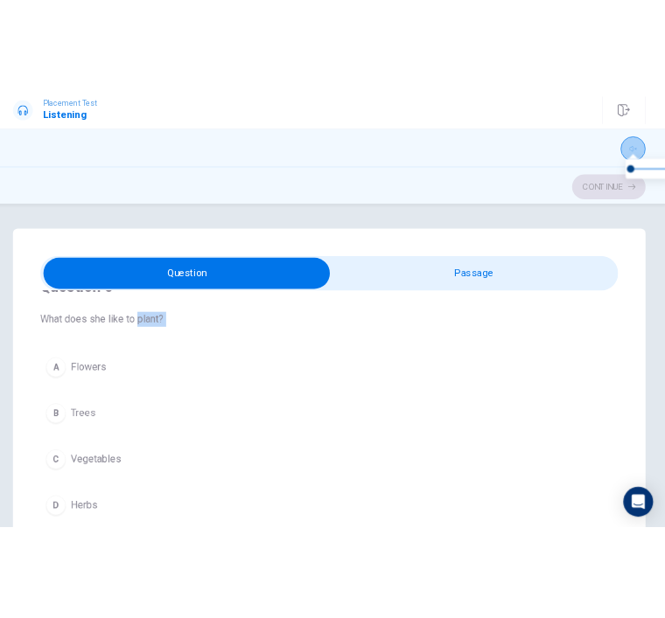
scroll to position [49, 0]
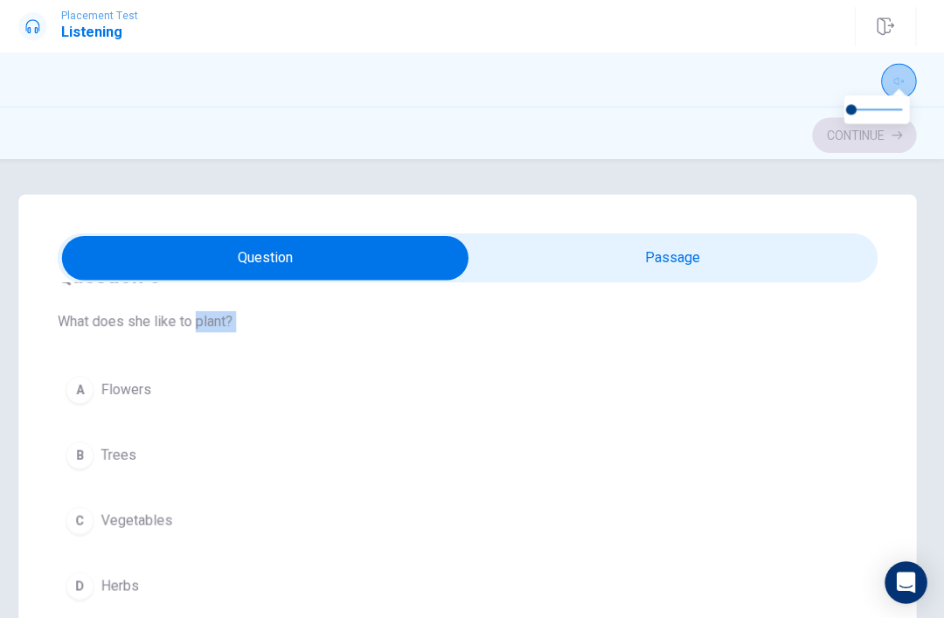
type input "14"
click at [585, 240] on input "checkbox" at bounding box center [271, 259] width 1217 height 44
checkbox input "true"
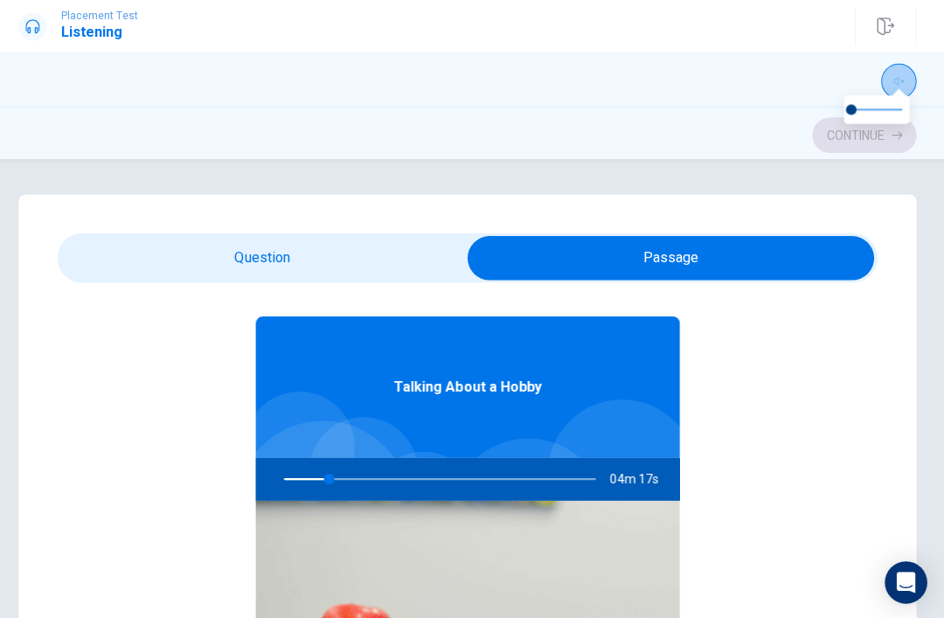
type input "15"
click at [270, 246] on input "checkbox" at bounding box center [673, 259] width 1217 height 44
checkbox input "false"
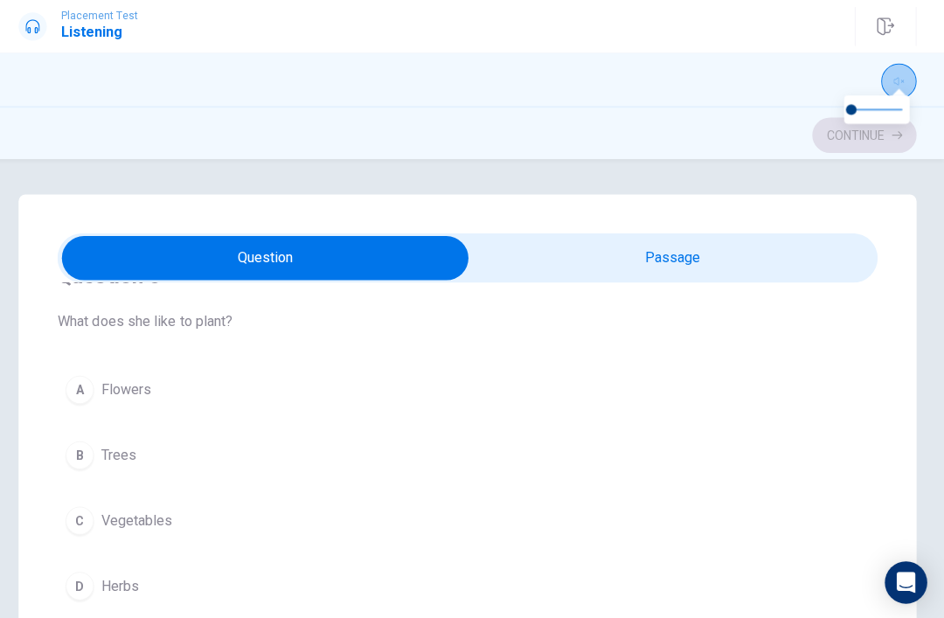
click at [277, 367] on button "A Flowers" at bounding box center [471, 389] width 811 height 44
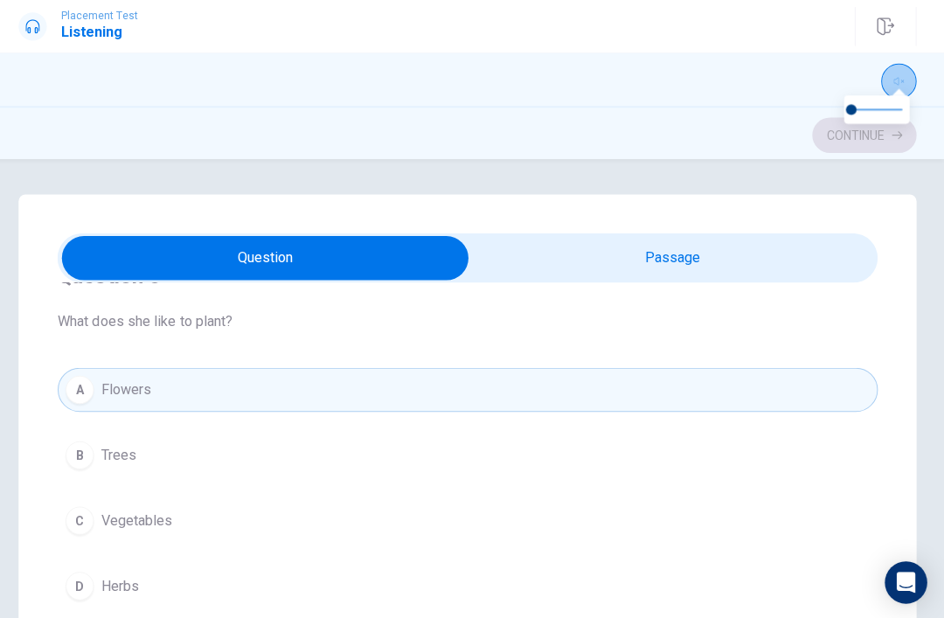
click at [448, 345] on div "Question 6 What does she like to plant? A Flowers B Trees C Vegetables D Herbs" at bounding box center [471, 433] width 811 height 399
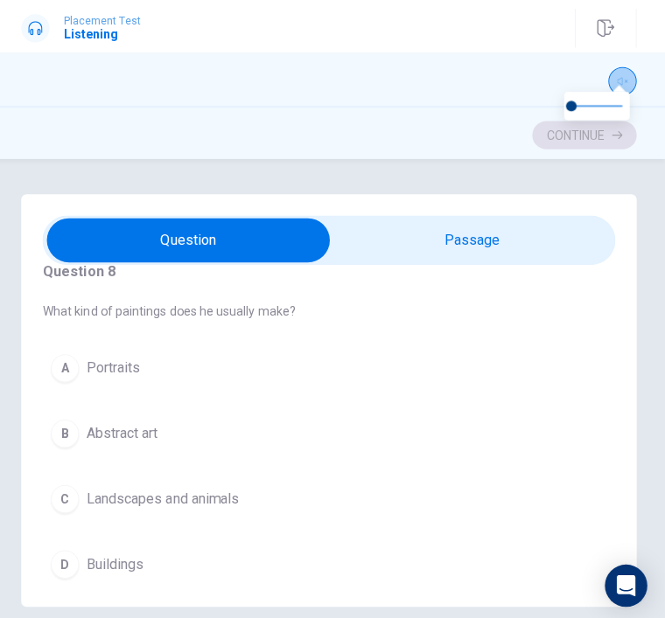
scroll to position [753, 0]
click at [128, 426] on span "Abstract art" at bounding box center [127, 428] width 71 height 21
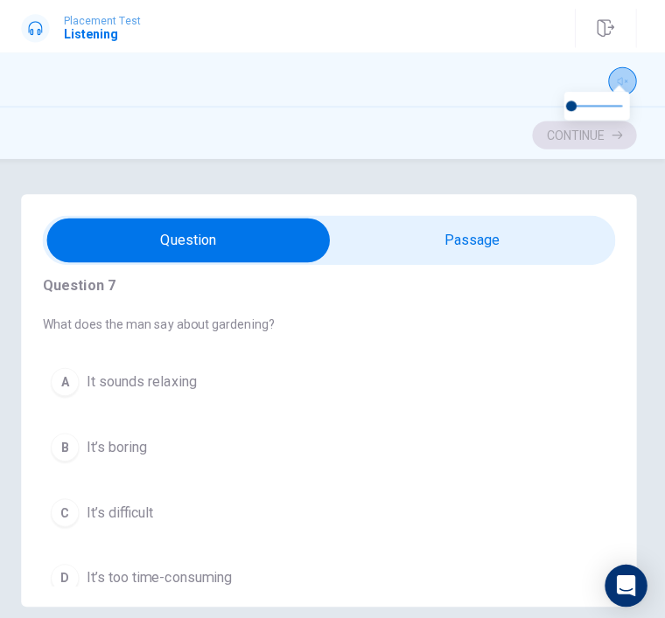
scroll to position [376, 0]
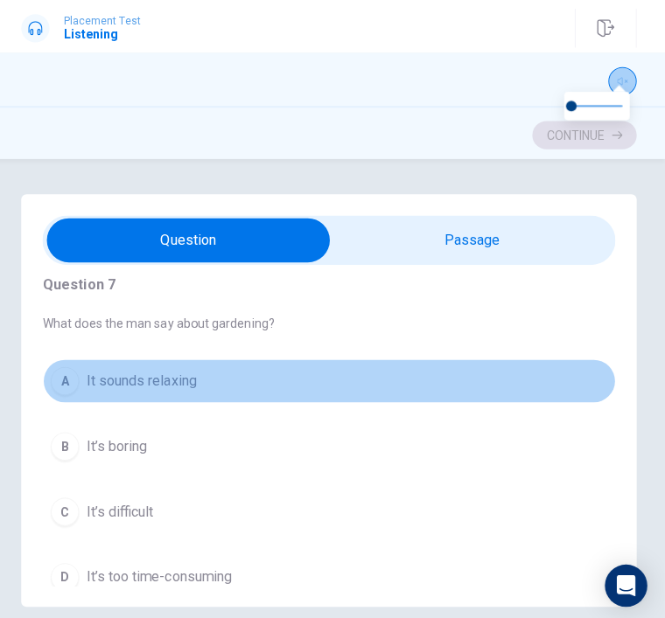
click at [92, 366] on span "It sounds relaxing" at bounding box center [146, 376] width 109 height 21
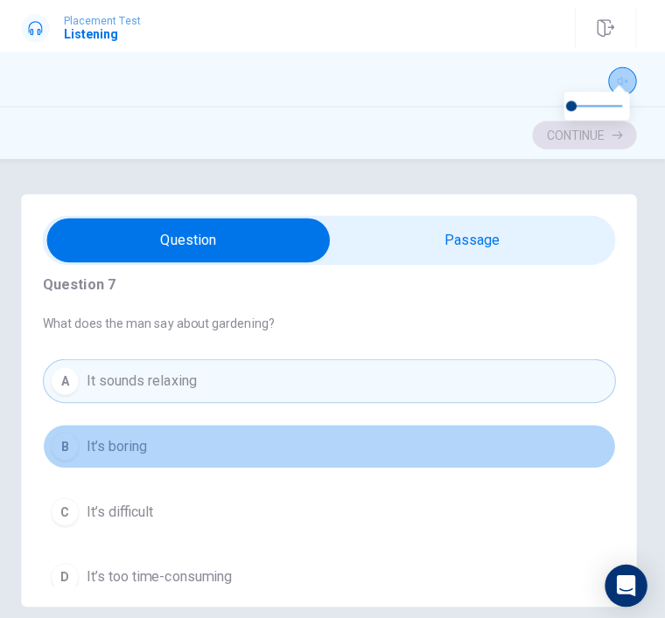
click at [98, 458] on button "B It’s boring" at bounding box center [332, 442] width 567 height 44
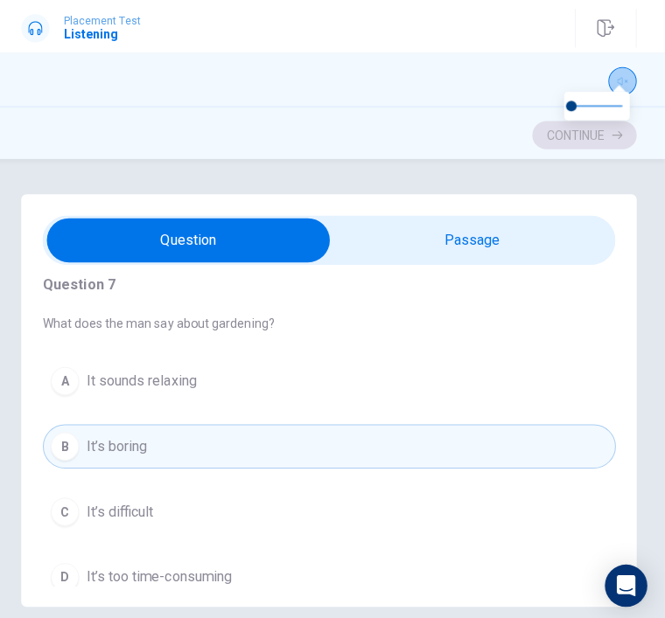
click at [124, 519] on button "C It’s difficult" at bounding box center [332, 506] width 567 height 44
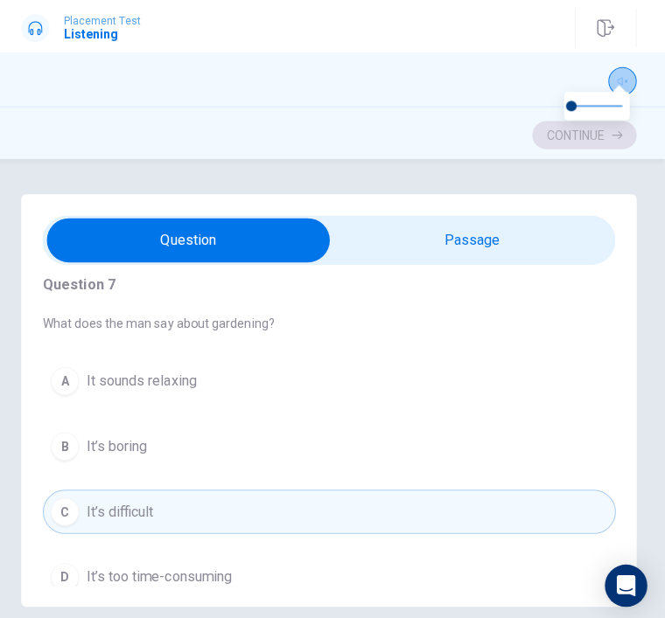
click at [133, 560] on span "It’s too time-consuming" at bounding box center [164, 570] width 144 height 21
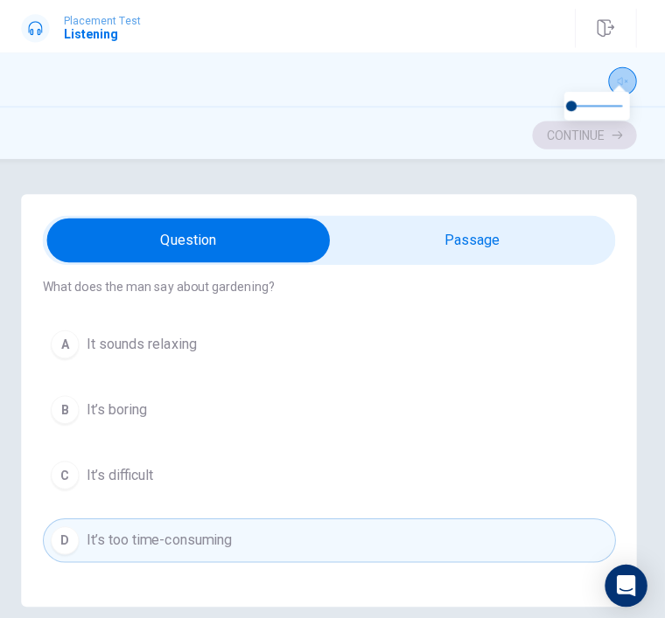
scroll to position [411, 0]
click at [108, 415] on span "It’s boring" at bounding box center [122, 406] width 60 height 21
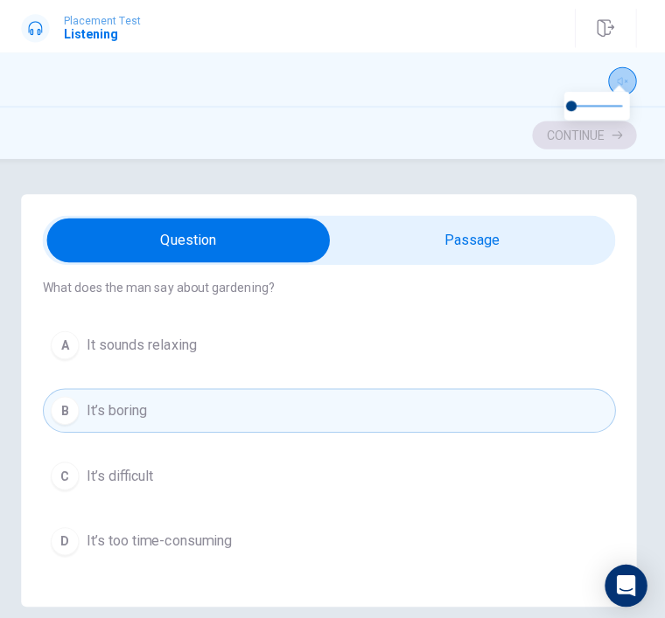
click at [107, 415] on span "It’s boring" at bounding box center [122, 406] width 60 height 21
click at [97, 316] on div "Question 7 What does the man say about gardening? A It sounds relaxing B It’s b…" at bounding box center [332, 397] width 567 height 364
click at [104, 344] on span "It sounds relaxing" at bounding box center [146, 341] width 109 height 21
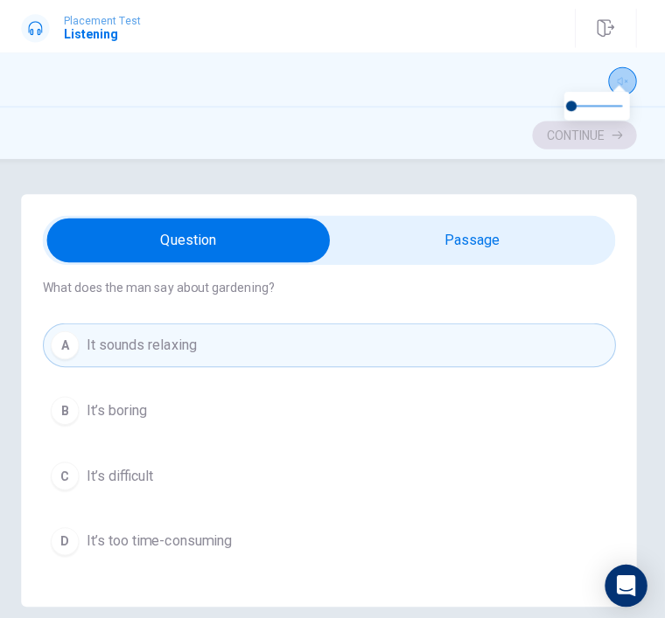
click at [52, 424] on button "B It’s boring" at bounding box center [332, 407] width 567 height 44
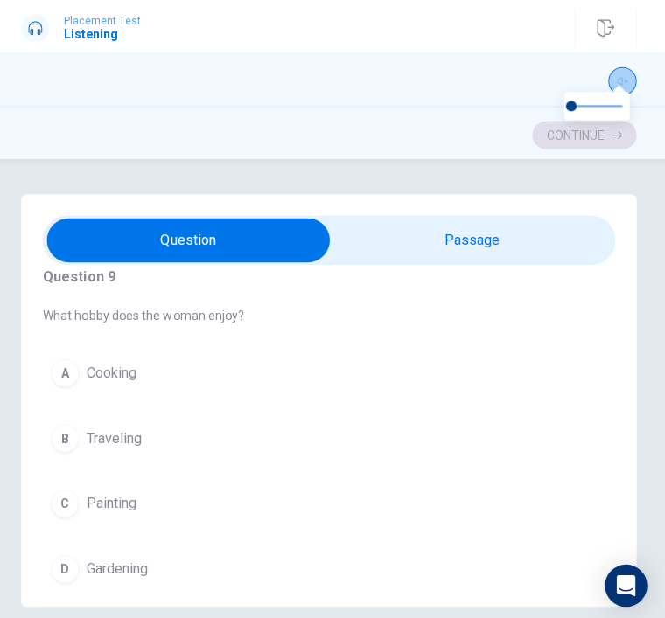
scroll to position [1116, 0]
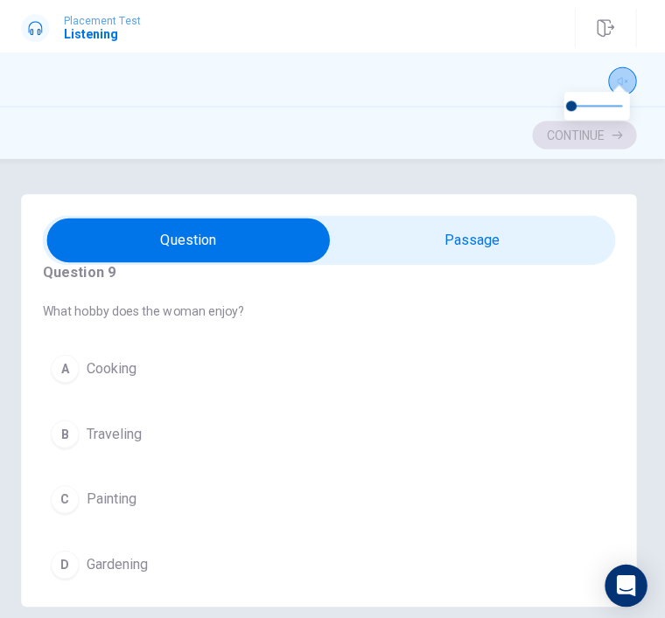
click at [95, 498] on span "Painting" at bounding box center [117, 494] width 50 height 21
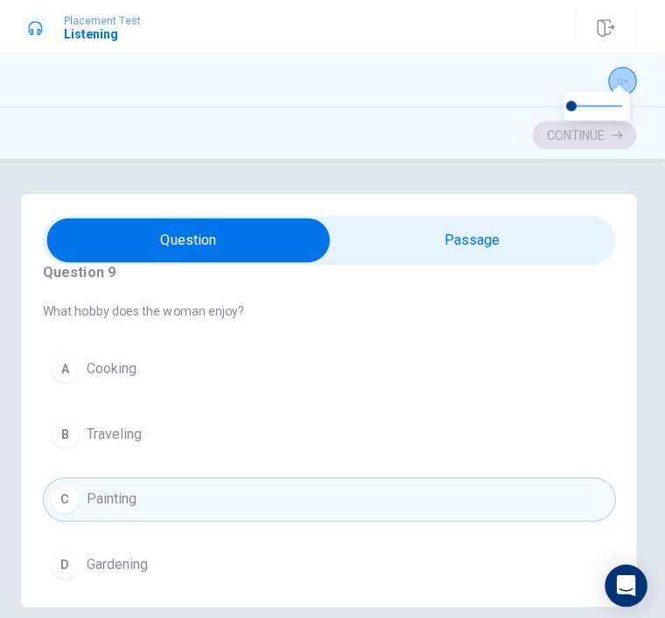
click at [82, 568] on button "D Gardening" at bounding box center [332, 559] width 567 height 44
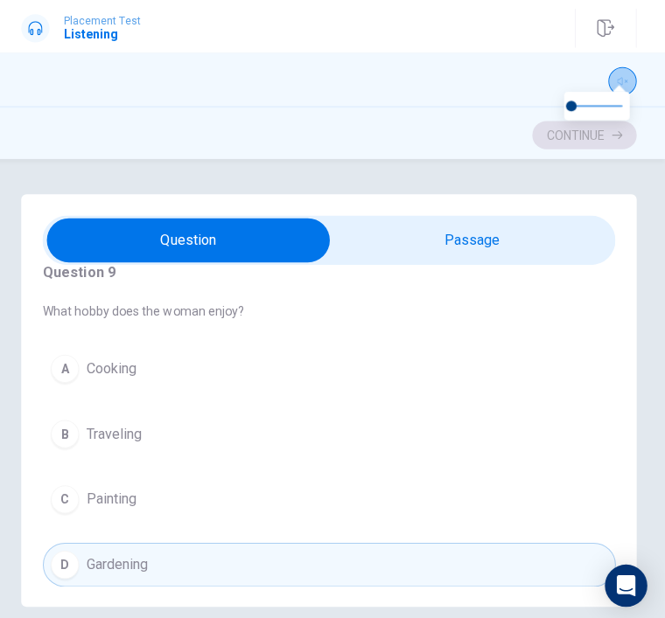
click at [80, 494] on button "C Painting" at bounding box center [332, 494] width 567 height 44
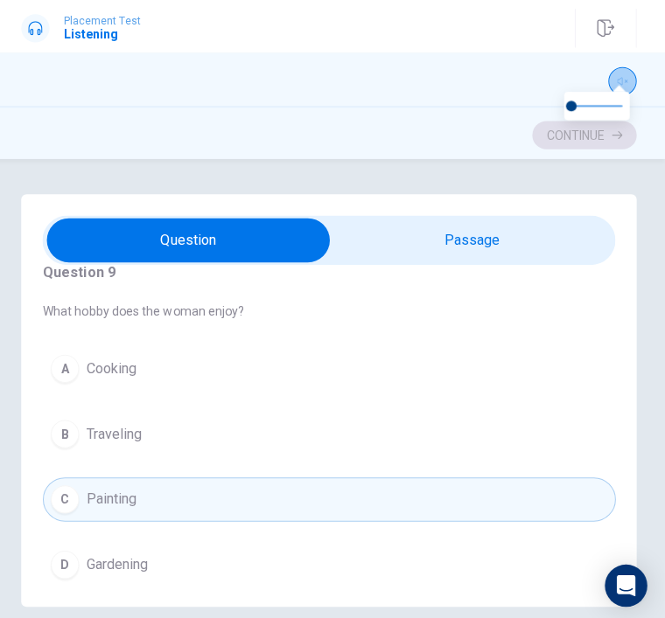
click at [108, 529] on div "A Cooking B Traveling C Painting D Gardening" at bounding box center [332, 462] width 567 height 238
click at [81, 544] on button "D Gardening" at bounding box center [332, 559] width 567 height 44
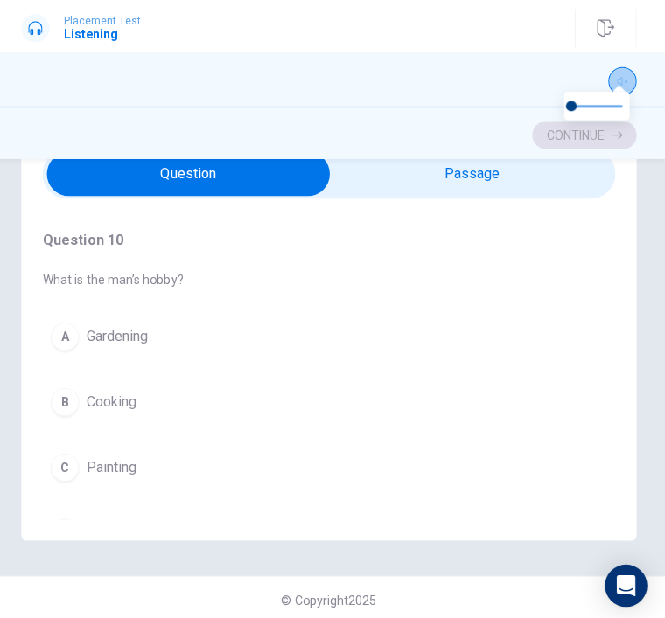
scroll to position [122, 0]
click at [102, 452] on span "Painting" at bounding box center [117, 462] width 50 height 21
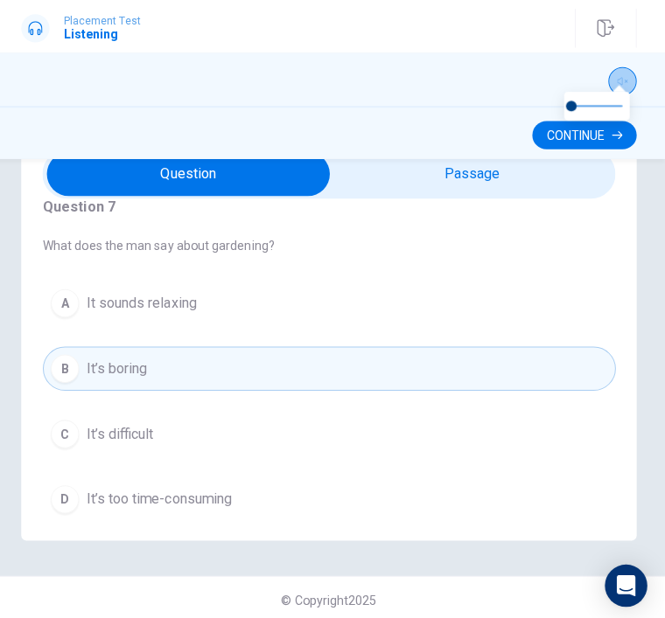
scroll to position [428, 0]
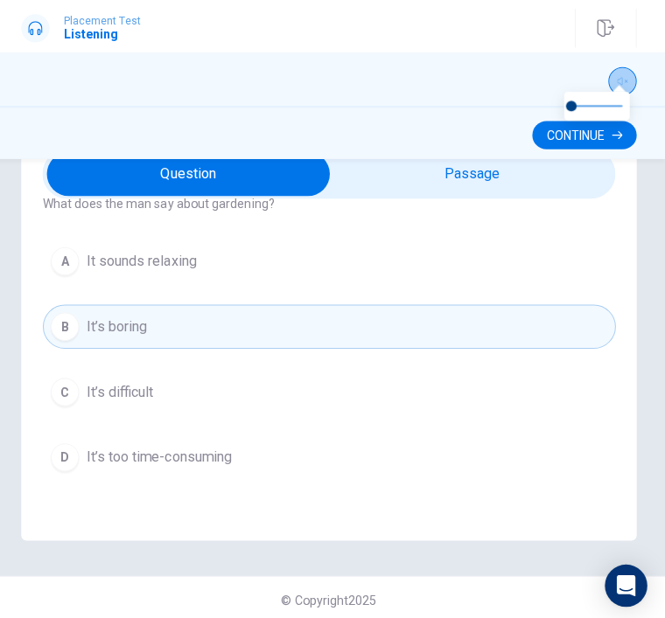
click at [101, 378] on span "It’s difficult" at bounding box center [125, 388] width 66 height 21
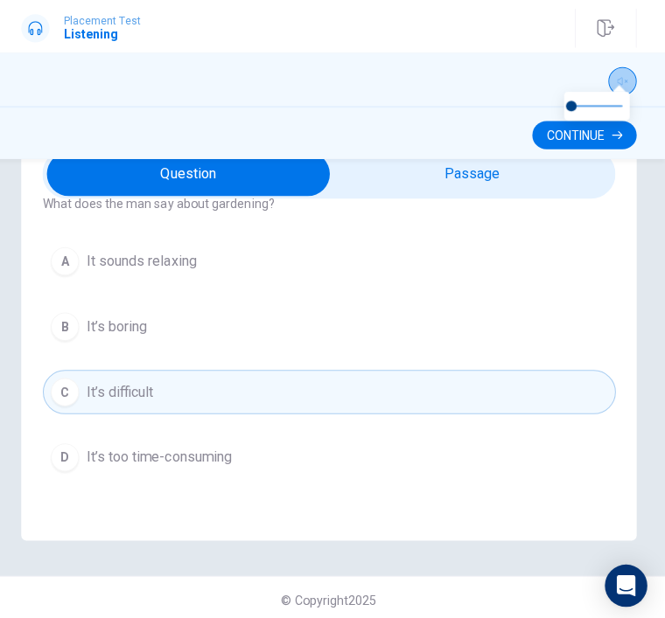
click at [70, 302] on button "B It’s boring" at bounding box center [332, 324] width 567 height 44
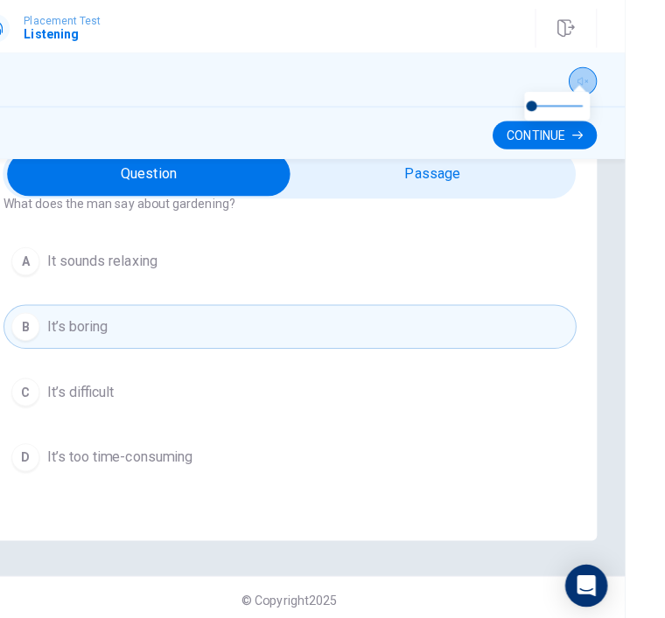
scroll to position [0, 23]
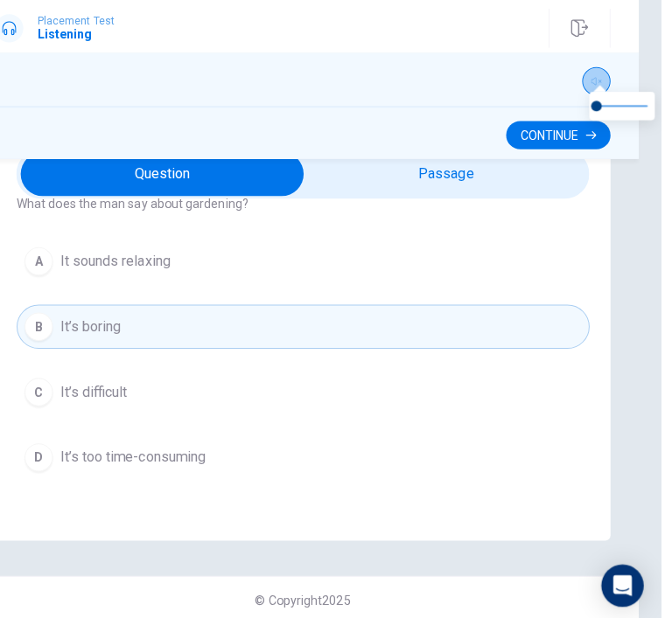
type input "51"
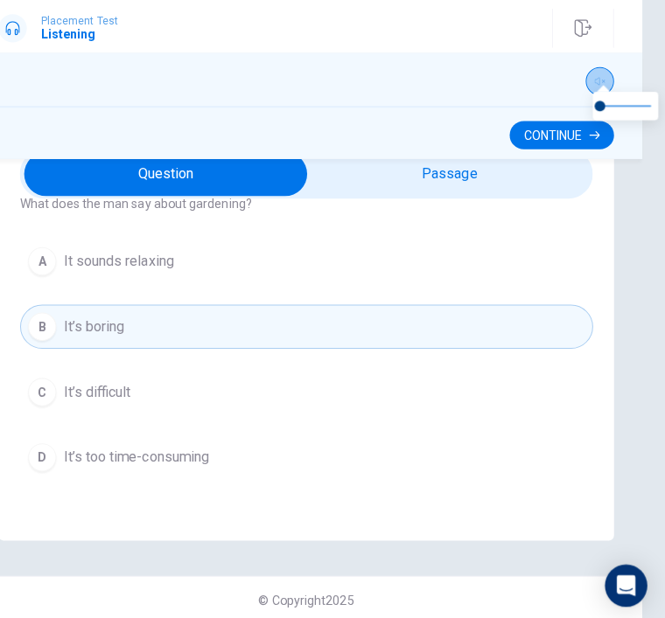
checkbox input "true"
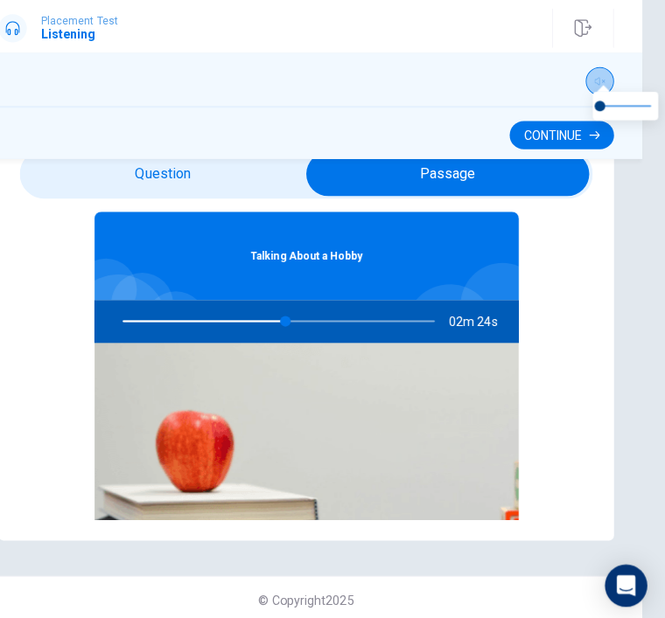
click at [561, 122] on button "Continue" at bounding box center [562, 134] width 103 height 28
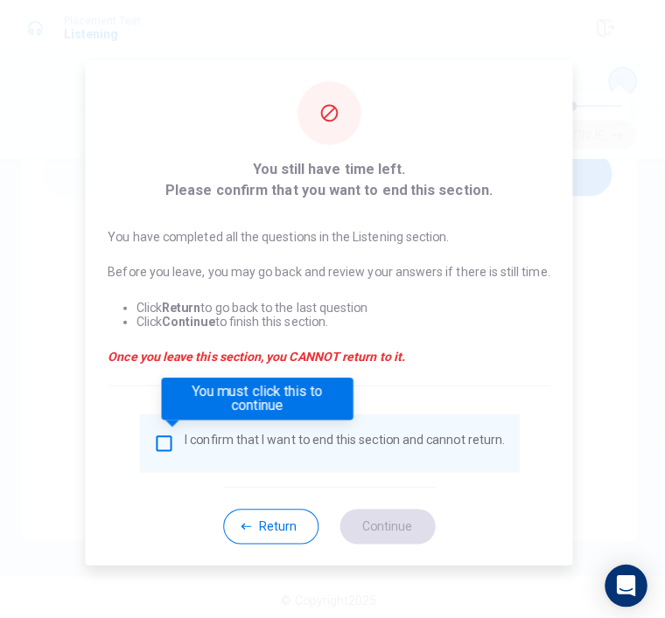
scroll to position [0, 0]
click at [175, 430] on div "I confirm that I want to end this section and cannot return." at bounding box center [332, 438] width 348 height 21
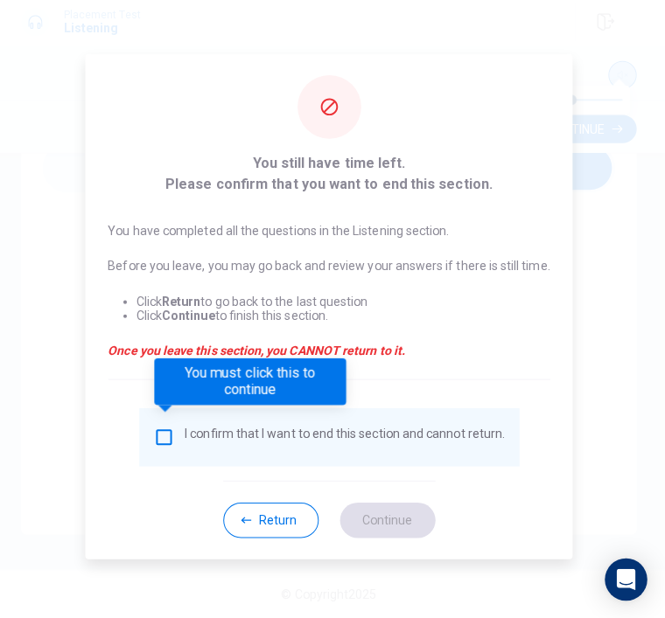
click at [158, 435] on input "You must click this to continue" at bounding box center [168, 438] width 21 height 21
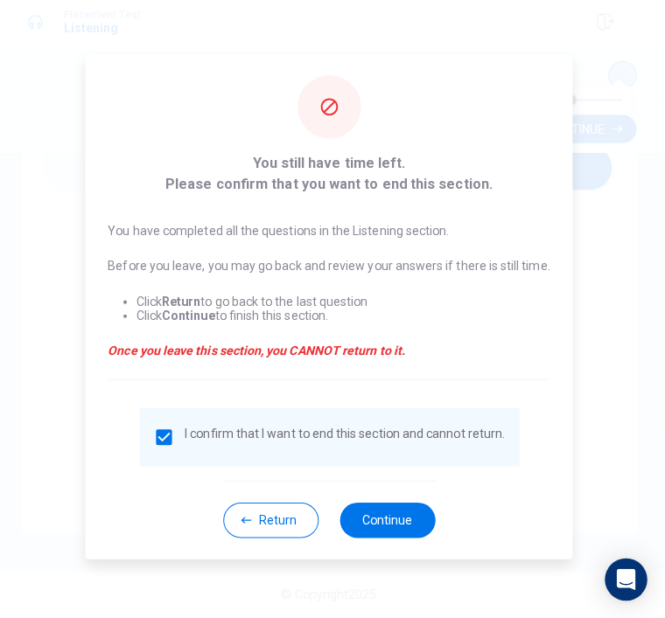
click at [414, 510] on button "Continue" at bounding box center [390, 521] width 94 height 35
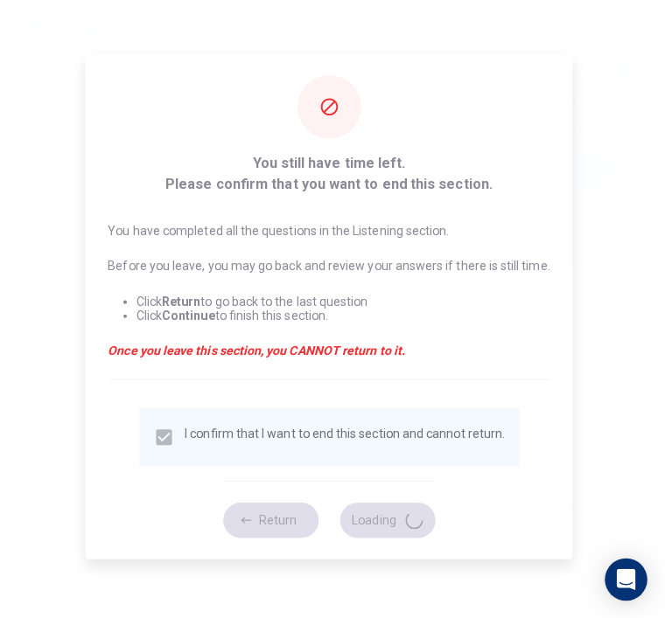
type input "56"
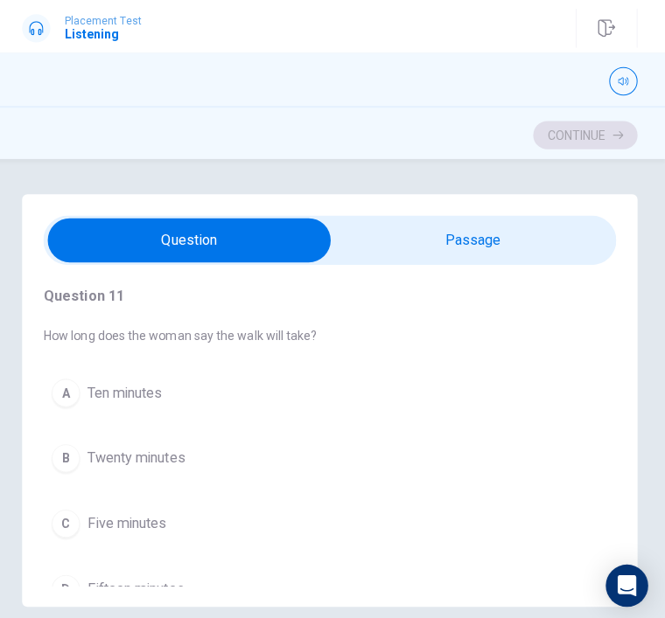
click at [64, 531] on div "C" at bounding box center [71, 519] width 28 height 28
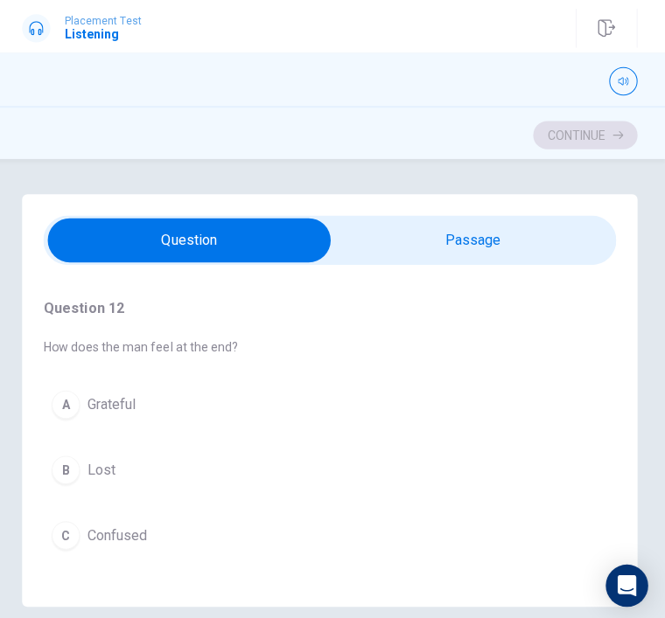
scroll to position [351, 0]
click at [57, 470] on div "B" at bounding box center [71, 466] width 28 height 28
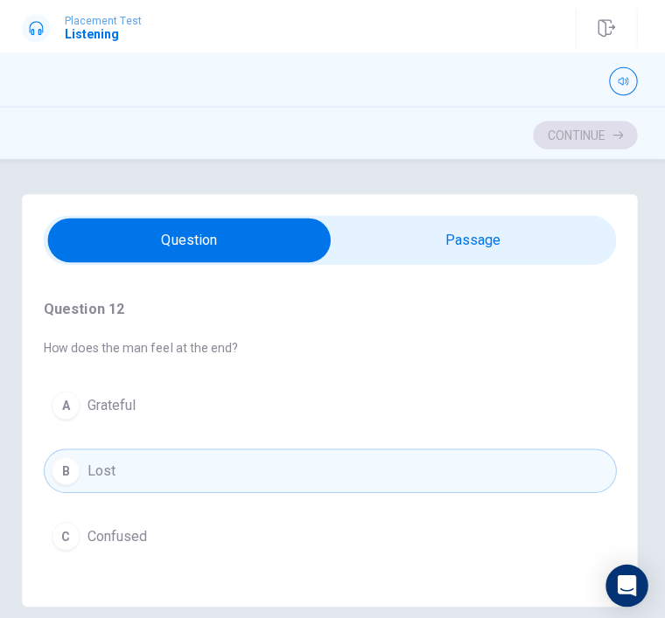
click at [52, 606] on button "D Annoyed" at bounding box center [332, 596] width 567 height 44
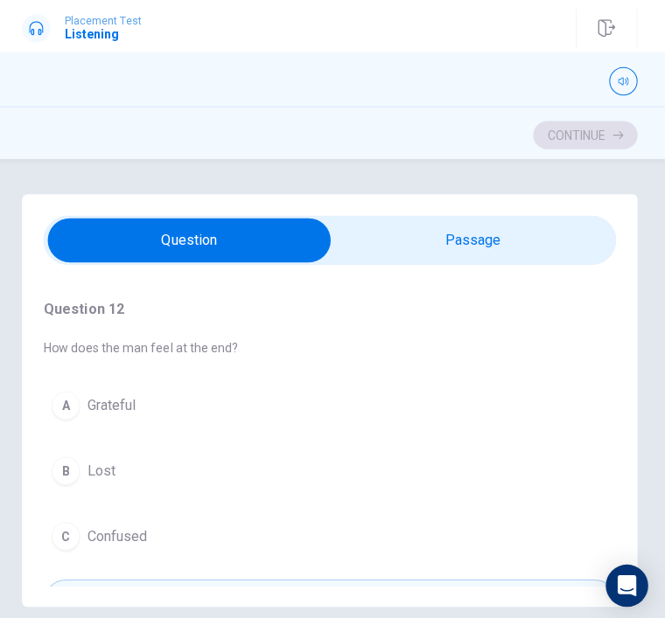
click at [57, 410] on div "A" at bounding box center [71, 401] width 28 height 28
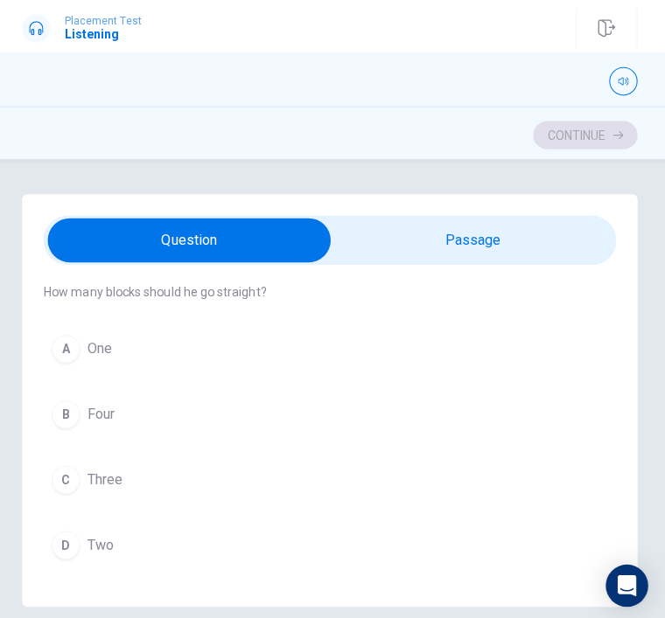
click at [93, 485] on button "C Three" at bounding box center [332, 475] width 567 height 44
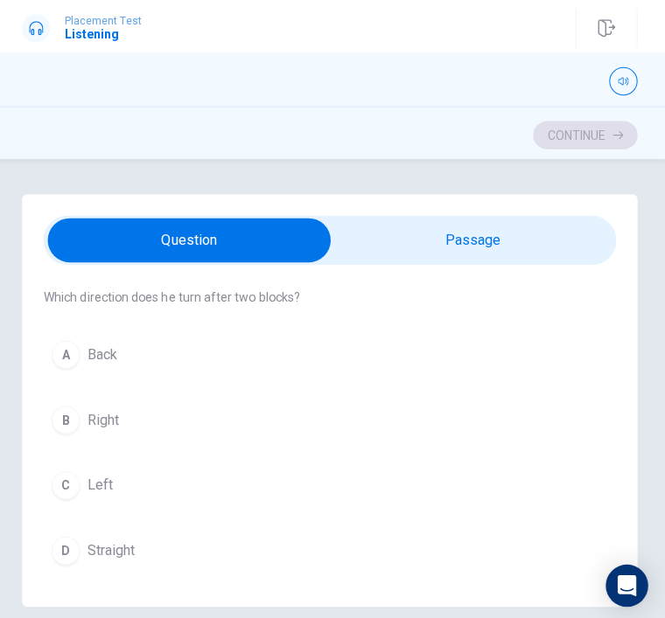
scroll to position [1139, 0]
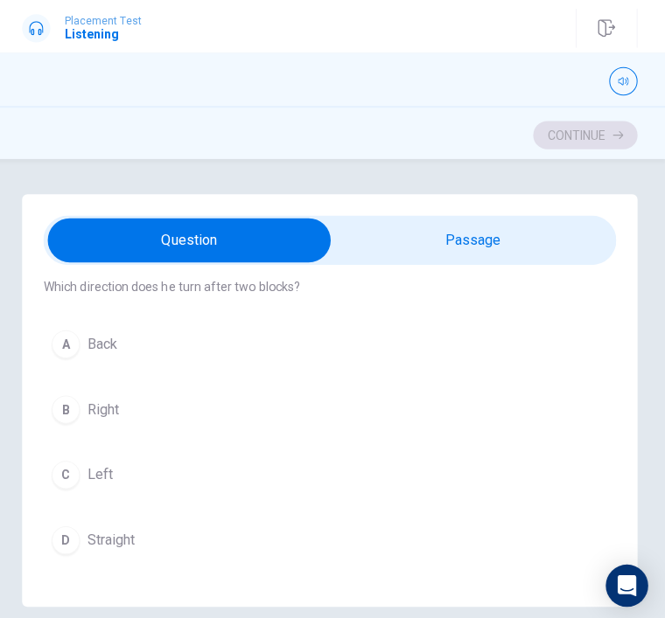
click at [122, 544] on span "Straight" at bounding box center [115, 535] width 47 height 21
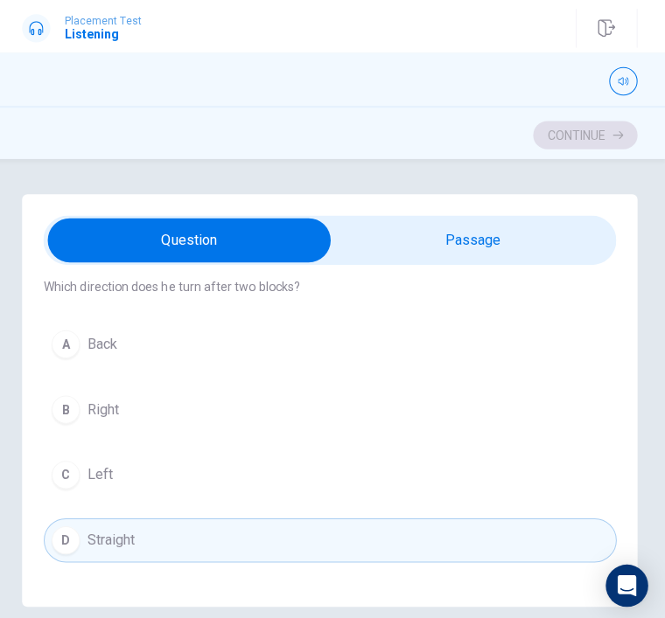
click at [73, 462] on div "C" at bounding box center [71, 470] width 28 height 28
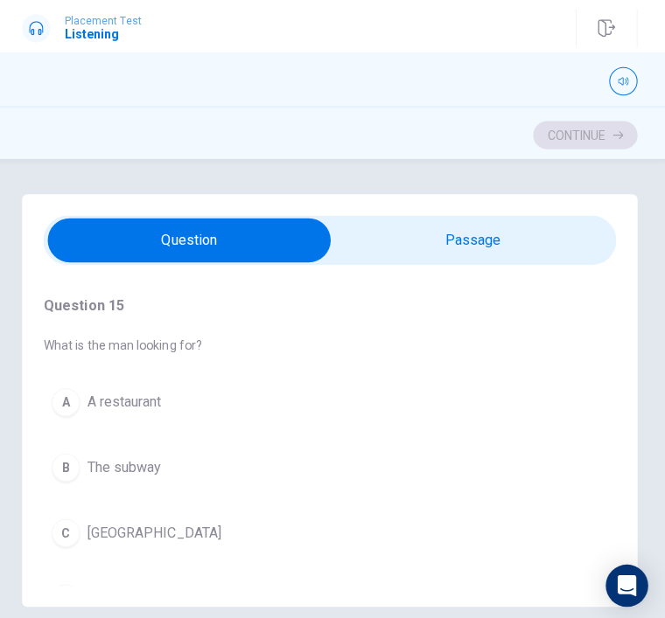
scroll to position [1445, 0]
type input "58"
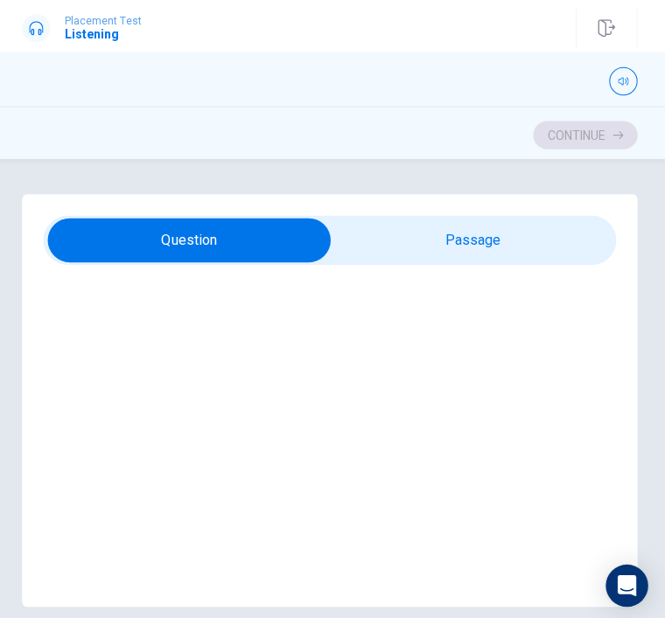
checkbox input "true"
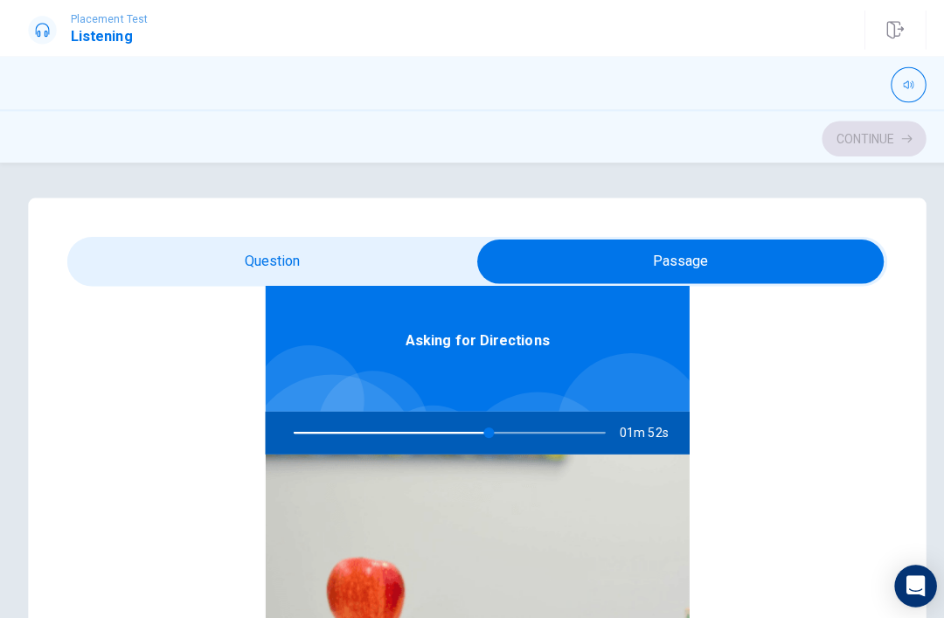
scroll to position [93, 0]
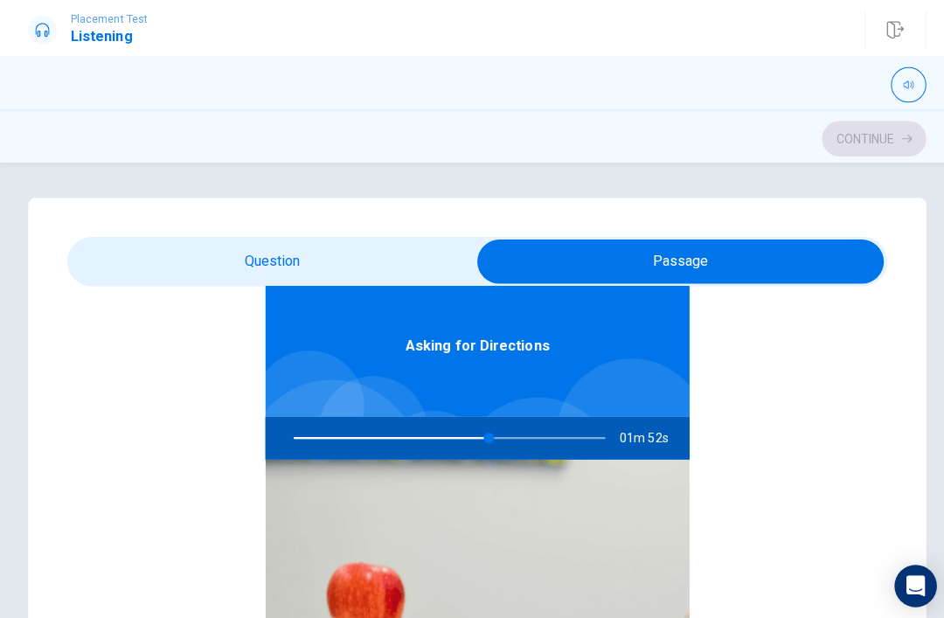
type input "63"
click at [186, 253] on input "checkbox" at bounding box center [673, 259] width 1217 height 44
checkbox input "false"
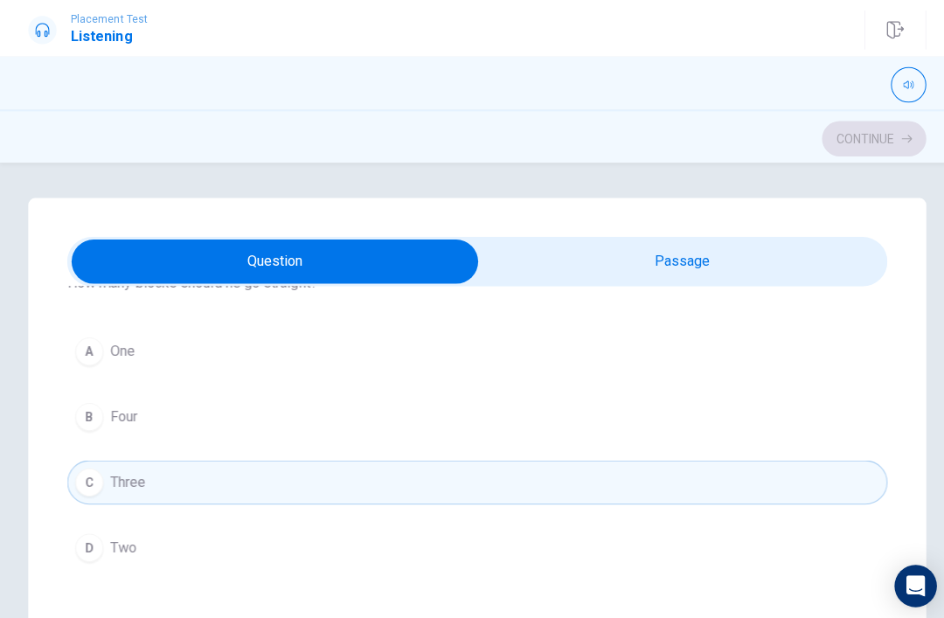
click at [62, 439] on div "Question 11 How long does the woman say the walk will take? A Ten minutes B Twe…" at bounding box center [472, 547] width 888 height 703
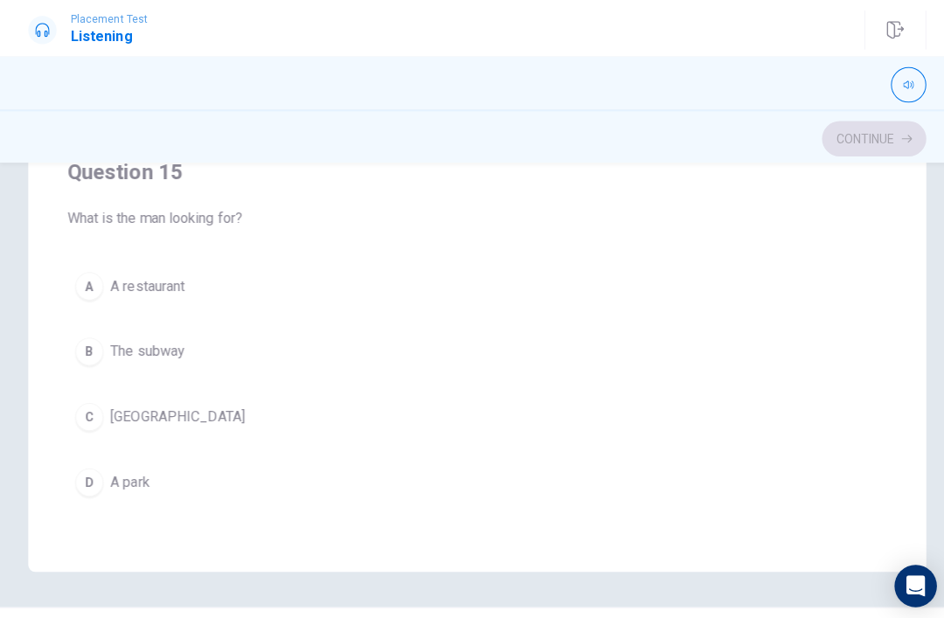
scroll to position [1416, 0]
click at [100, 355] on div "B" at bounding box center [88, 348] width 28 height 28
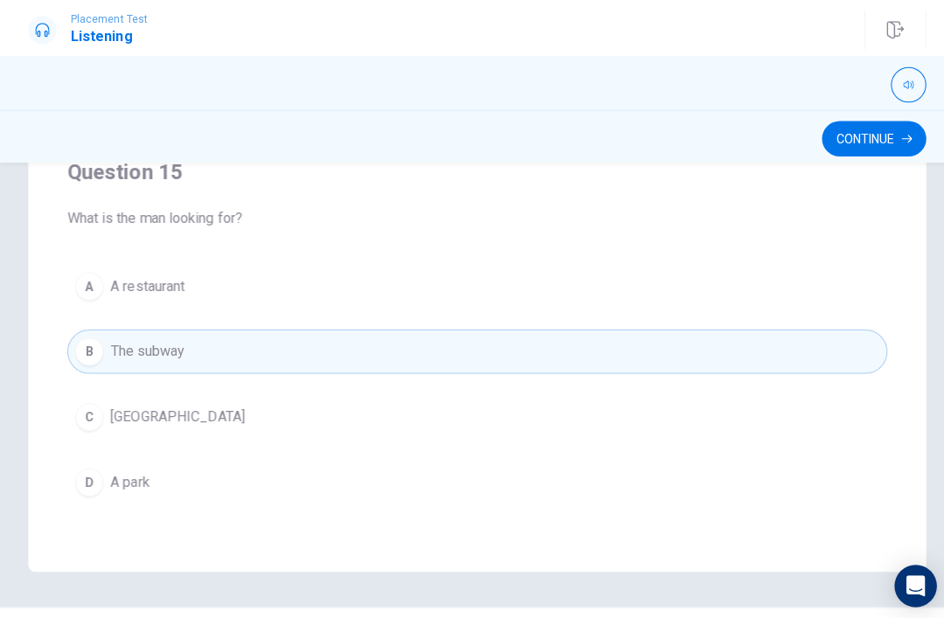
click at [890, 164] on div "Question 11 How long does the woman say the walk will take? A Ten minutes B Twe…" at bounding box center [472, 214] width 888 height 703
click at [856, 136] on button "Continue" at bounding box center [864, 137] width 103 height 35
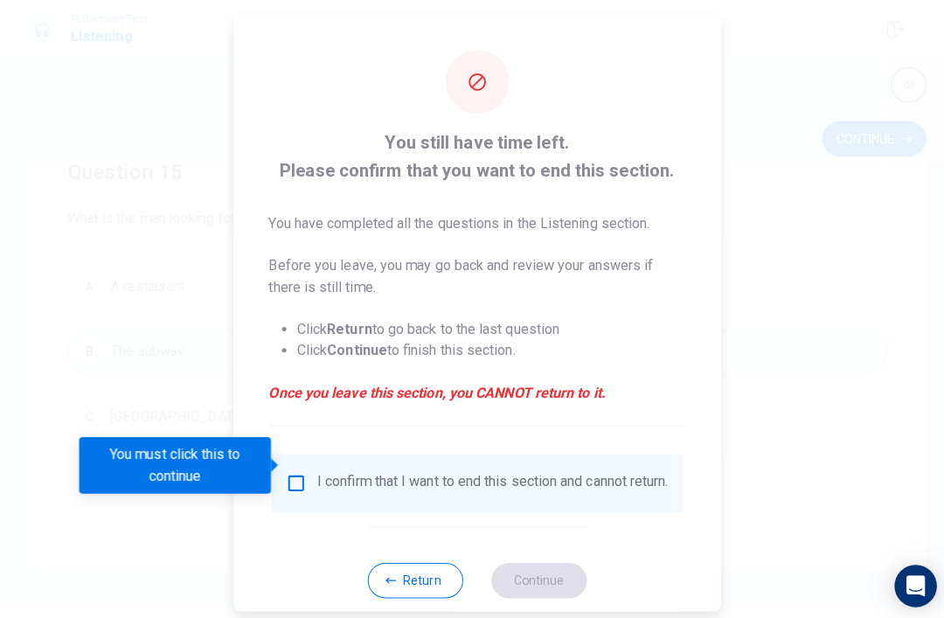
click at [449, 467] on div "I confirm that I want to end this section and cannot return." at bounding box center [488, 477] width 347 height 21
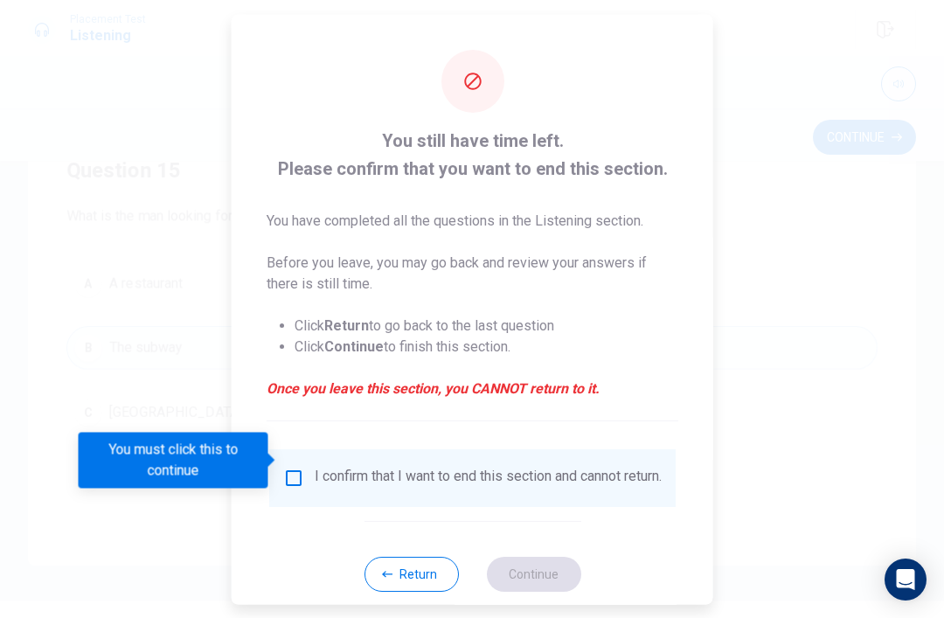
click at [289, 467] on input "You must click this to continue" at bounding box center [293, 477] width 21 height 21
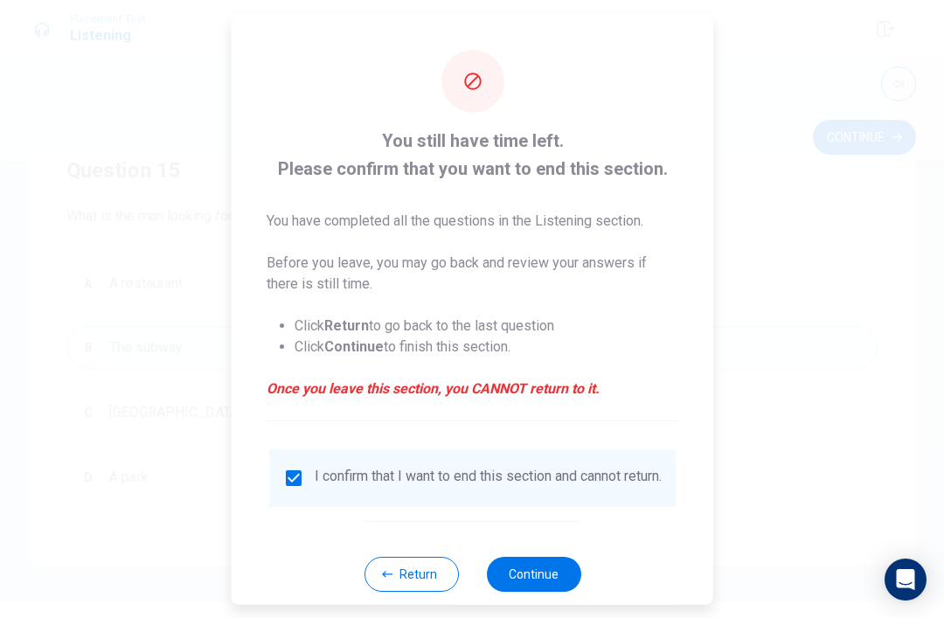
click at [549, 582] on button "Continue" at bounding box center [533, 573] width 94 height 35
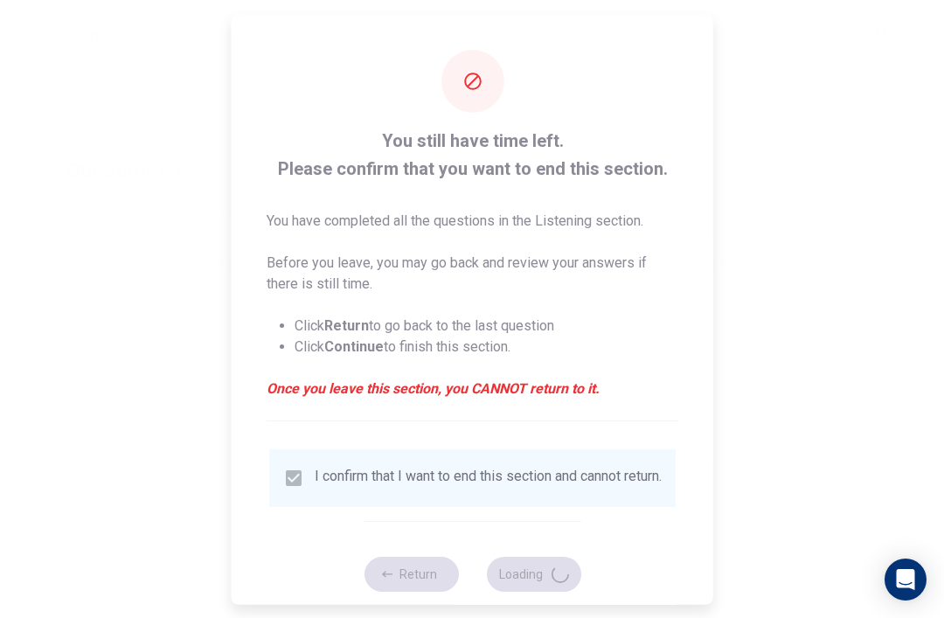
click at [582, 572] on div "You still have time left. Please confirm that you want to end this section. You…" at bounding box center [473, 320] width 482 height 612
click at [532, 546] on div "Return Loading" at bounding box center [472, 573] width 217 height 106
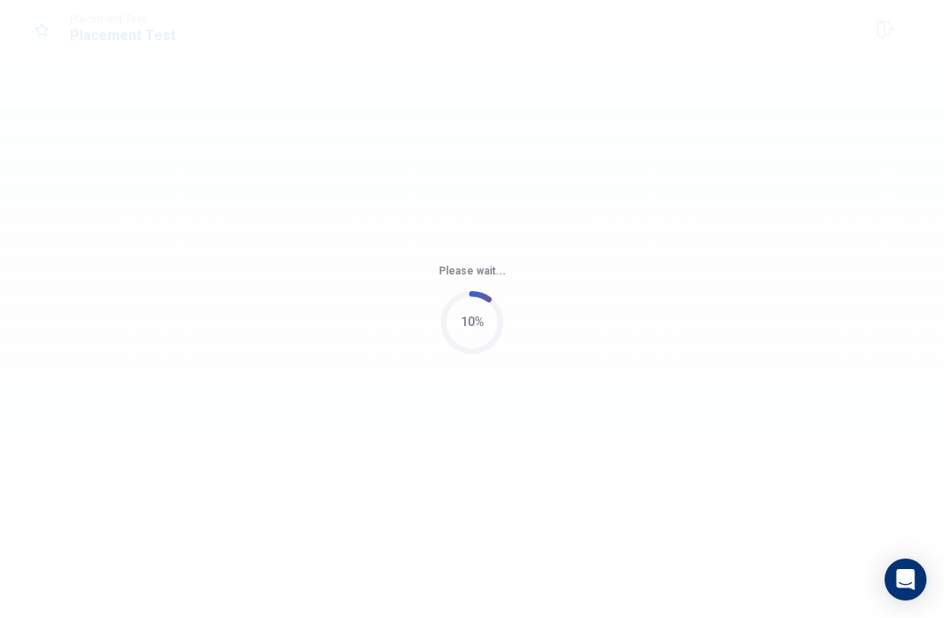
scroll to position [0, 0]
click at [558, 581] on div "Please wait... 10%" at bounding box center [472, 309] width 944 height 618
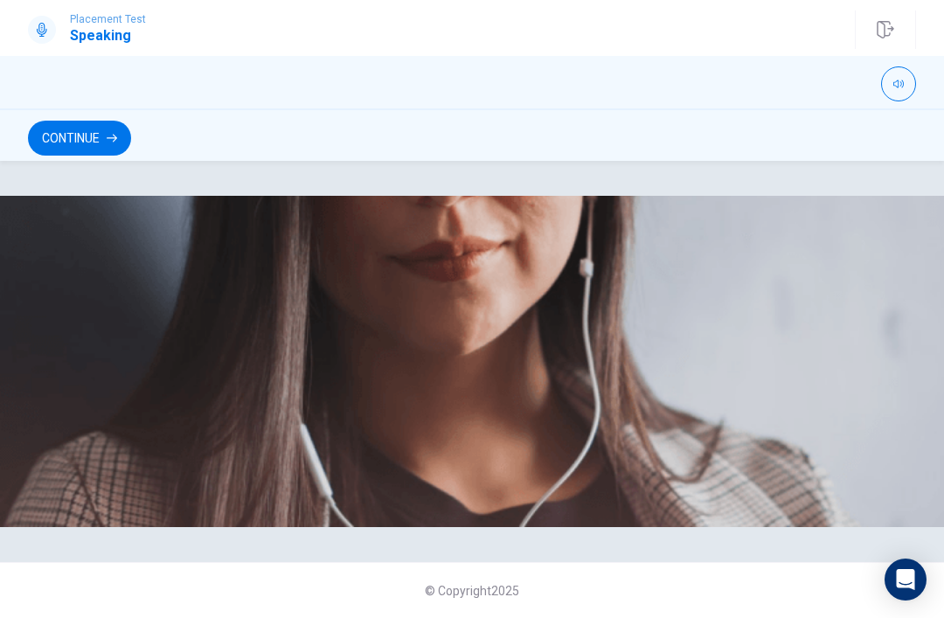
click at [94, 129] on button "Continue" at bounding box center [79, 138] width 103 height 35
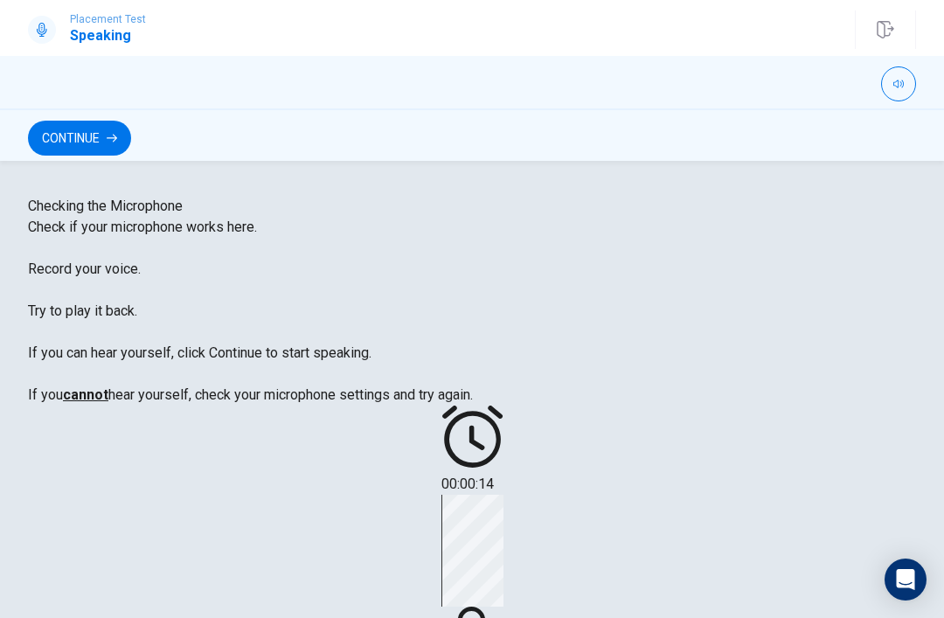
click at [94, 127] on button "Continue" at bounding box center [79, 138] width 103 height 35
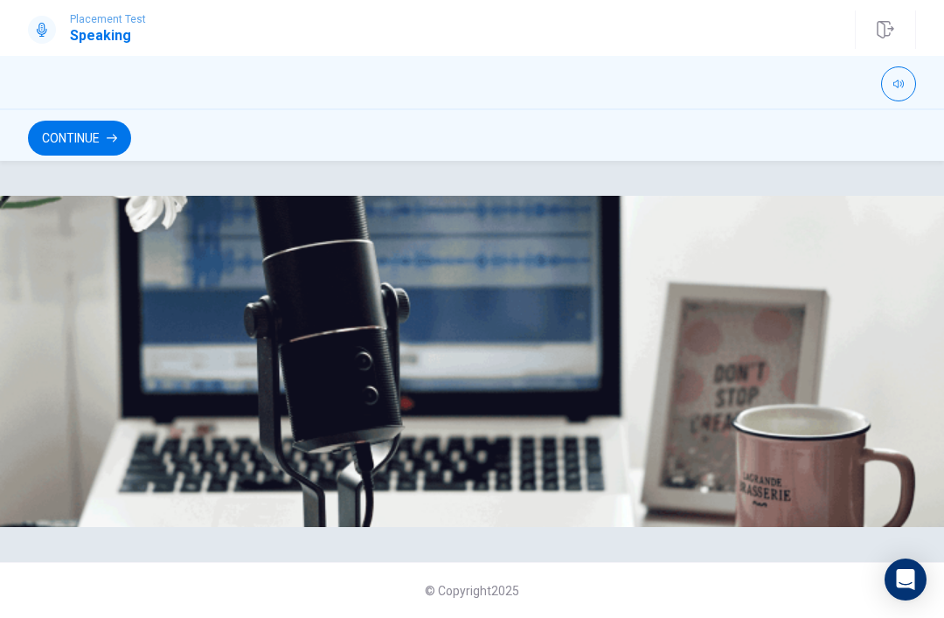
click at [67, 129] on button "Continue" at bounding box center [79, 138] width 103 height 35
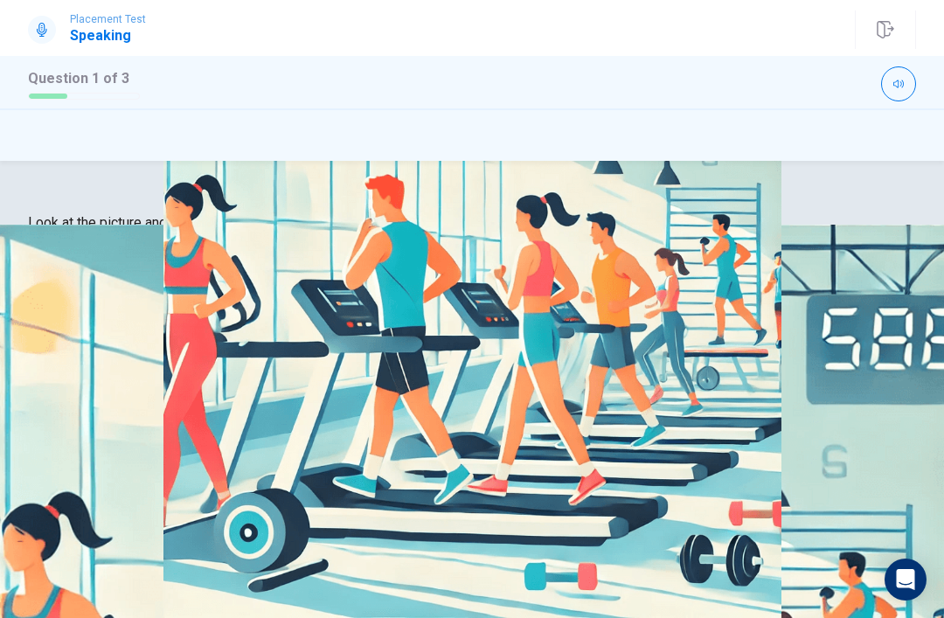
click at [190, 617] on div at bounding box center [472, 618] width 944 height 0
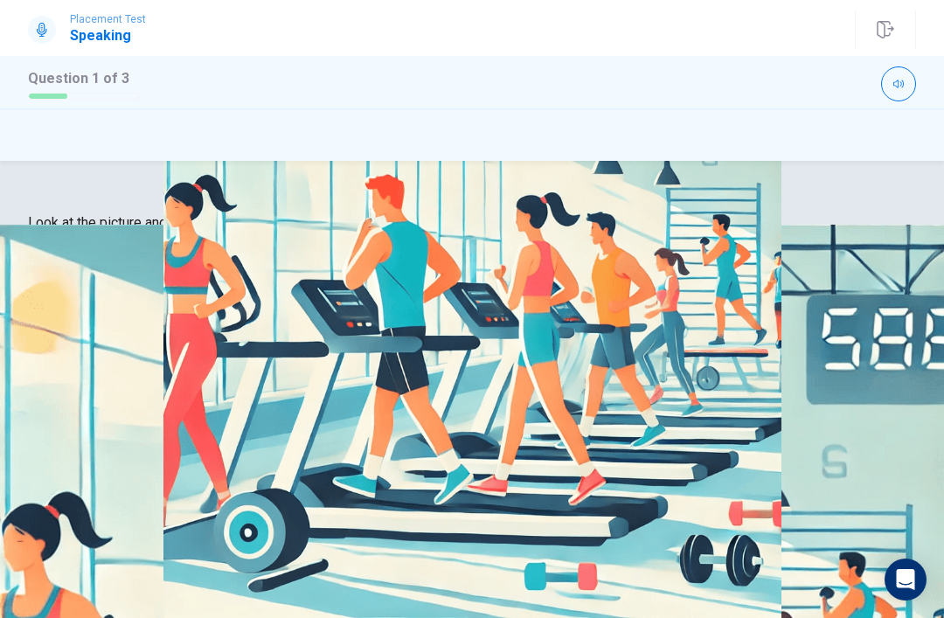
click at [184, 617] on div at bounding box center [472, 618] width 944 height 0
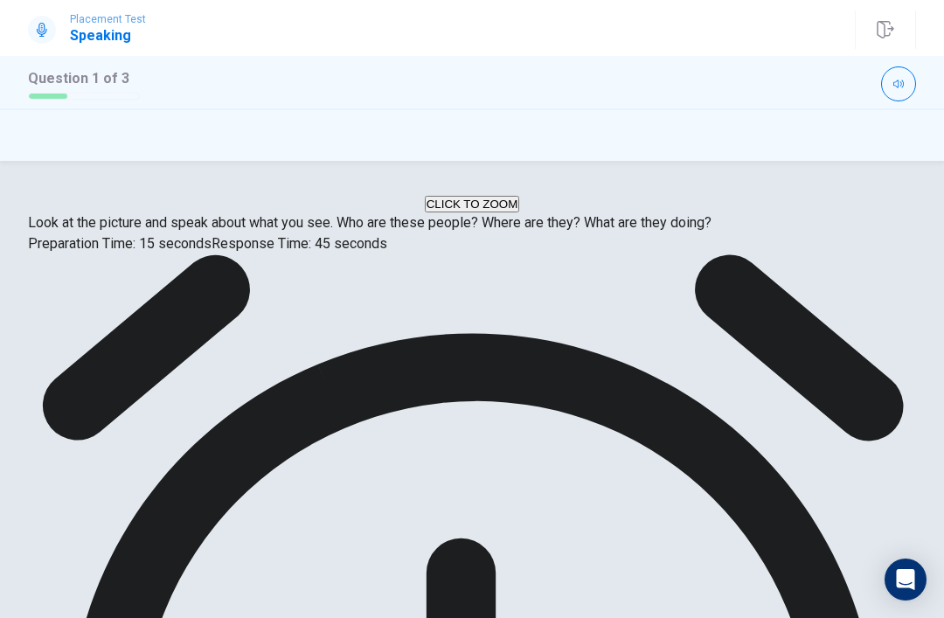
scroll to position [-58, 0]
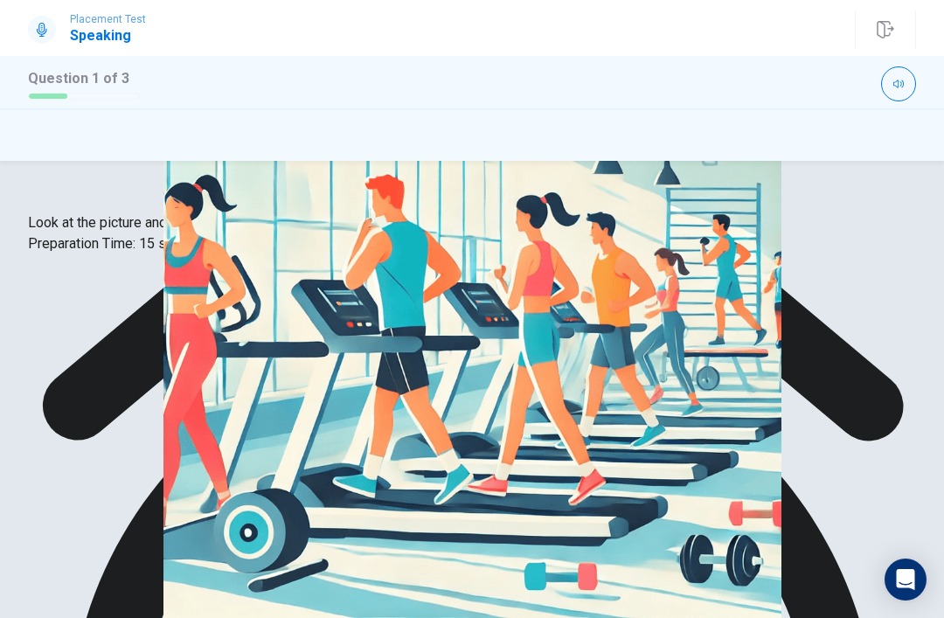
click at [140, 617] on div at bounding box center [472, 618] width 944 height 0
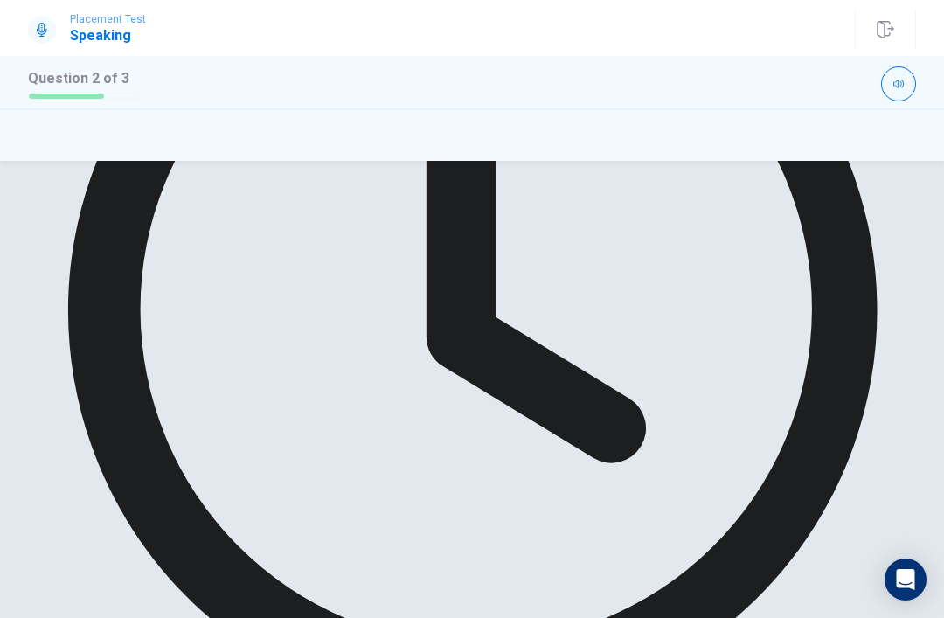
scroll to position [431, 0]
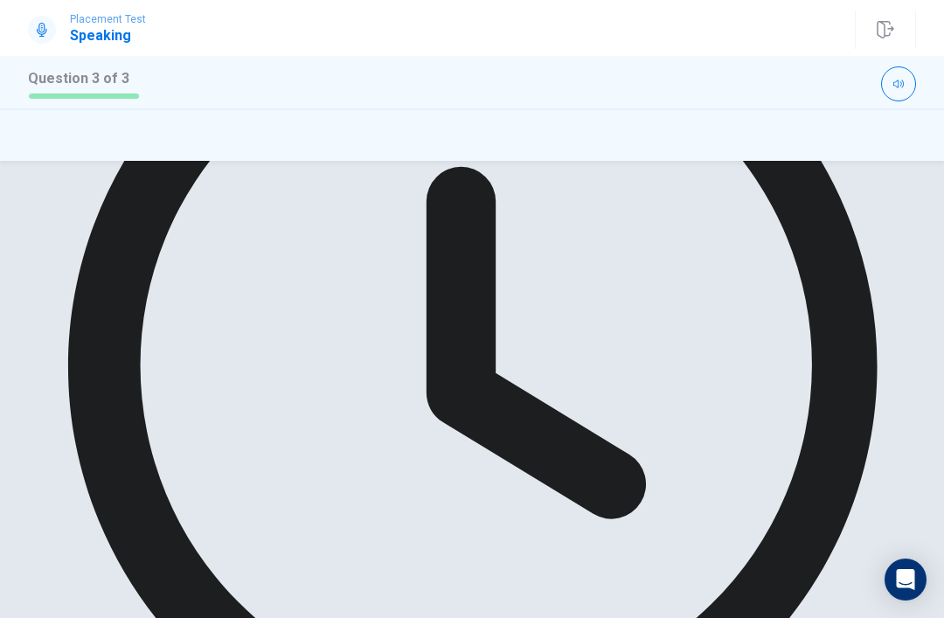
scroll to position [375, 0]
